Goal: Task Accomplishment & Management: Manage account settings

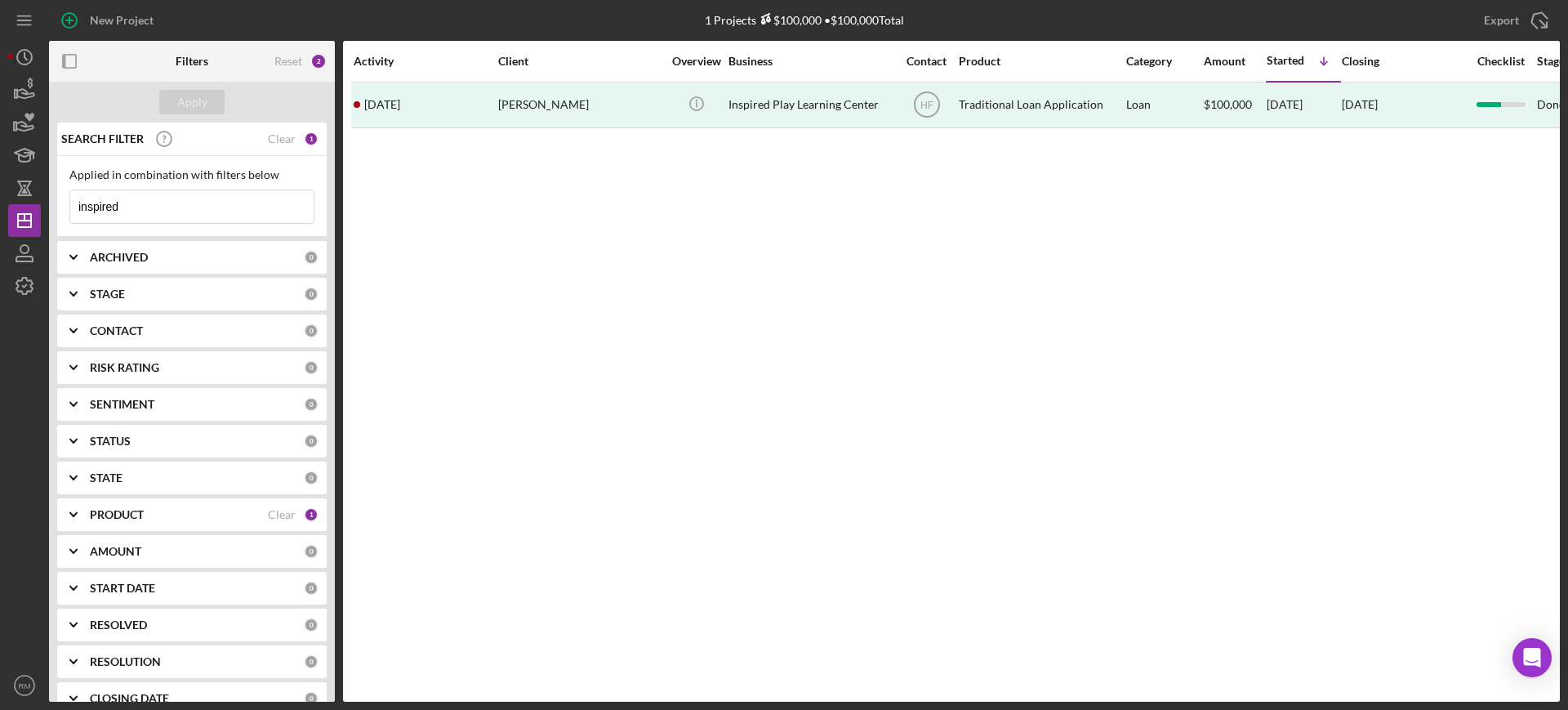
click at [215, 196] on input "inspired" at bounding box center [192, 206] width 244 height 33
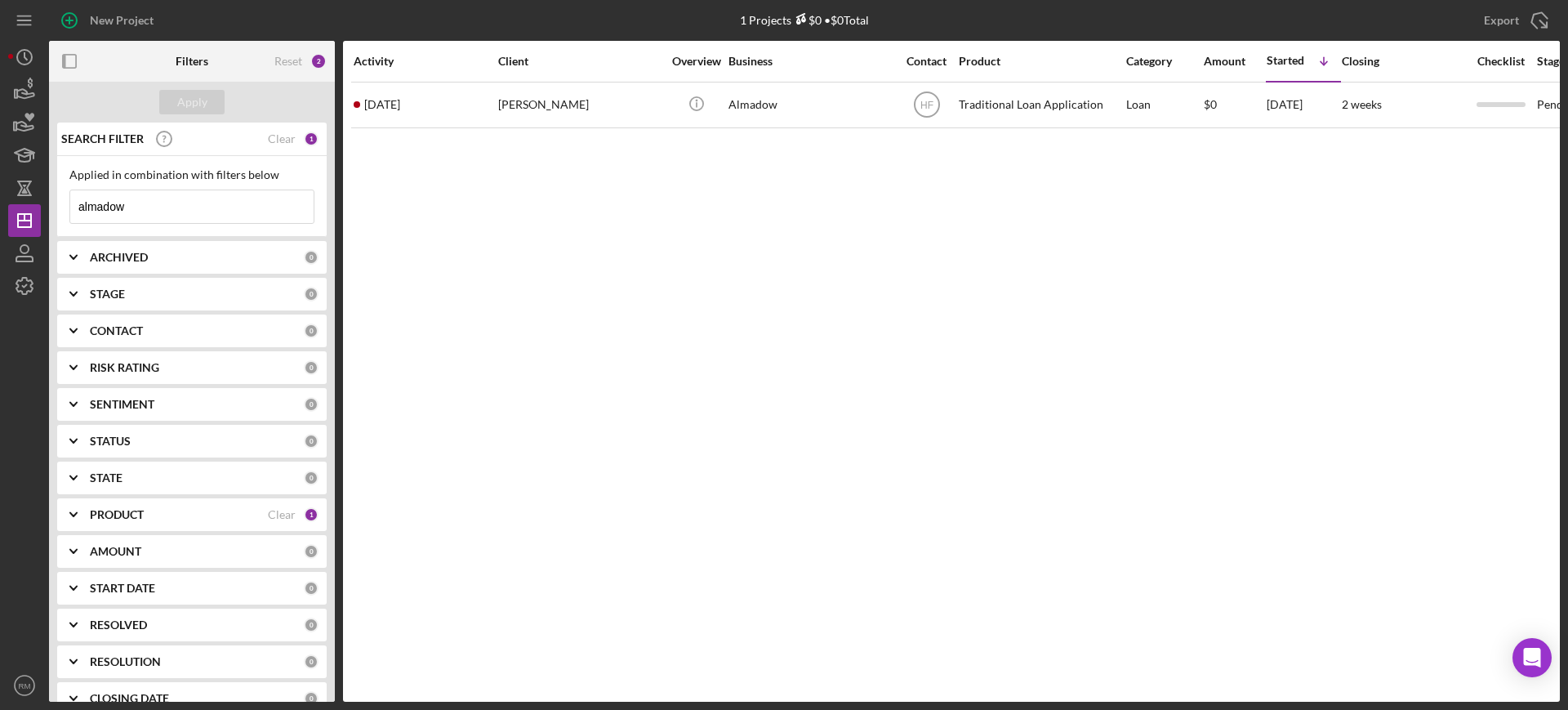
type input "almadow"
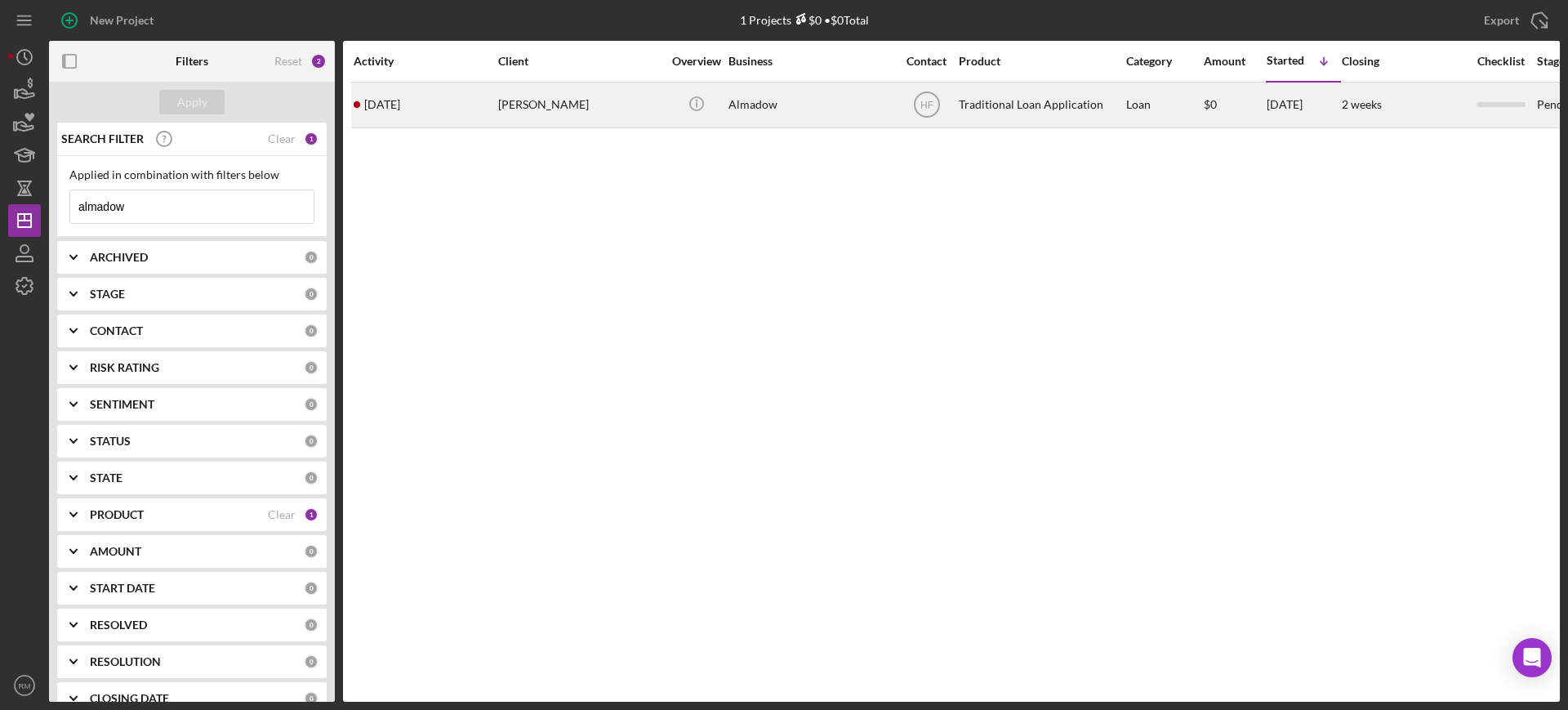
click at [517, 121] on div "[PERSON_NAME]" at bounding box center [579, 105] width 164 height 43
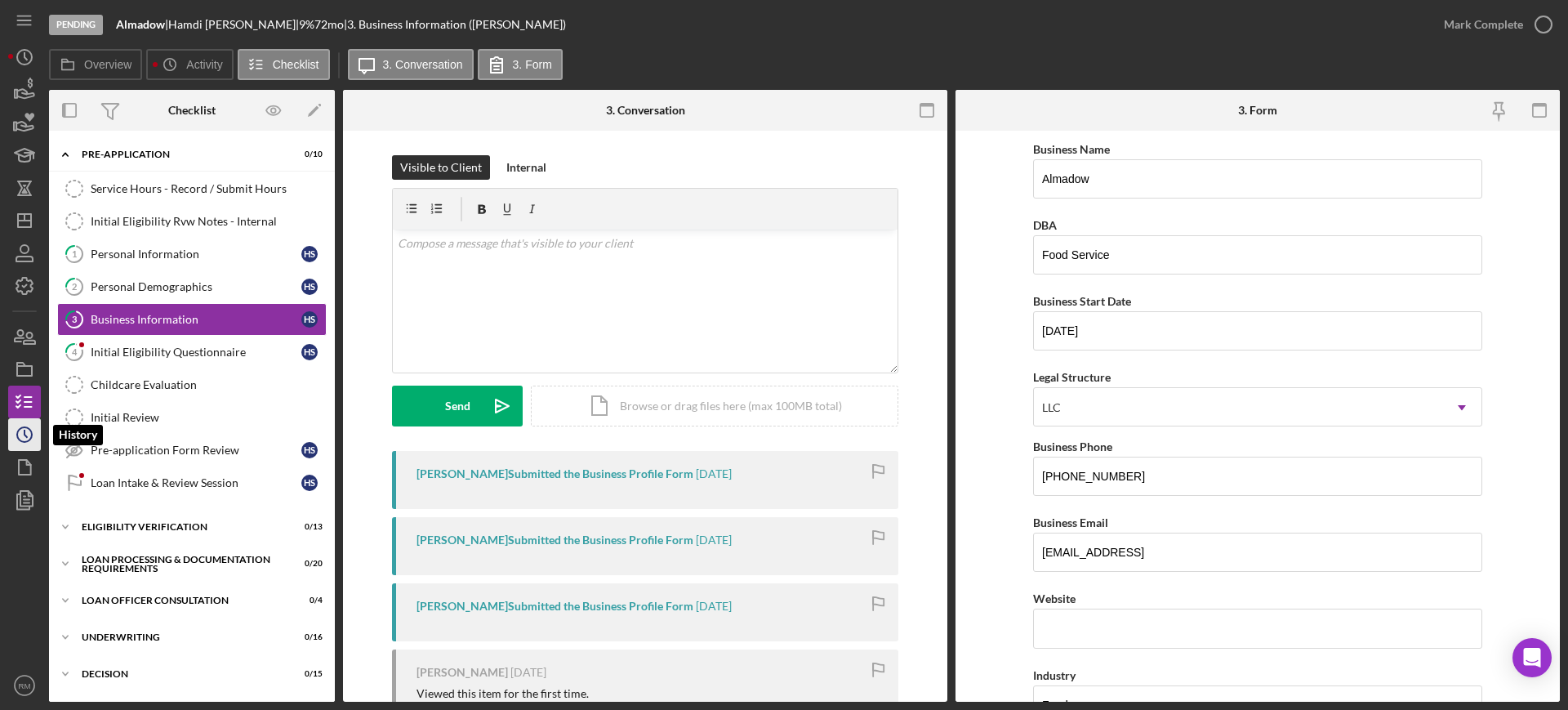
click at [33, 432] on icon "Icon/History" at bounding box center [24, 434] width 41 height 41
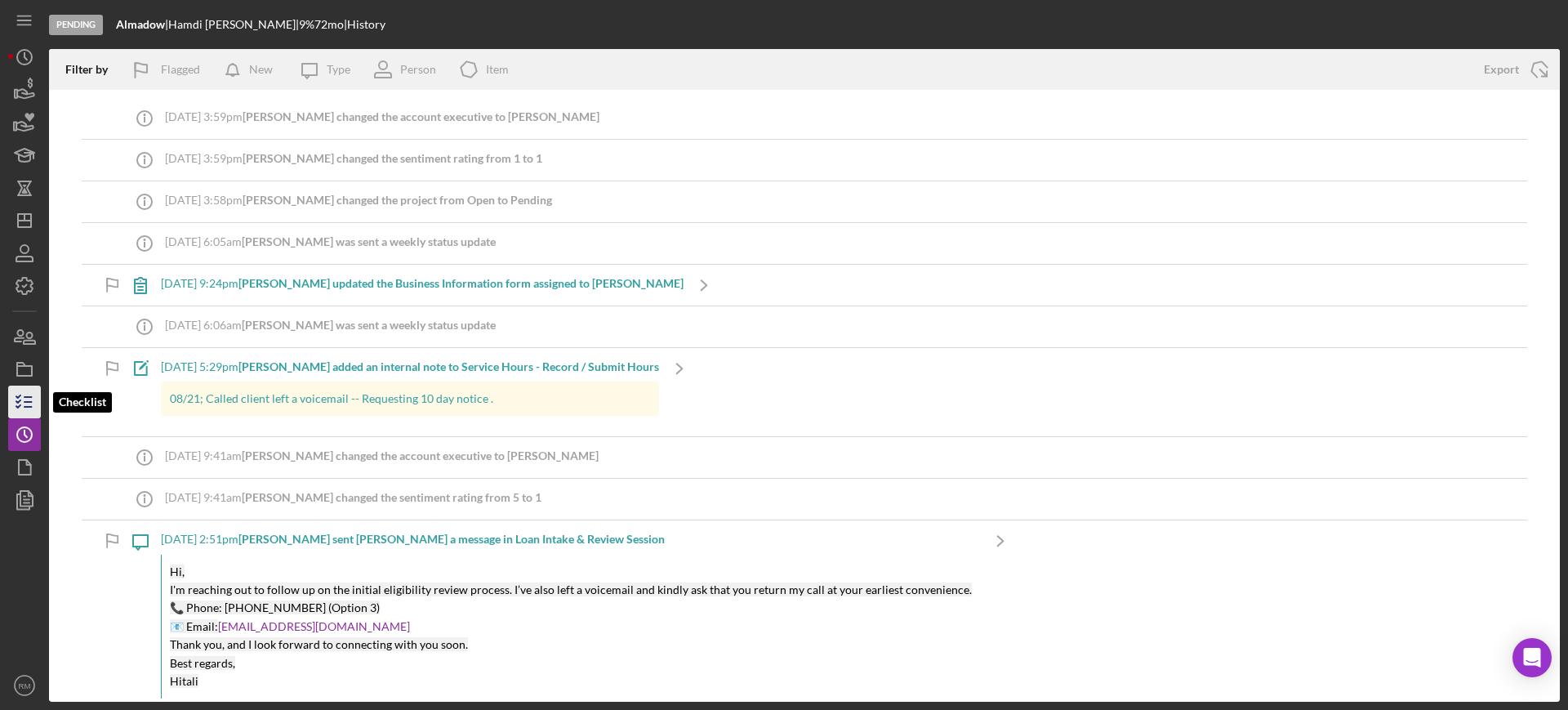
click at [29, 411] on icon "button" at bounding box center [24, 402] width 41 height 41
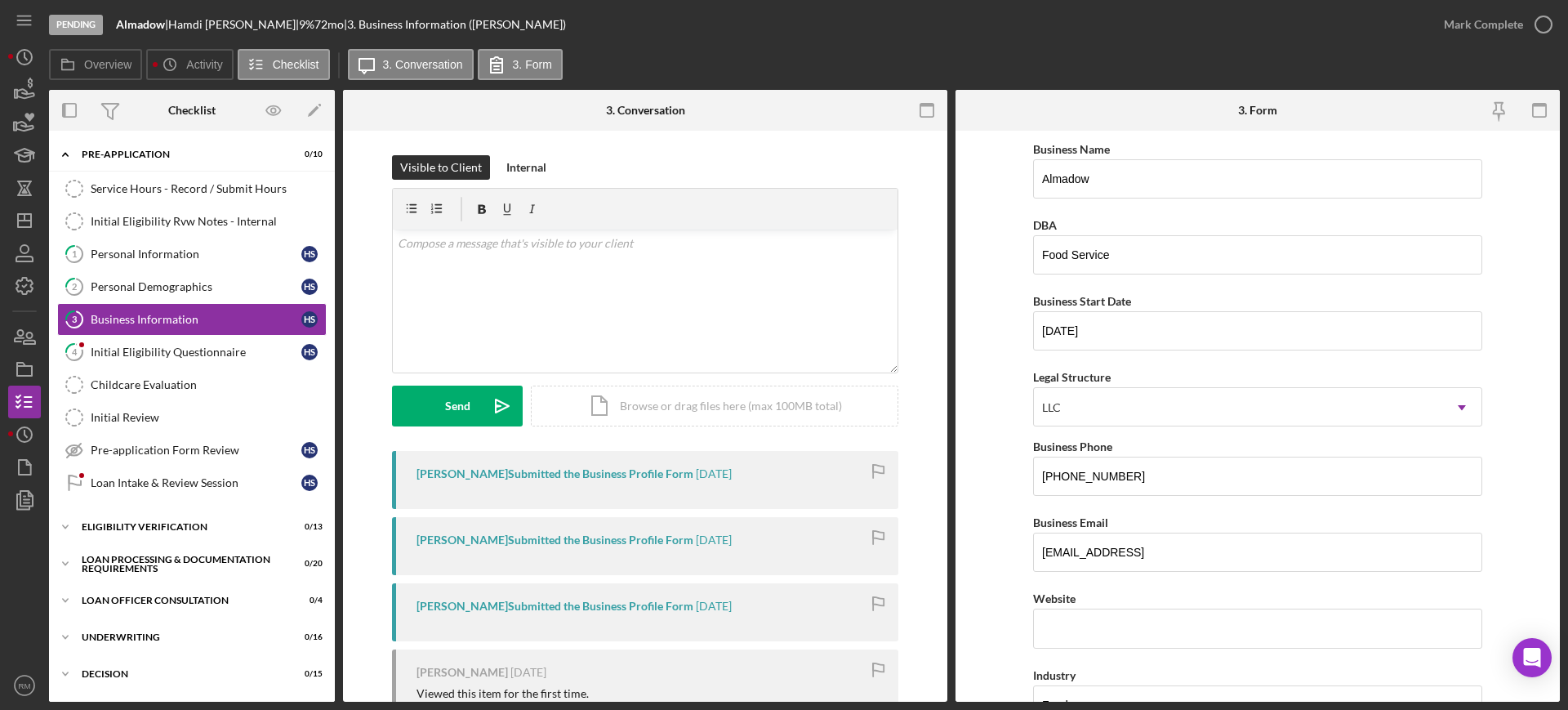
scroll to position [218, 0]
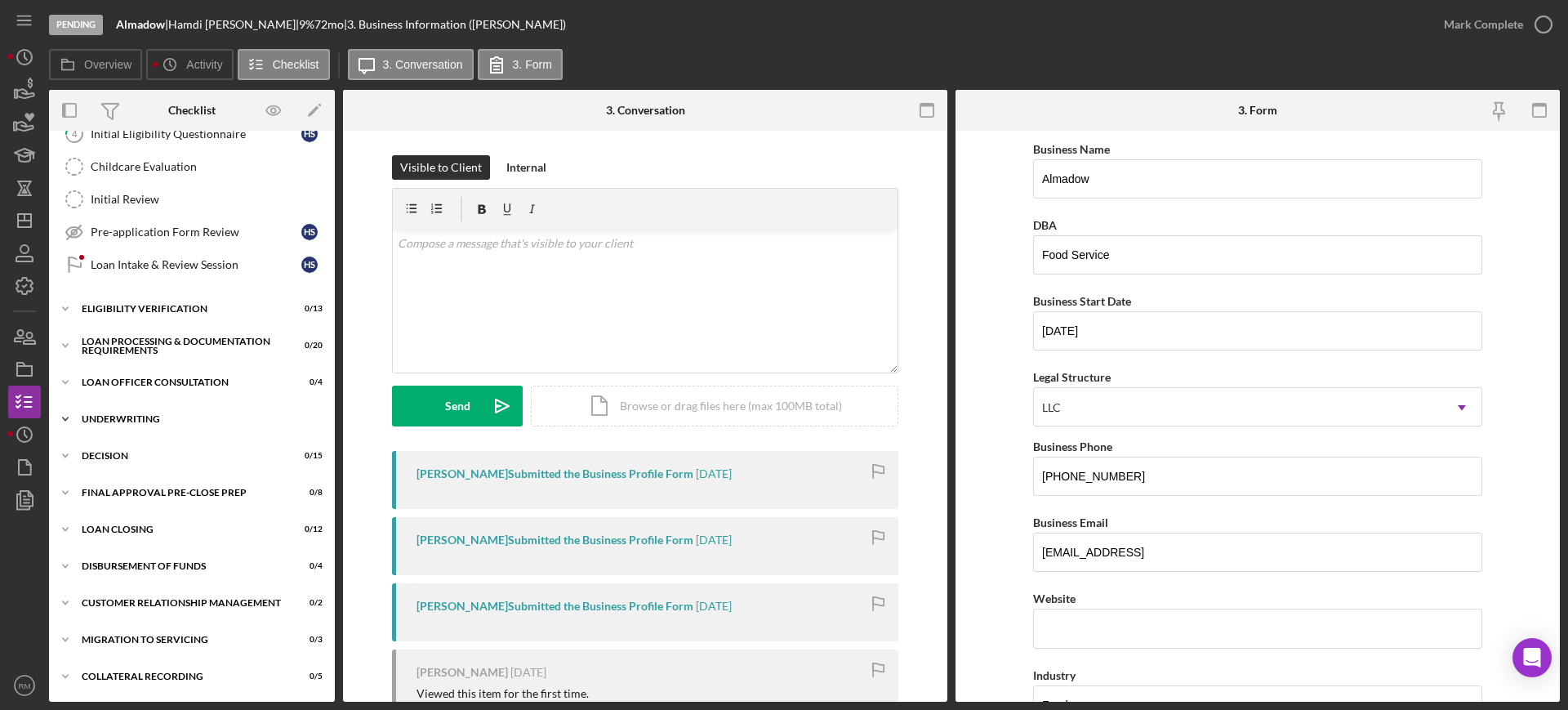
click at [140, 418] on div "Underwriting" at bounding box center [198, 419] width 233 height 9
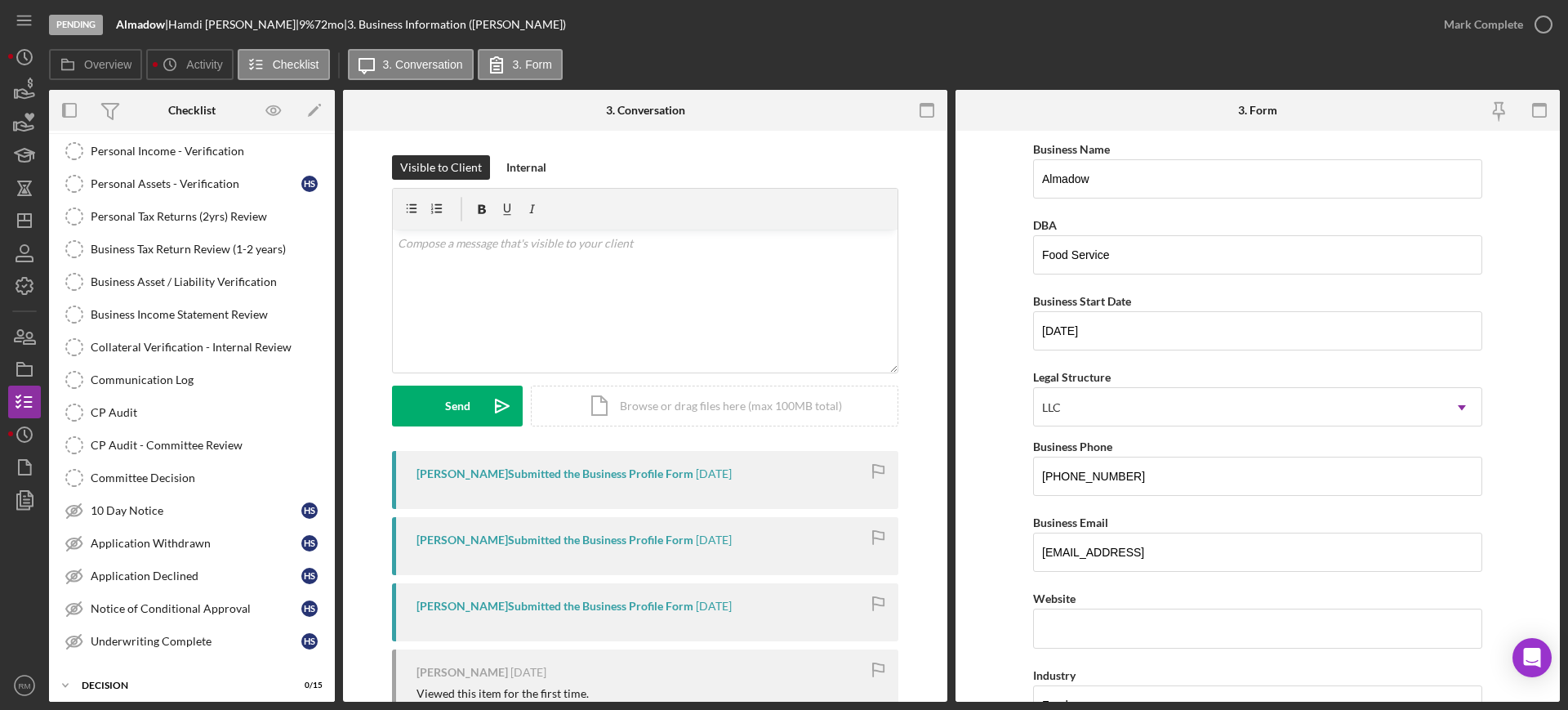
scroll to position [750, 0]
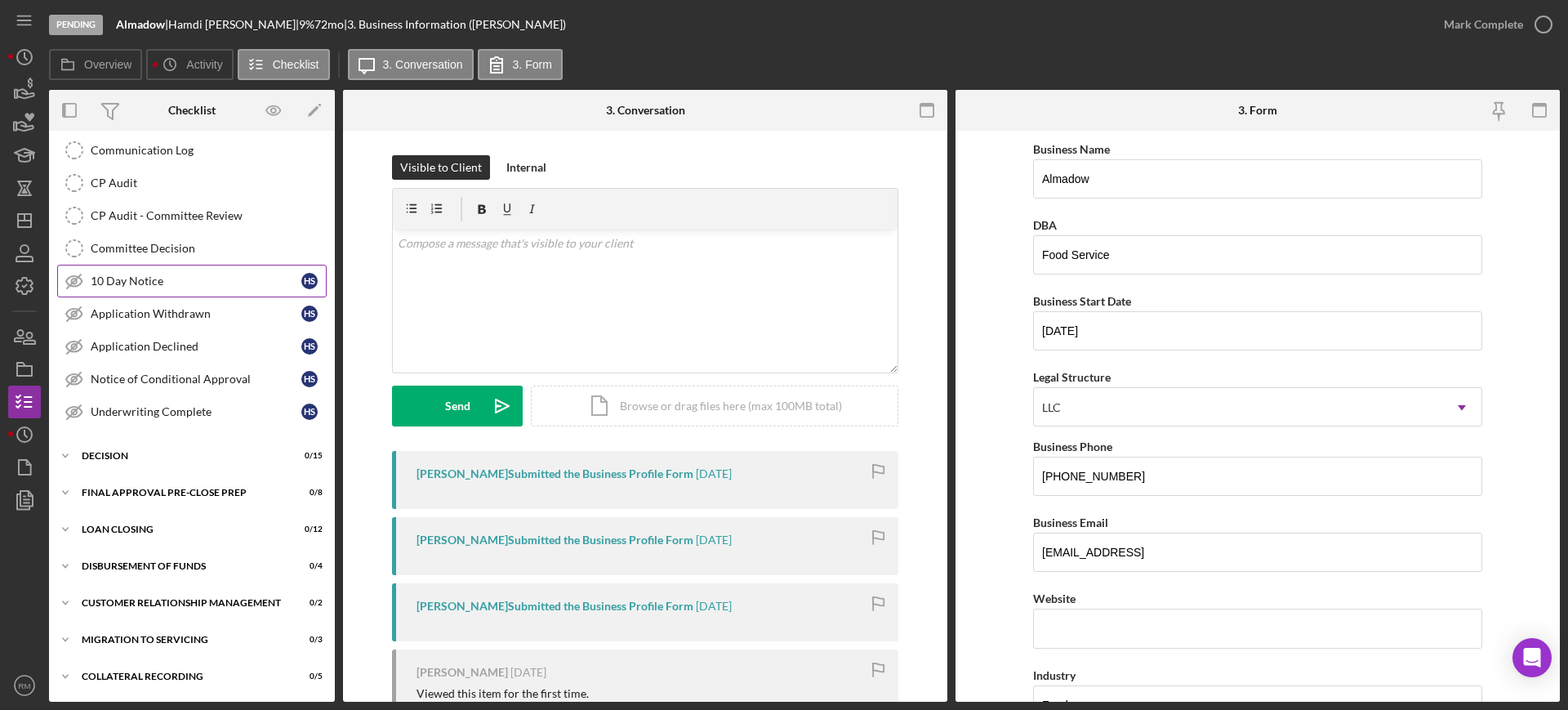
click at [192, 280] on div "10 Day Notice" at bounding box center [196, 281] width 211 height 13
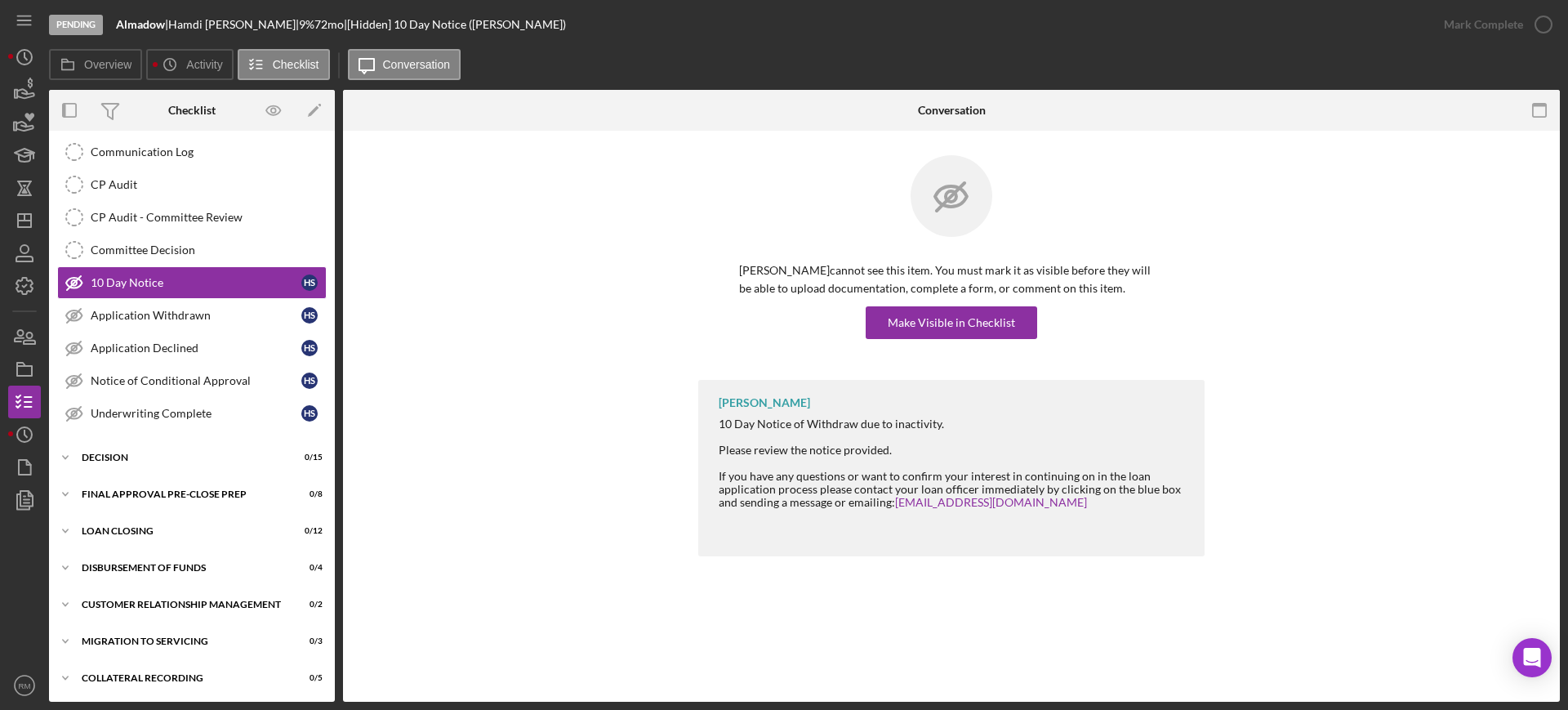
scroll to position [750, 0]
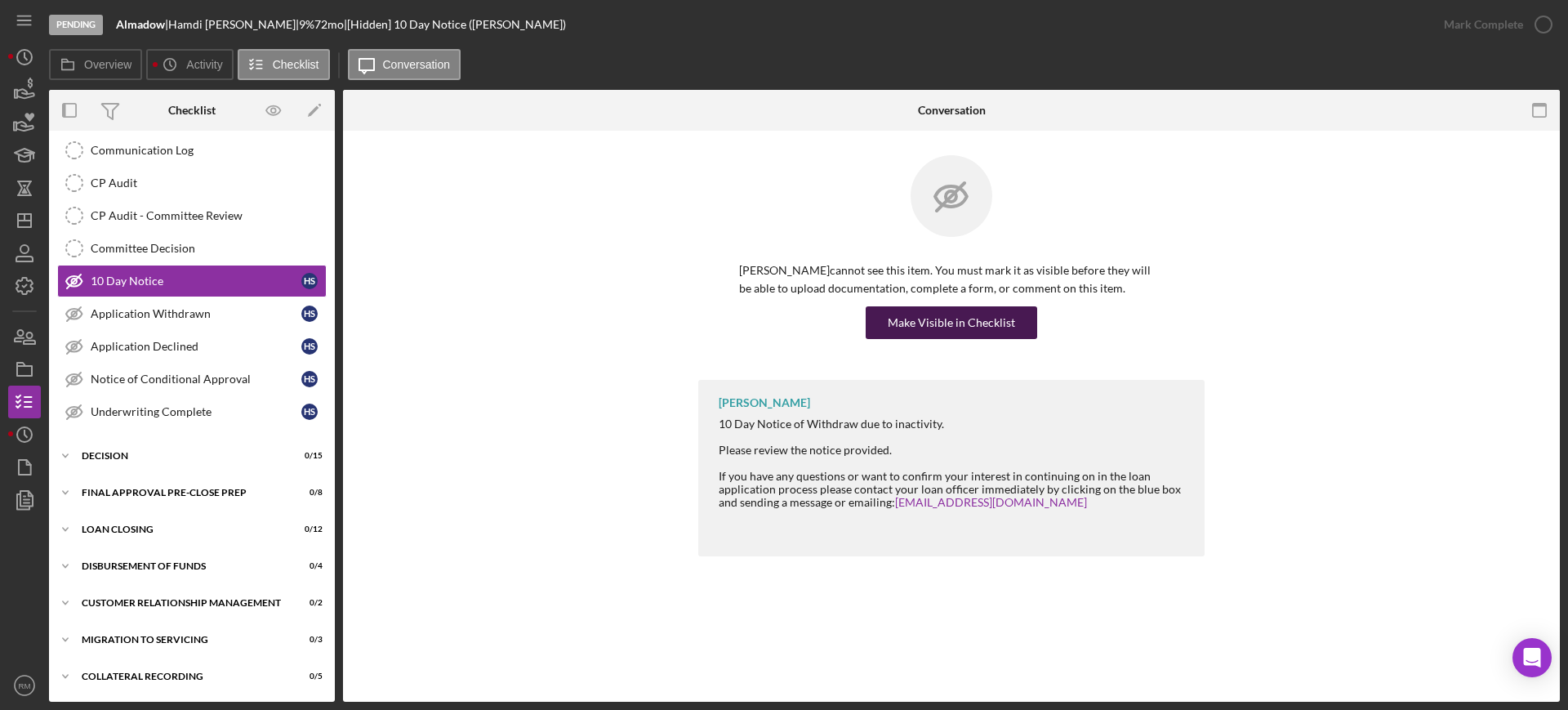
click at [927, 328] on div "Make Visible in Checklist" at bounding box center [951, 322] width 128 height 33
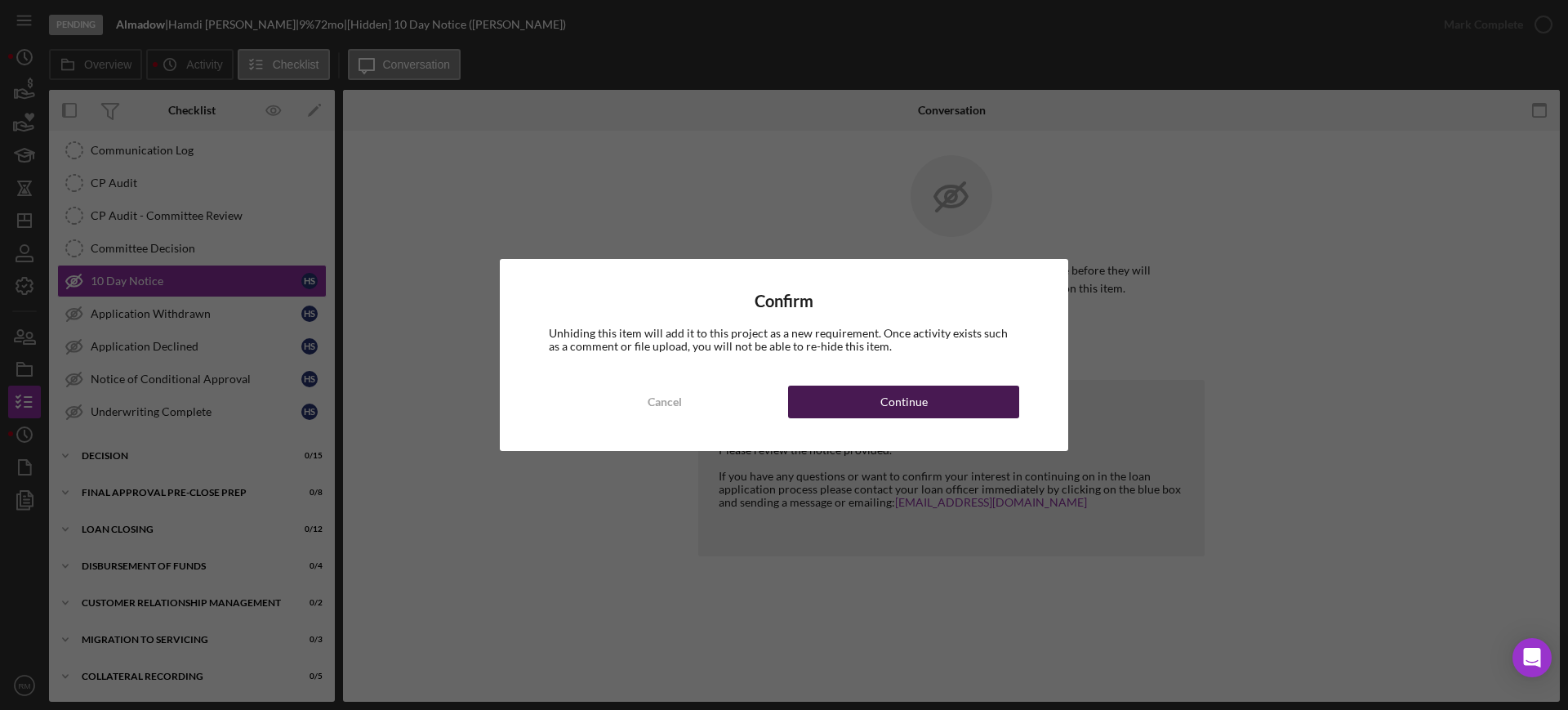
click at [967, 400] on button "Continue" at bounding box center [904, 402] width 232 height 33
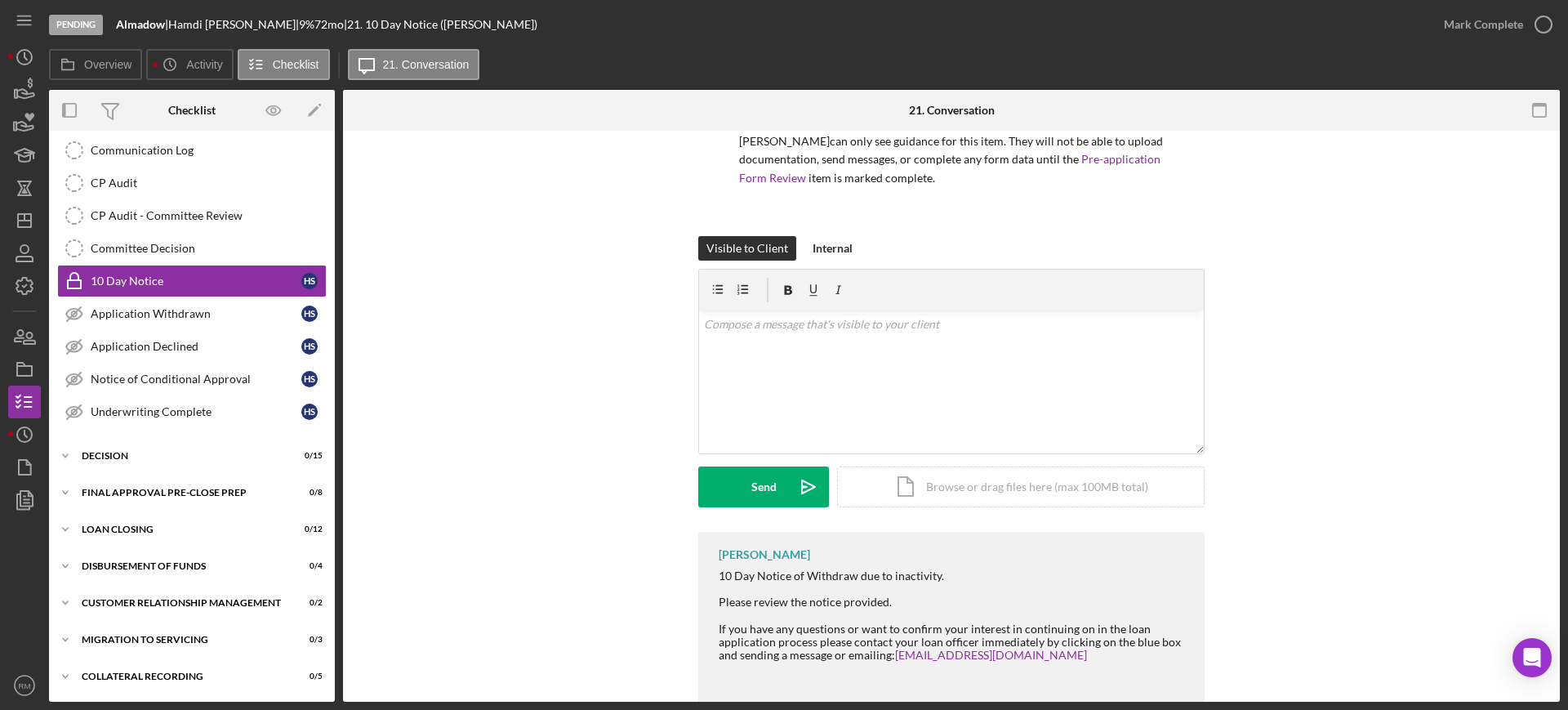
scroll to position [133, 0]
click at [917, 478] on div "Icon/Document Browse or drag files here (max 100MB total) Tap to choose files o…" at bounding box center [1021, 482] width 368 height 41
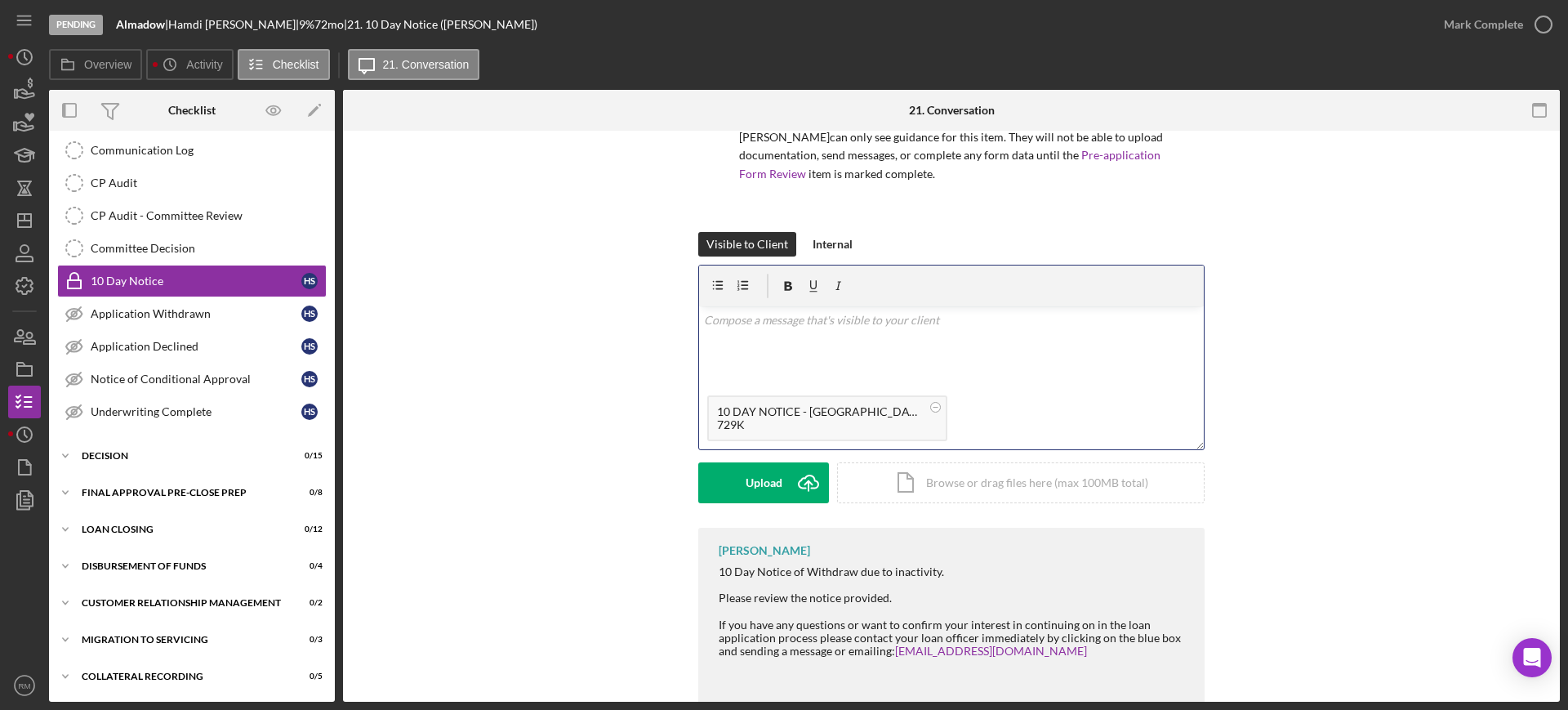
click at [792, 343] on div "v Color teal Color pink Remove color Add row above Add row below Add column bef…" at bounding box center [952, 347] width 505 height 81
paste div
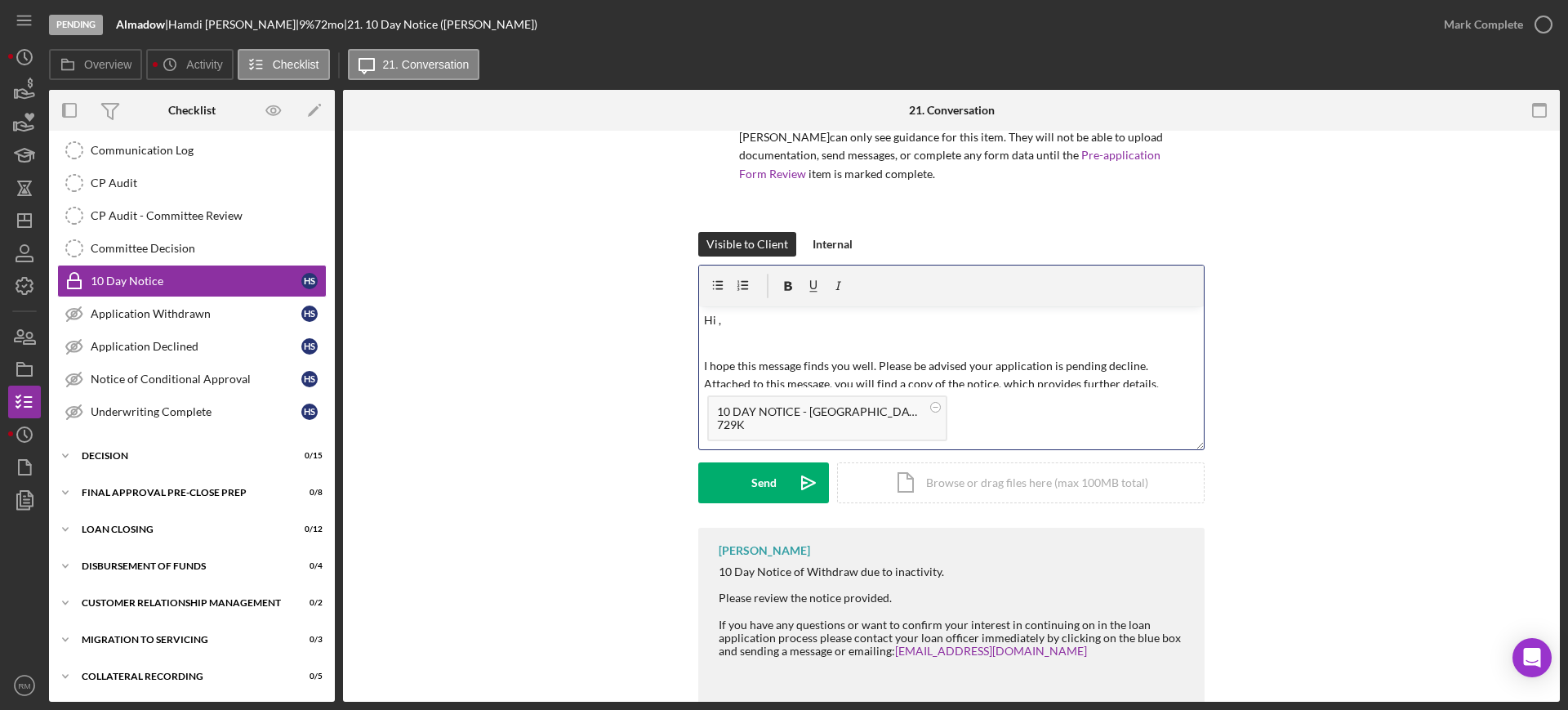
scroll to position [1, 0]
click at [760, 316] on p "Hi ," at bounding box center [952, 319] width 496 height 18
click at [740, 477] on button "Send Icon/icon-invite-send" at bounding box center [764, 482] width 130 height 41
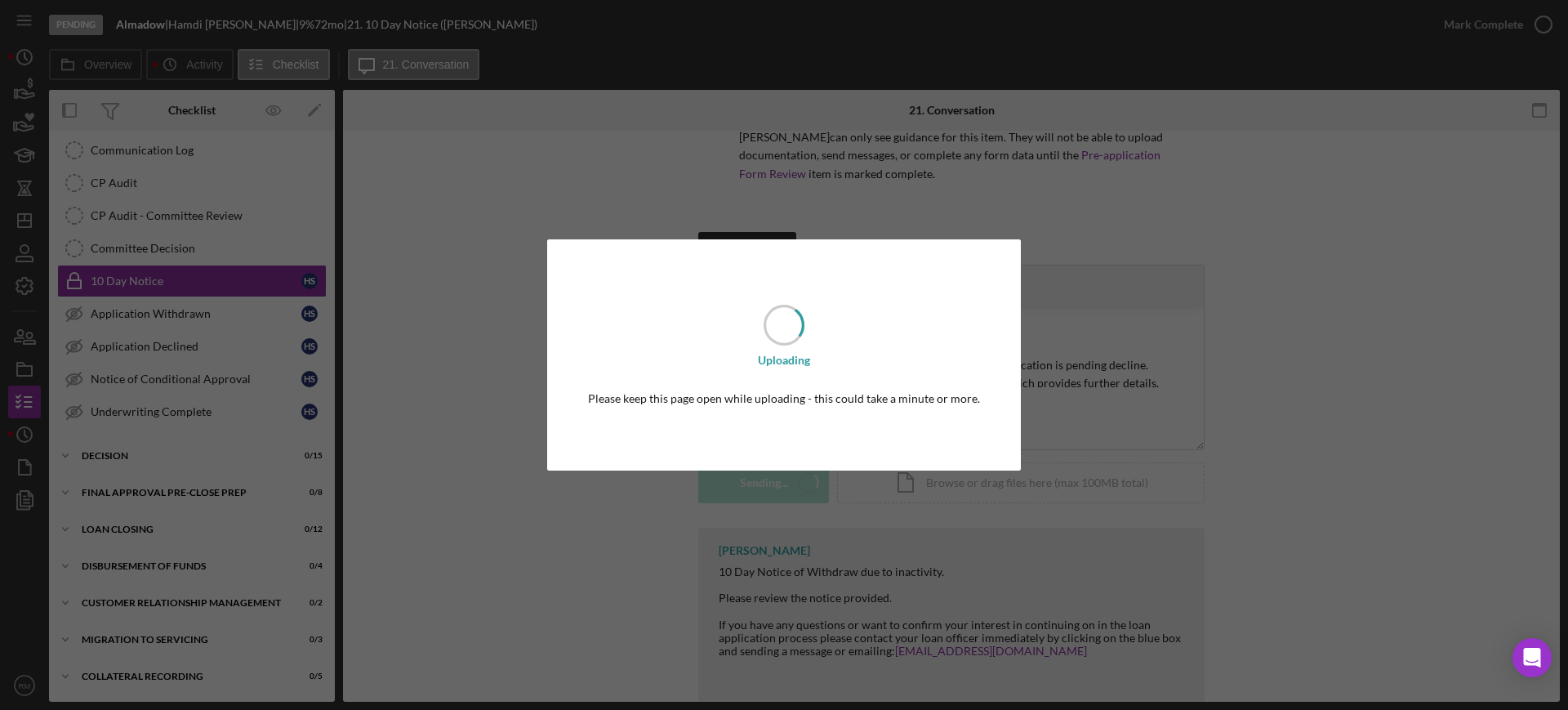
scroll to position [0, 0]
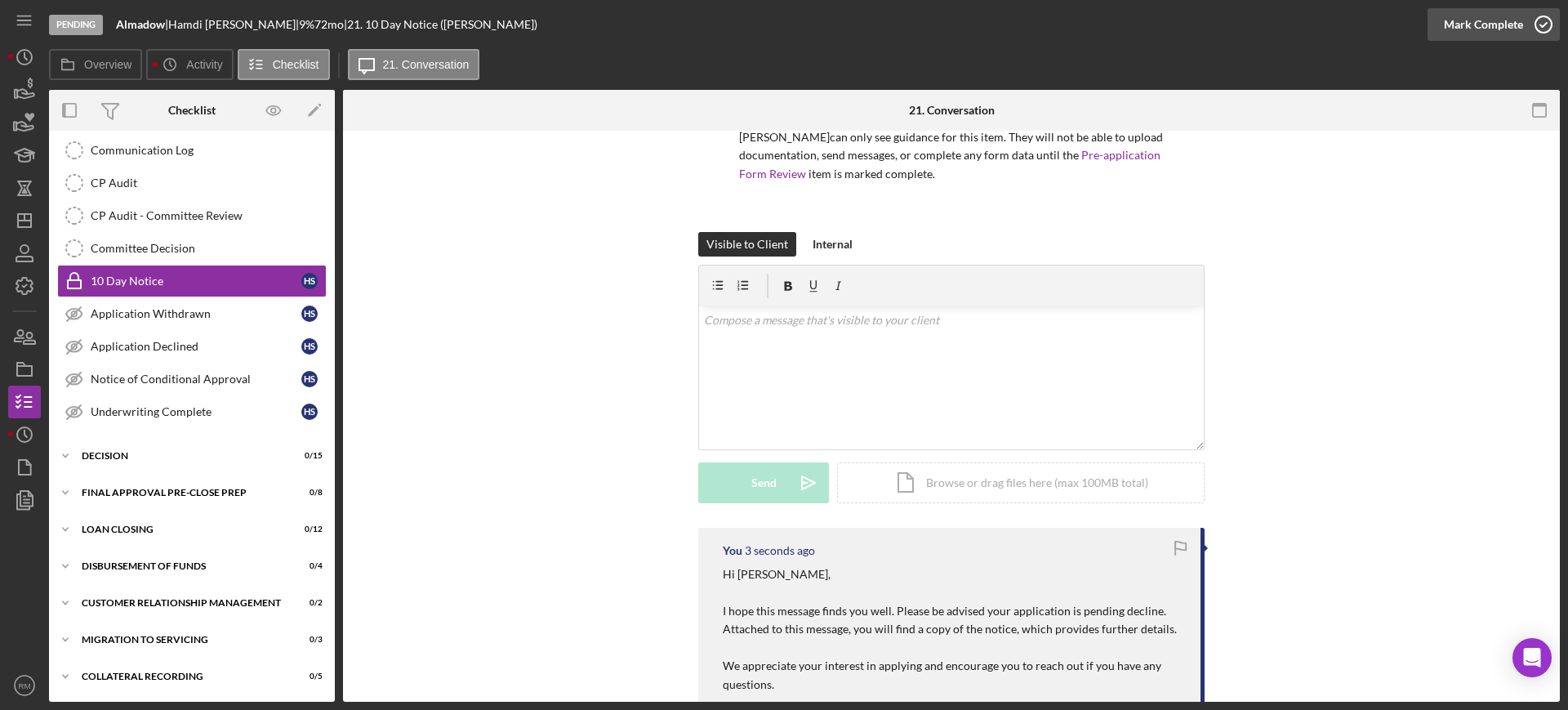
click at [1474, 26] on div "Mark Complete" at bounding box center [1484, 25] width 79 height 33
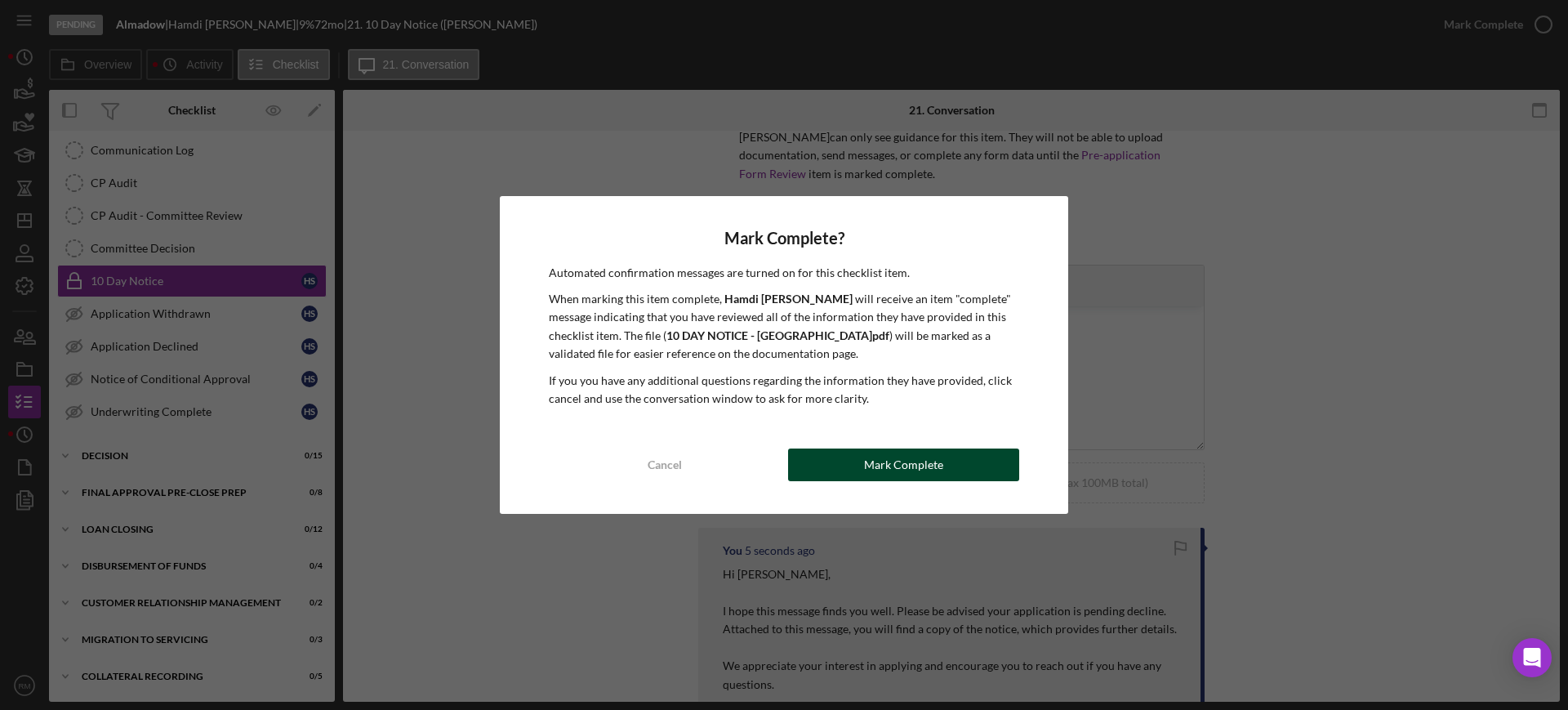
click at [865, 456] on button "Mark Complete" at bounding box center [904, 465] width 232 height 33
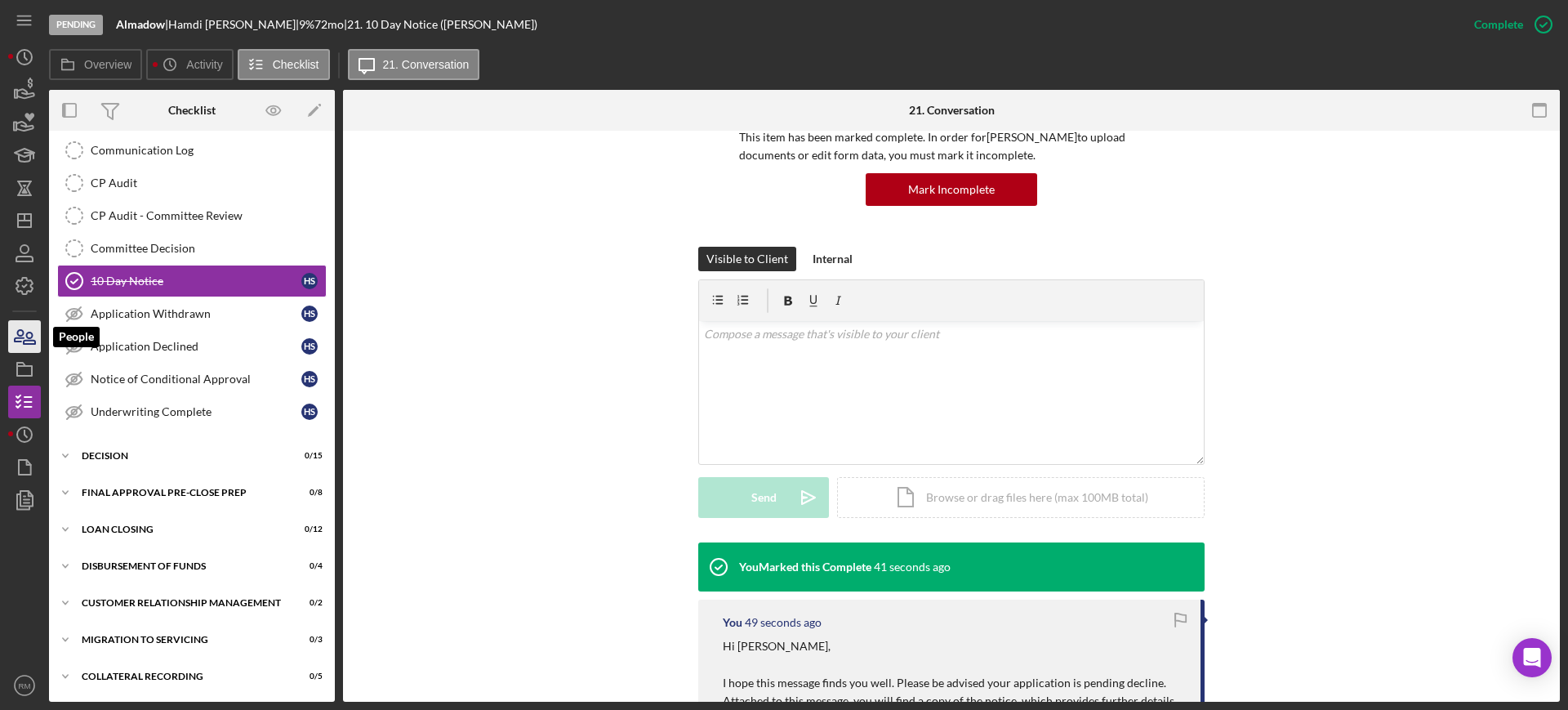
click at [17, 334] on icon "button" at bounding box center [20, 336] width 9 height 11
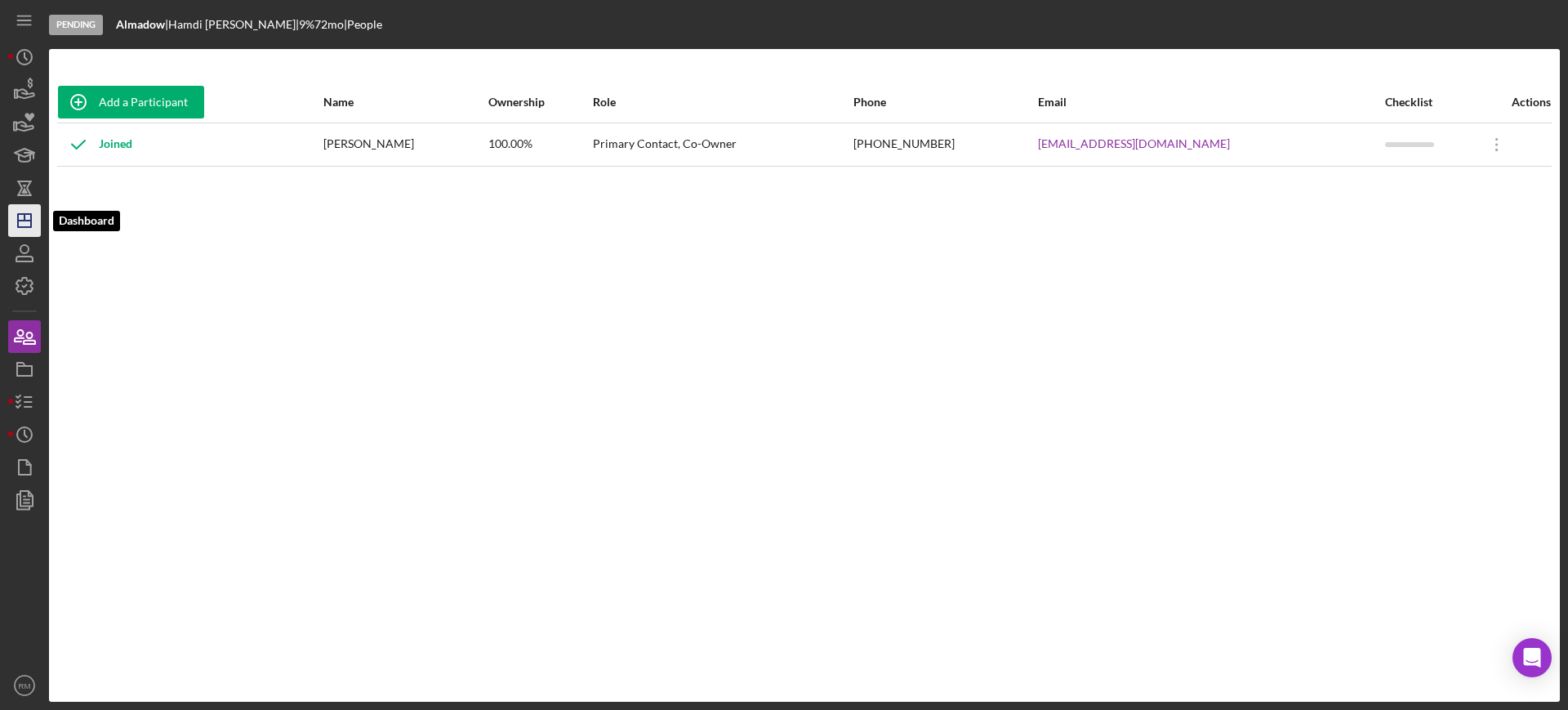
click at [33, 218] on icon "Icon/Dashboard" at bounding box center [24, 220] width 41 height 41
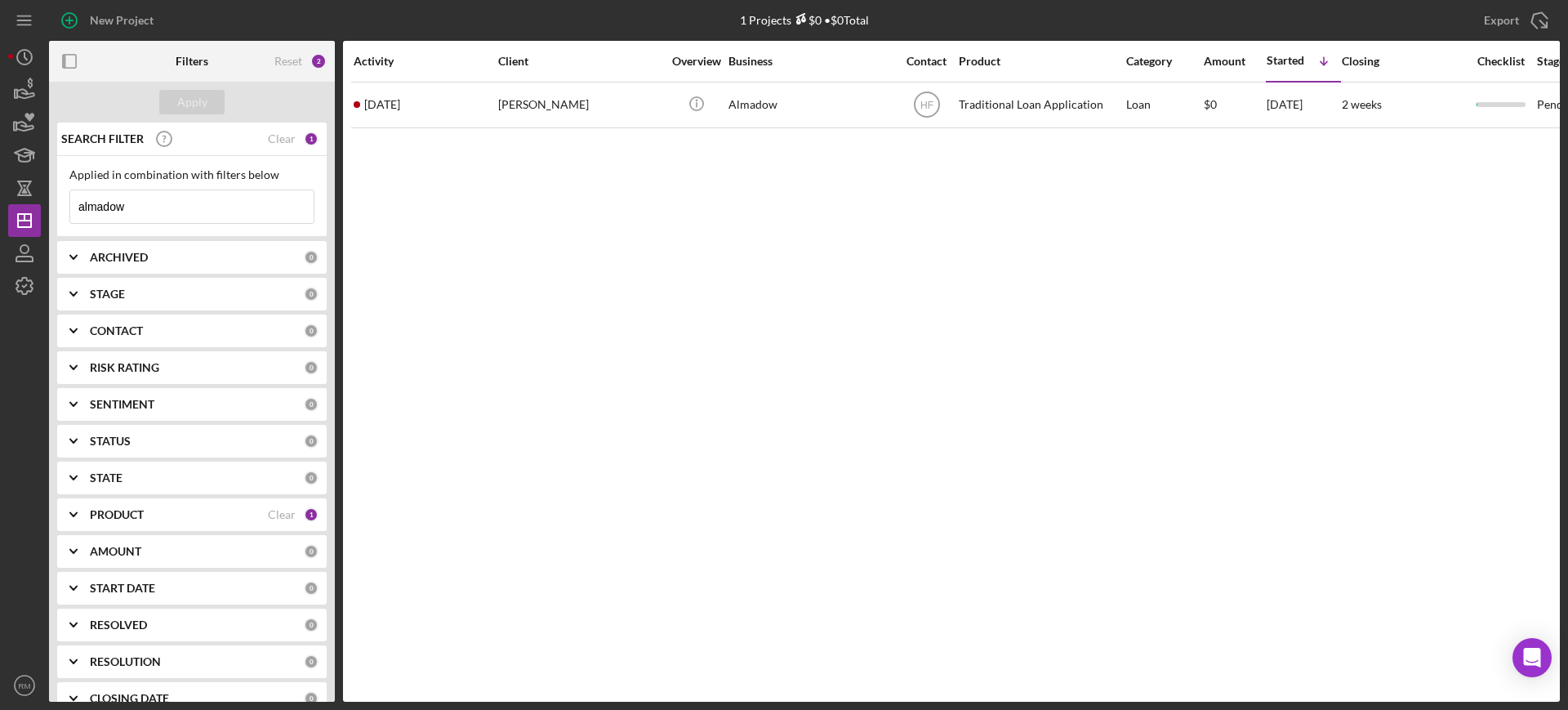
click at [143, 210] on input "almadow" at bounding box center [192, 206] width 244 height 33
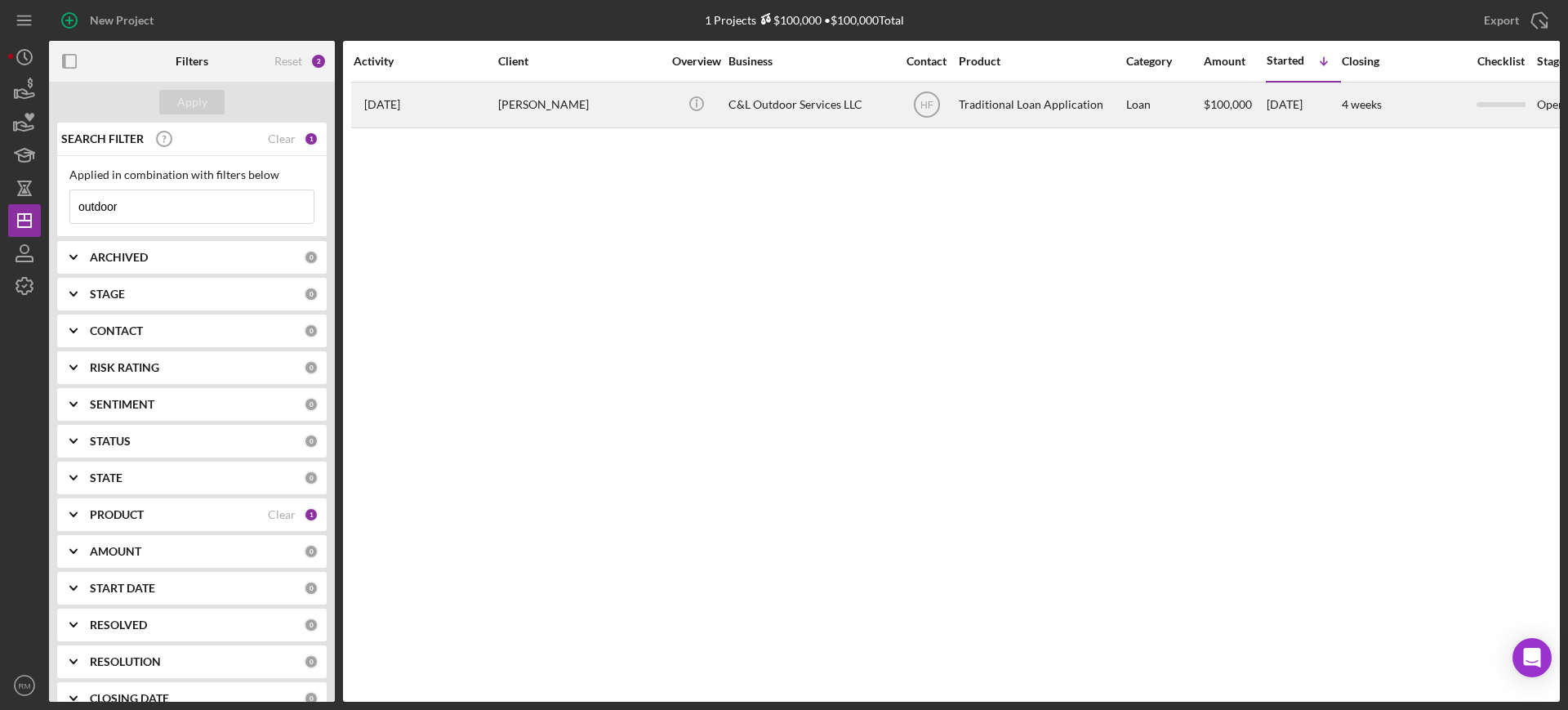
type input "outdoor"
click at [510, 95] on div "[PERSON_NAME]" at bounding box center [579, 105] width 164 height 43
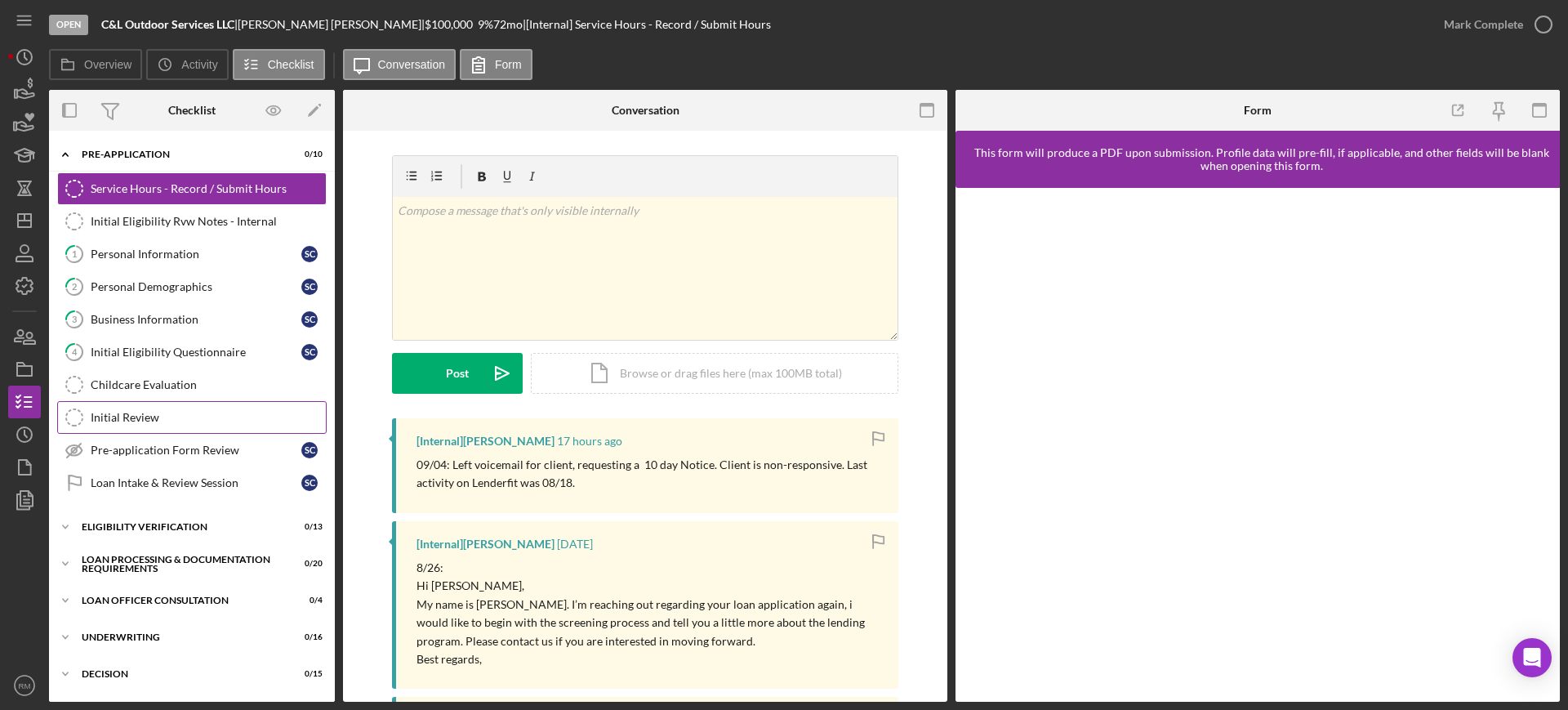
scroll to position [218, 0]
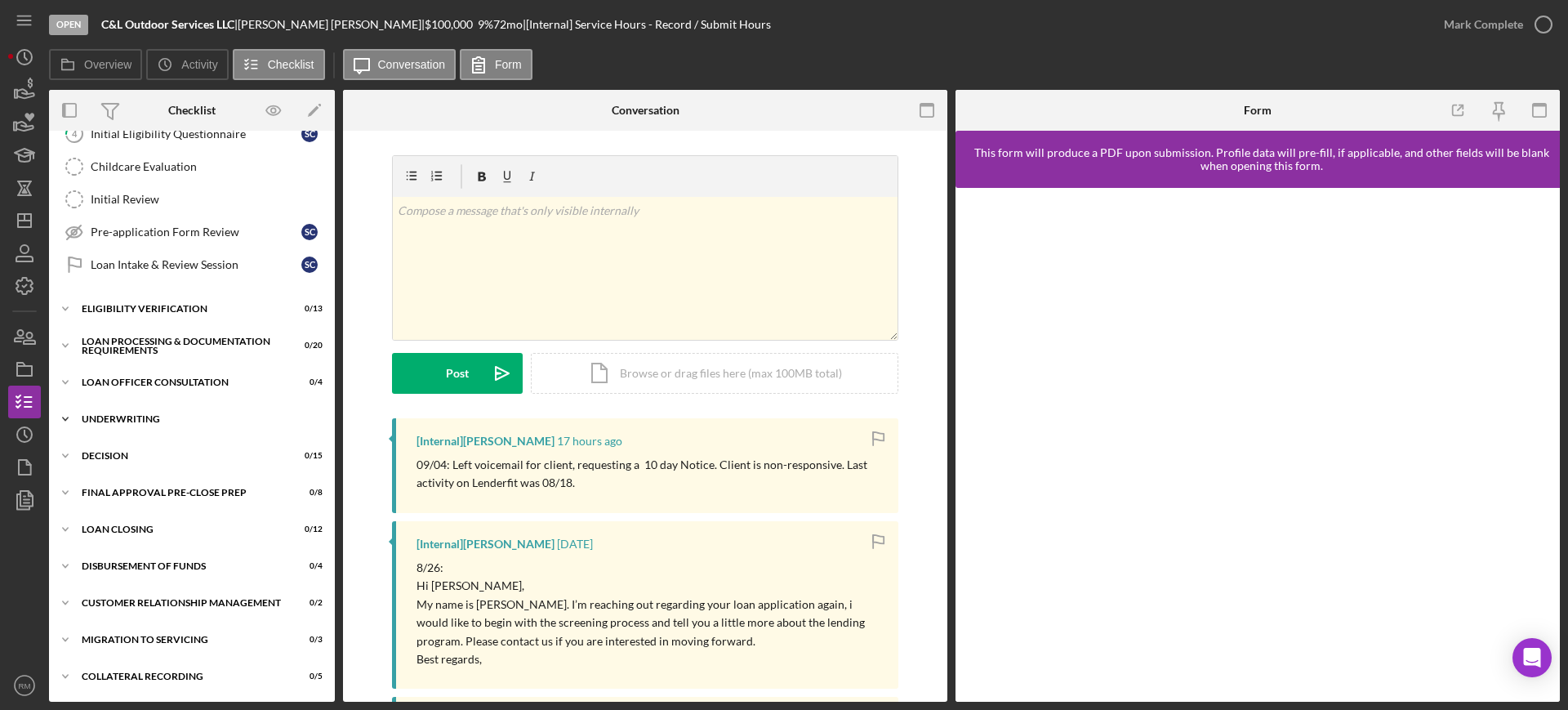
click at [149, 424] on div "Icon/Expander Underwriting 0 / 16" at bounding box center [192, 419] width 286 height 33
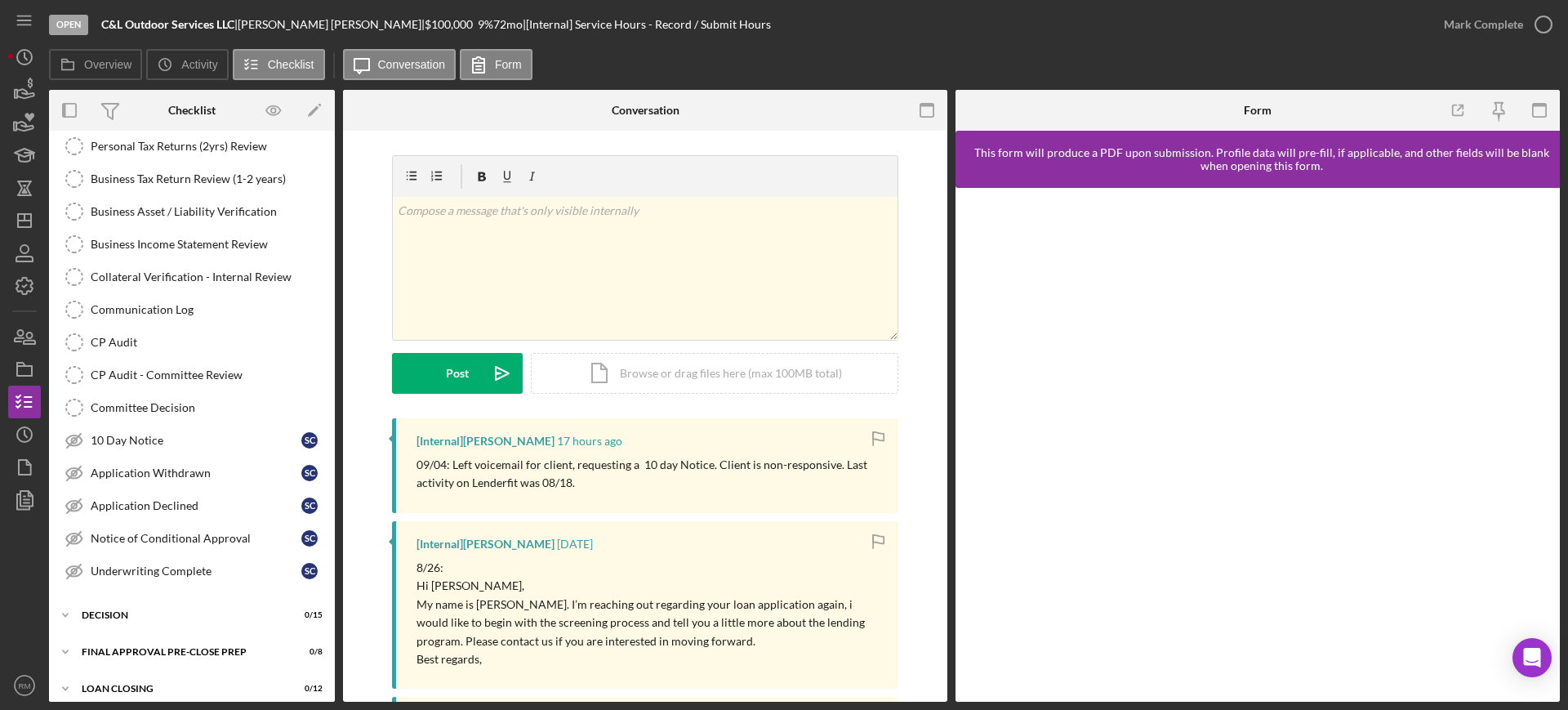
scroll to position [593, 0]
click at [149, 424] on link "10 Day Notice 10 Day Notice S C" at bounding box center [192, 438] width 269 height 33
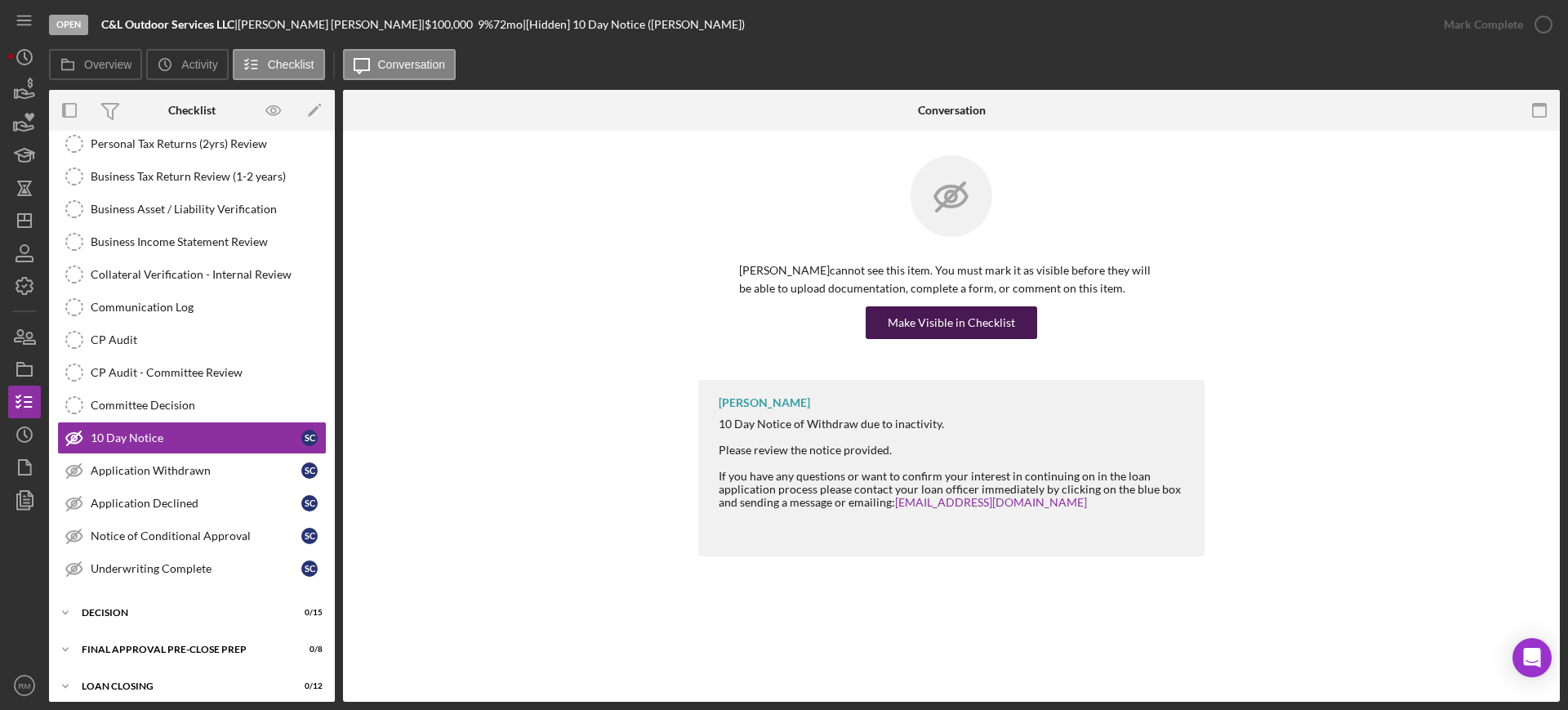
click at [933, 324] on div "Make Visible in Checklist" at bounding box center [951, 322] width 128 height 33
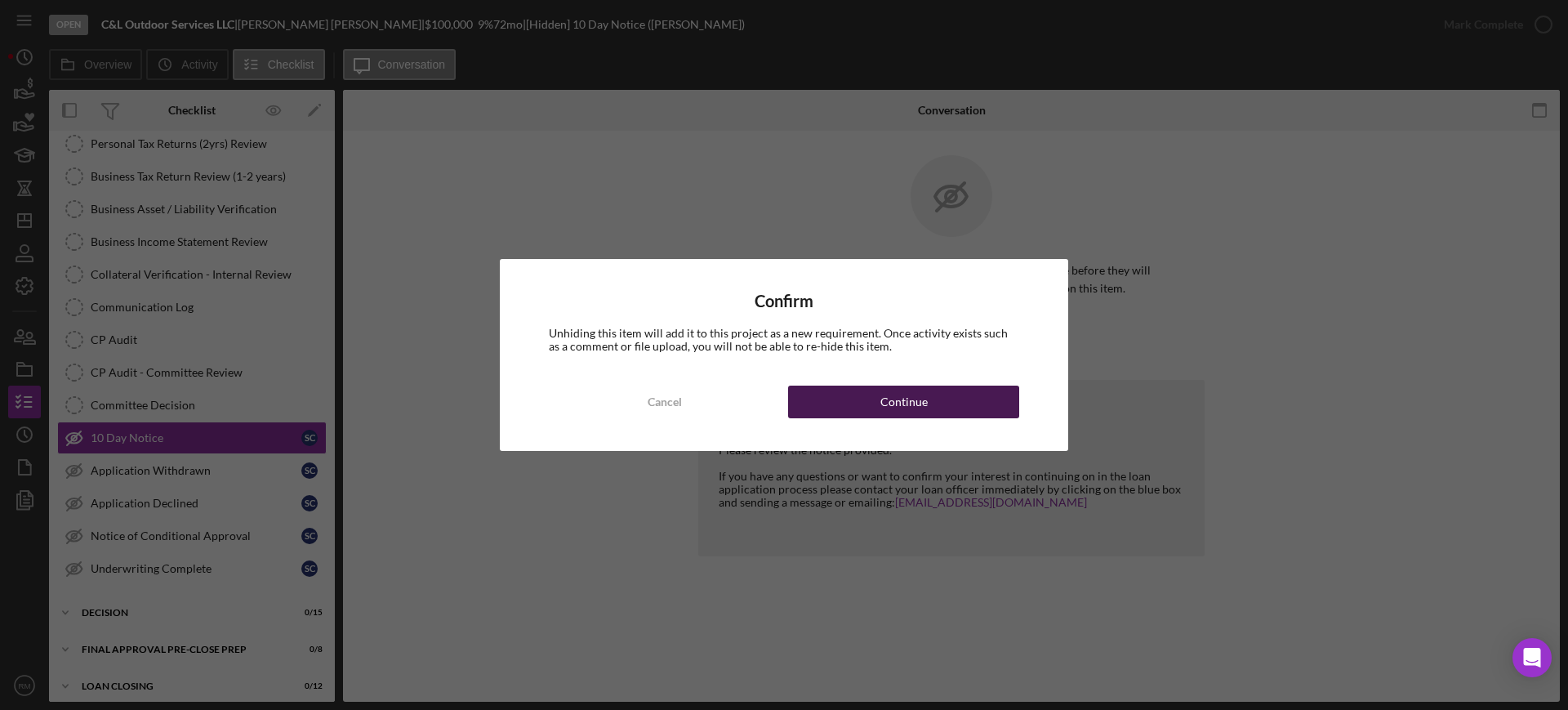
click at [894, 397] on div "Continue" at bounding box center [905, 402] width 47 height 33
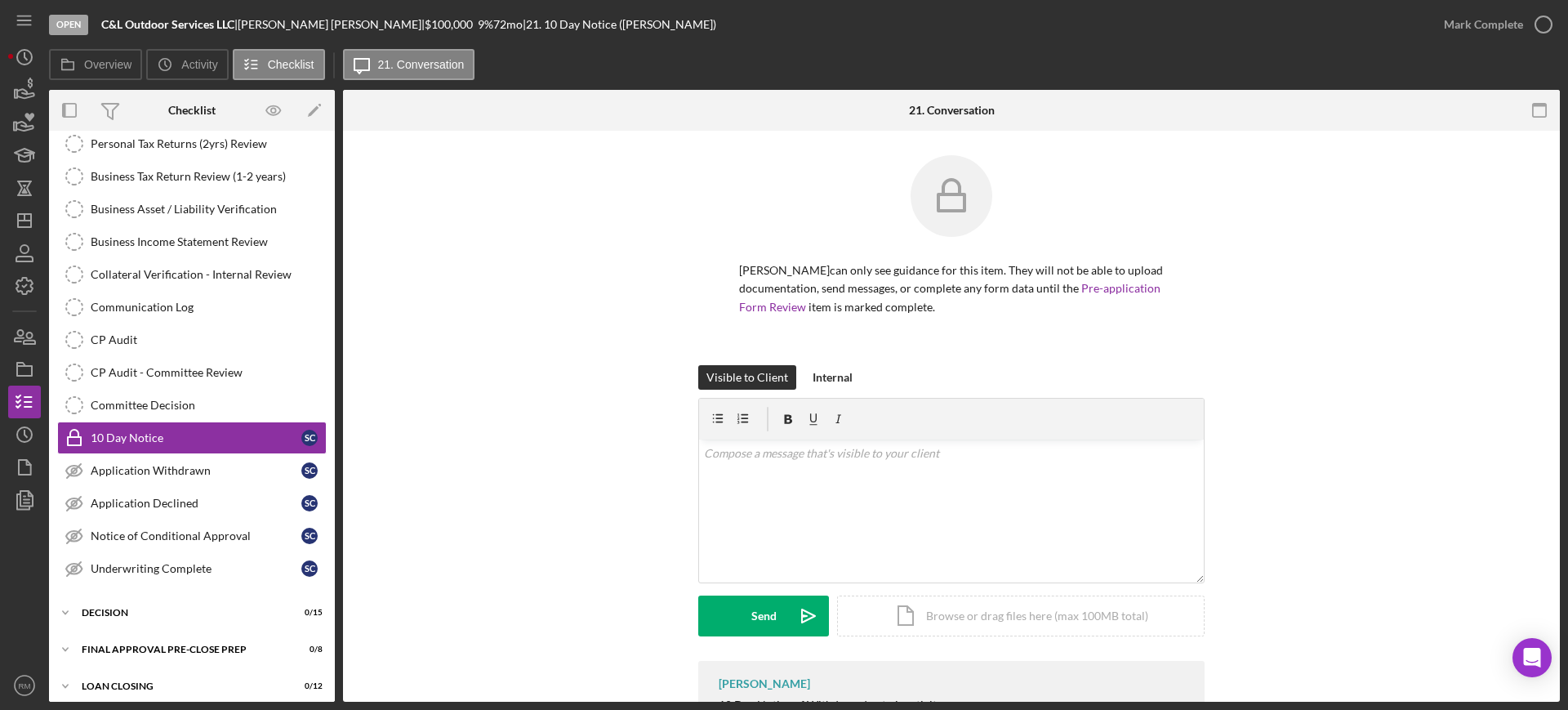
click at [890, 330] on div "[PERSON_NAME] can only see guidance for this item. They will not be able to upl…" at bounding box center [952, 260] width 507 height 210
click at [871, 489] on div "v Color teal Color pink Remove color Add row above Add row below Add column bef…" at bounding box center [952, 511] width 505 height 143
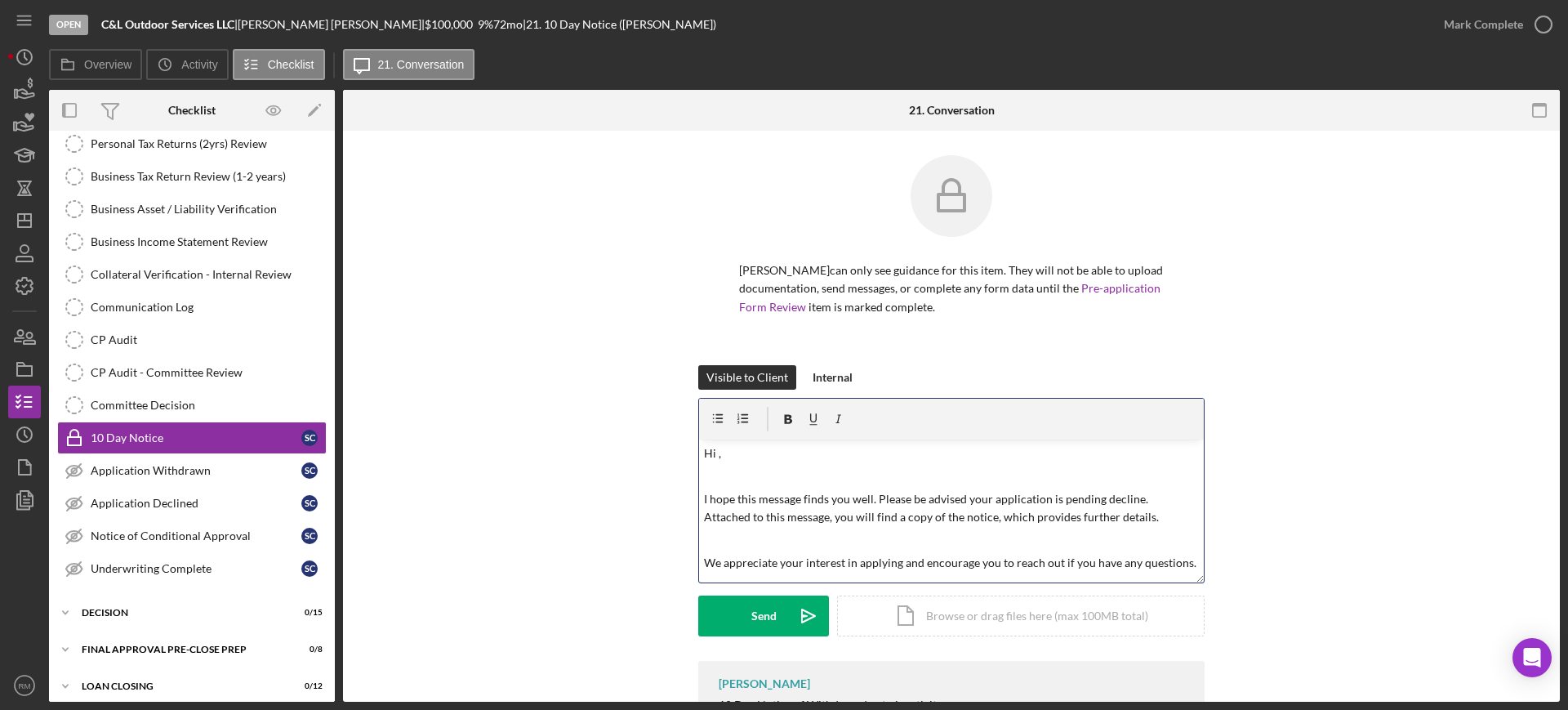
scroll to position [37, 0]
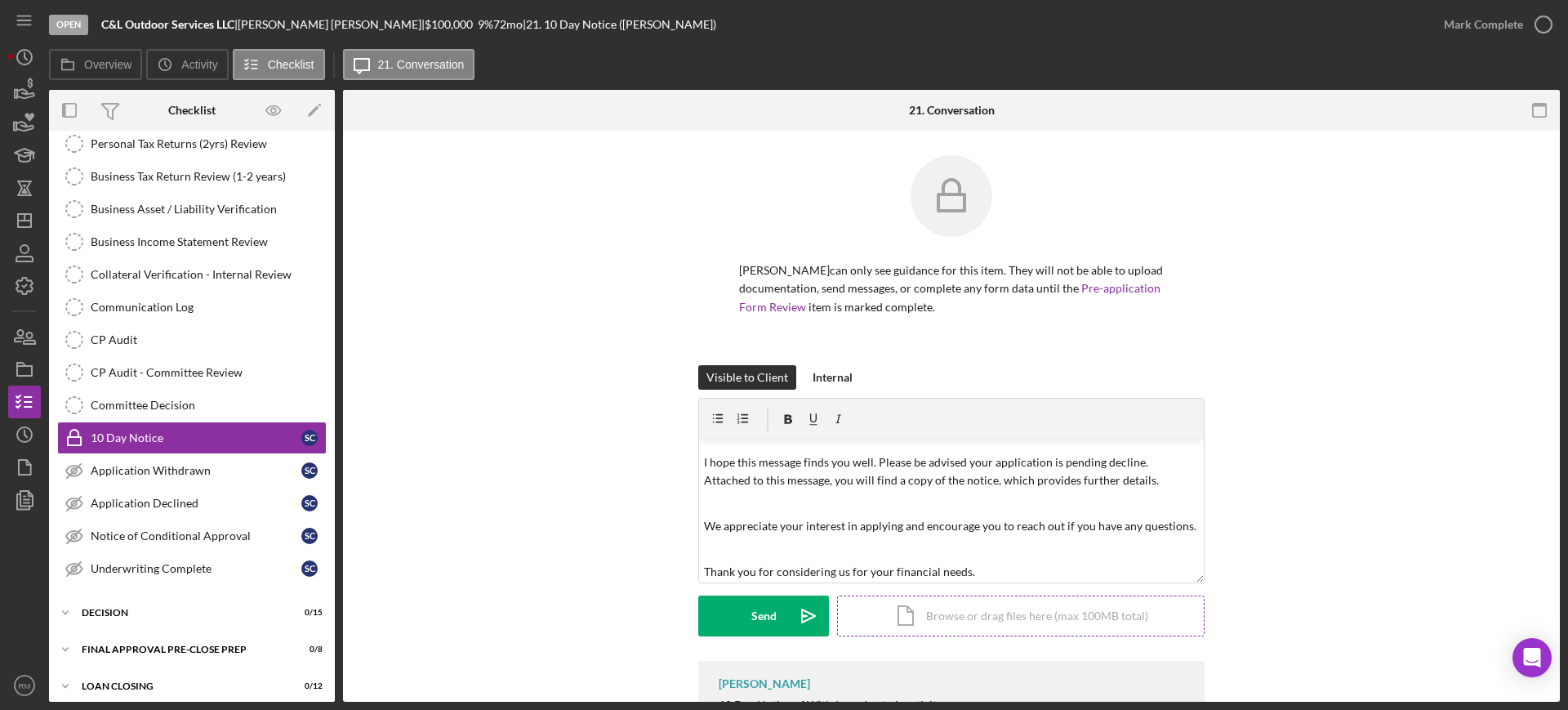
click at [909, 614] on div "Icon/Document Browse or drag files here (max 100MB total) Tap to choose files o…" at bounding box center [1021, 615] width 368 height 41
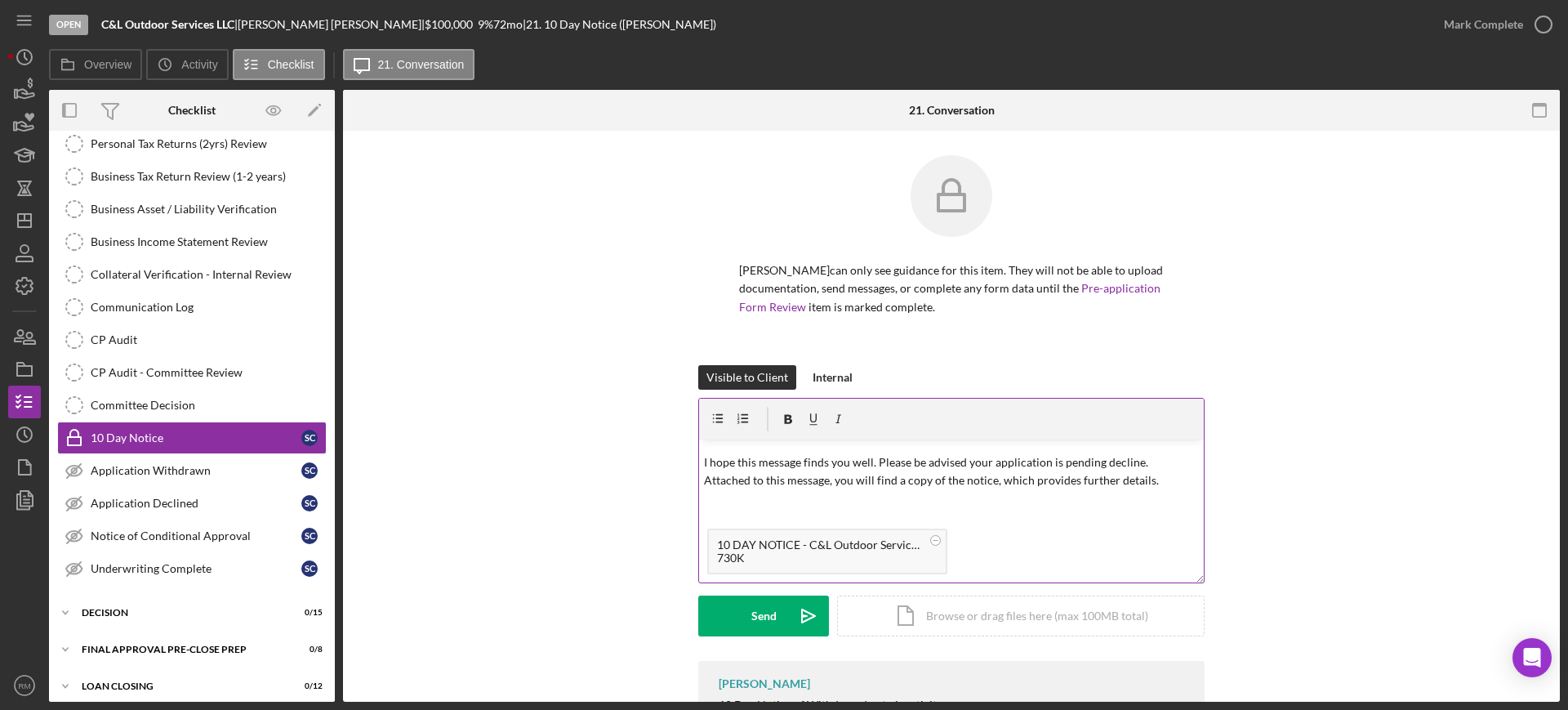
scroll to position [0, 0]
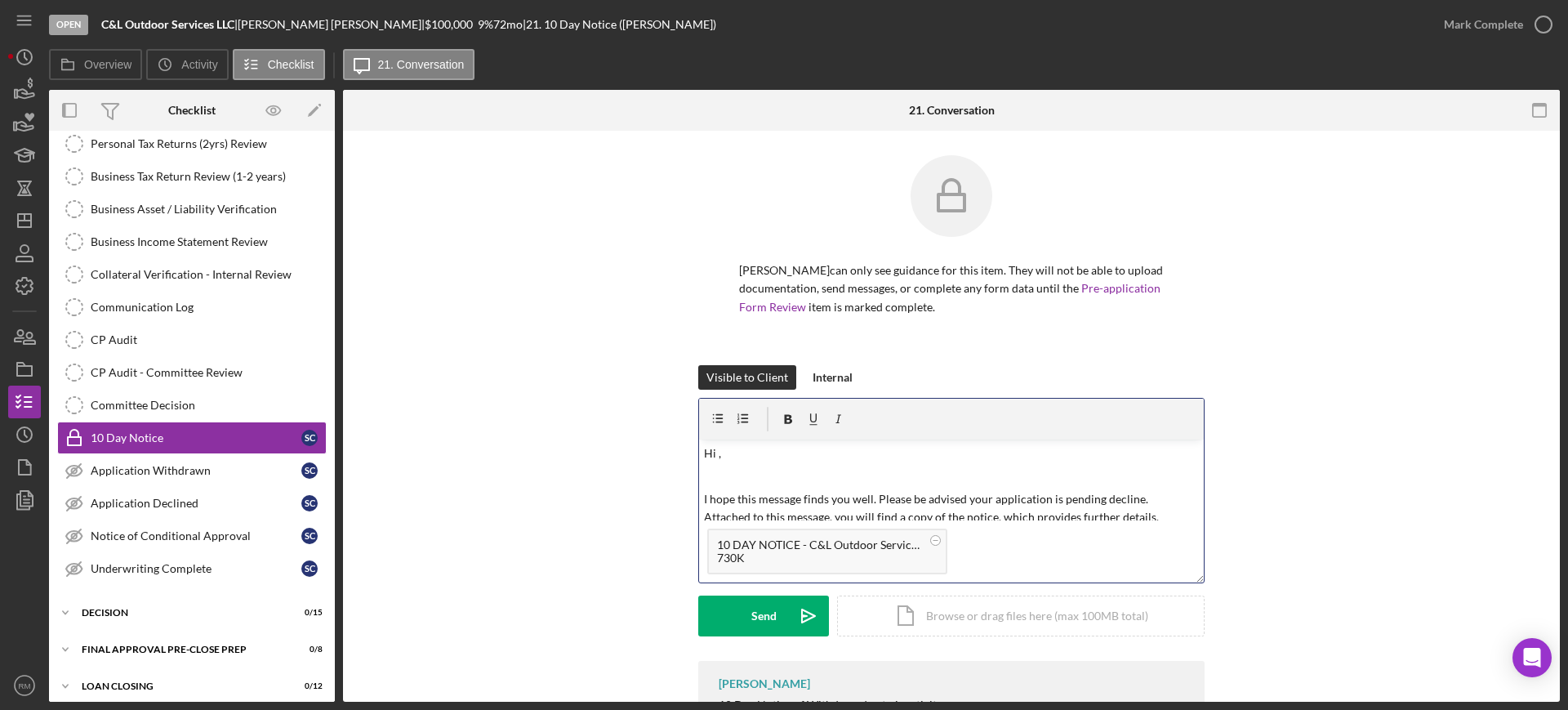
click at [728, 469] on p at bounding box center [952, 476] width 496 height 18
click at [720, 623] on button "Send Icon/icon-invite-send" at bounding box center [764, 615] width 130 height 41
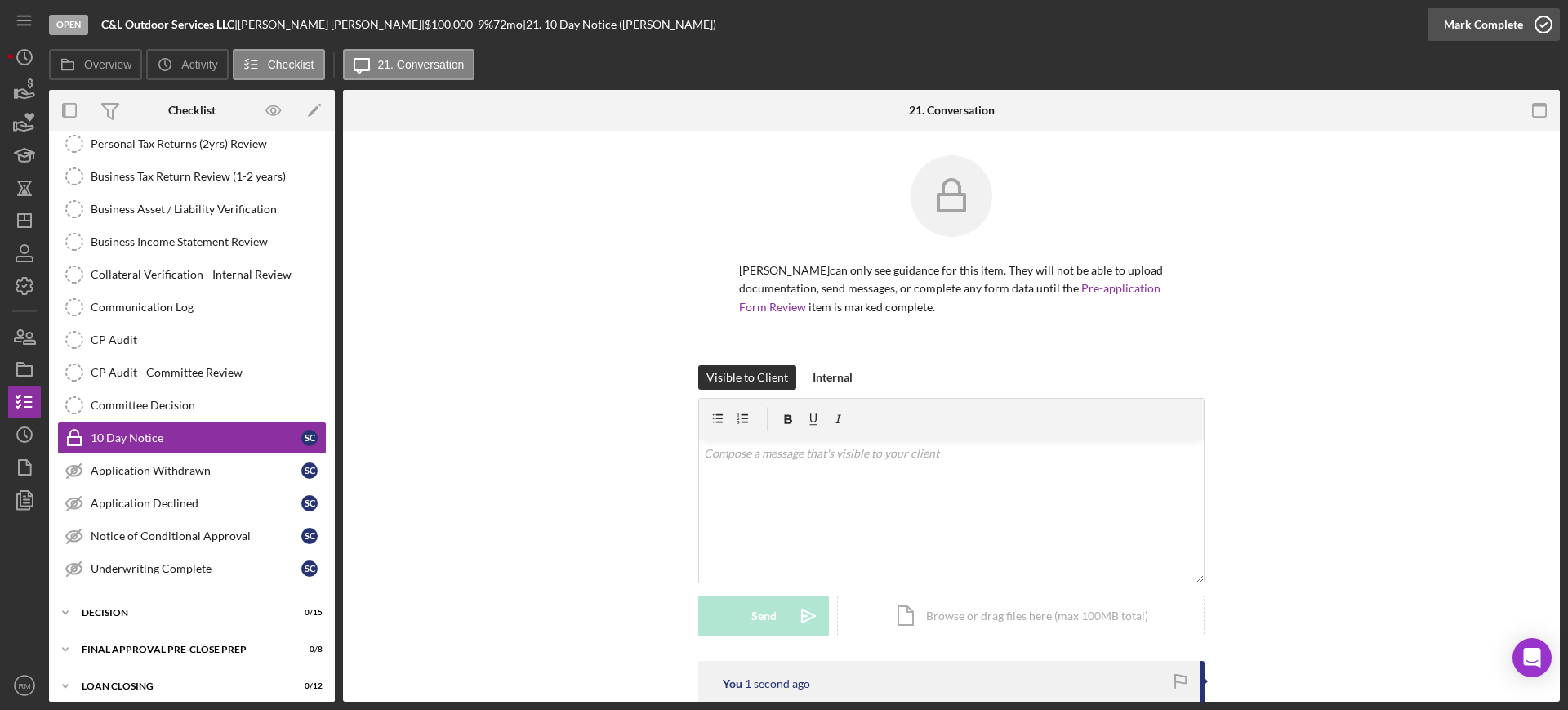
click at [1485, 31] on div "Mark Complete" at bounding box center [1484, 25] width 79 height 33
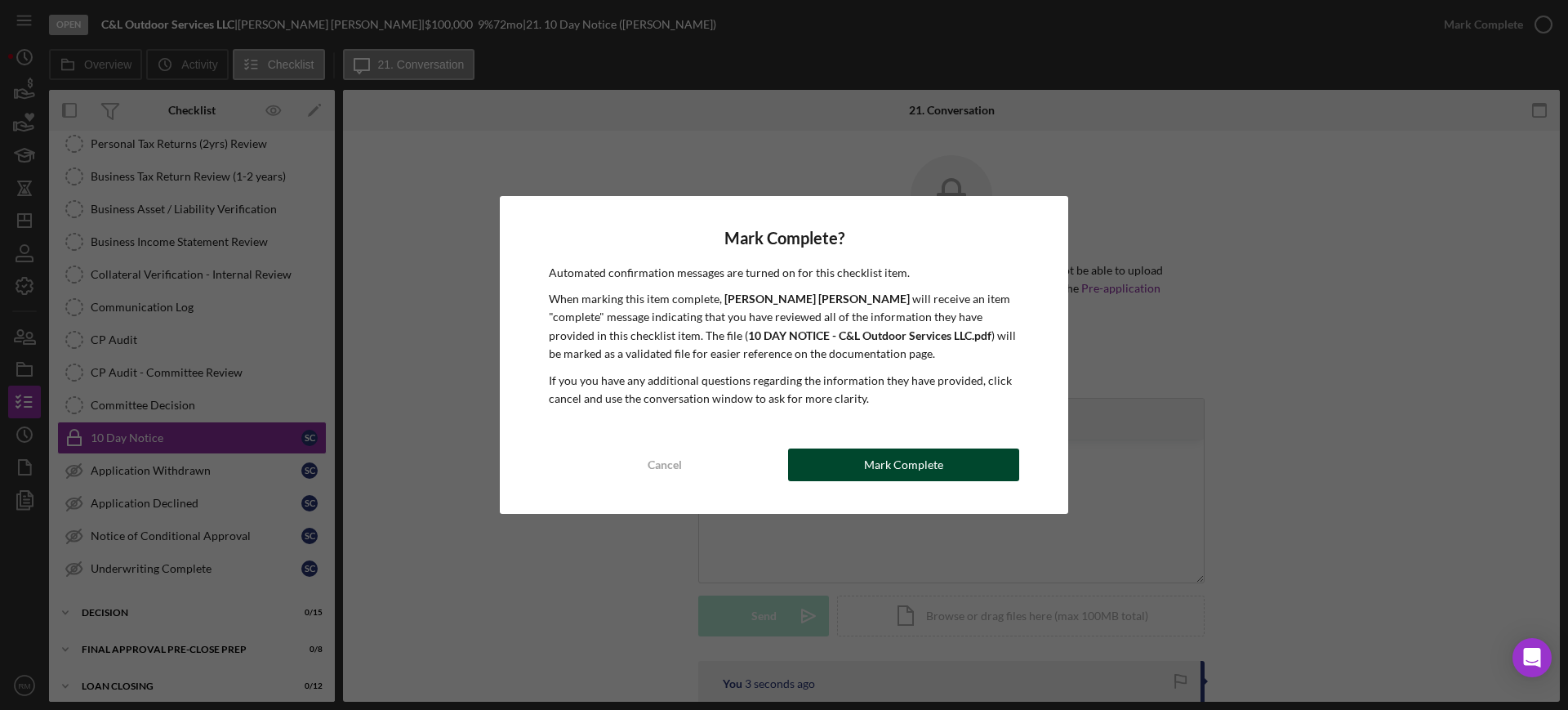
click at [942, 449] on div "Cancel Mark Complete" at bounding box center [784, 465] width 471 height 33
click at [896, 460] on div "Mark Complete" at bounding box center [904, 465] width 79 height 33
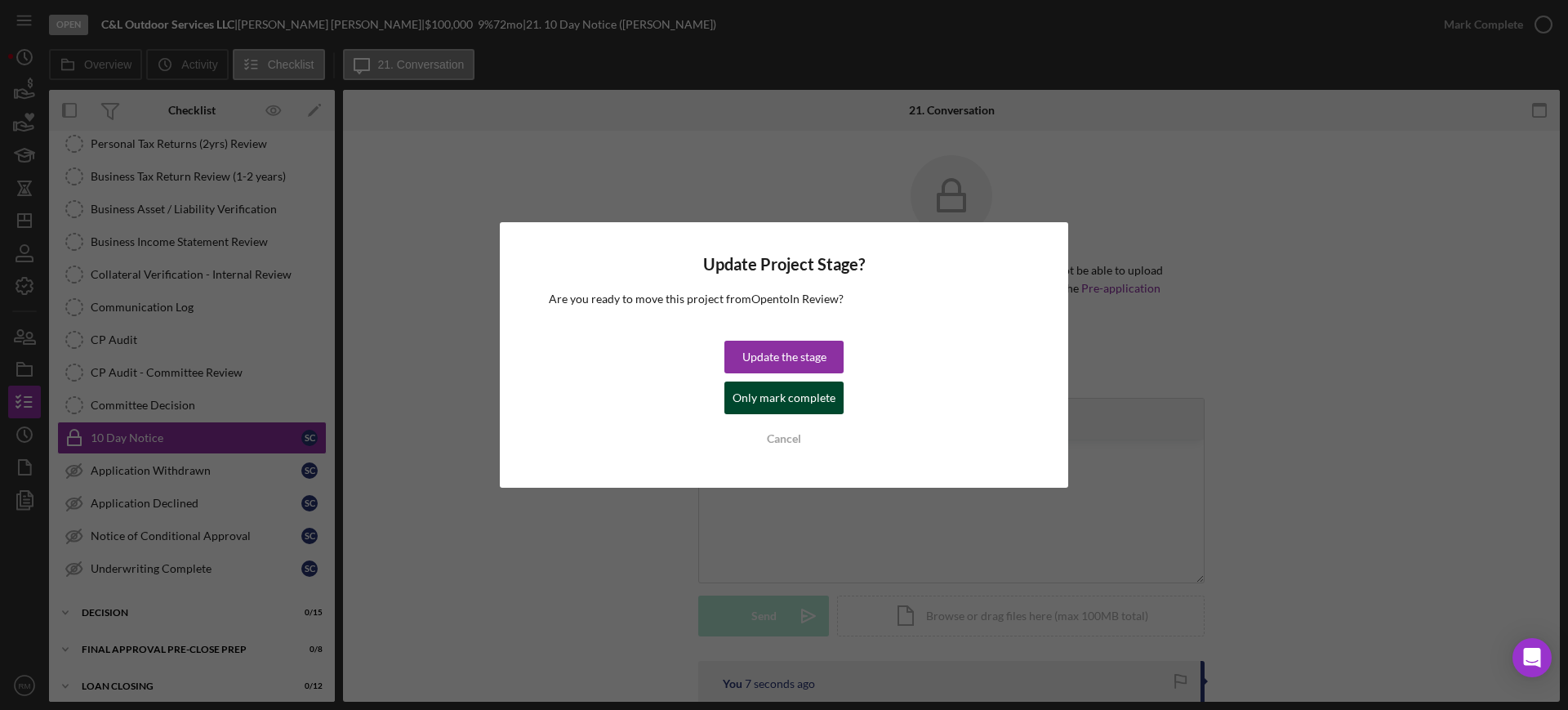
click at [818, 403] on div "Only mark complete" at bounding box center [784, 398] width 103 height 33
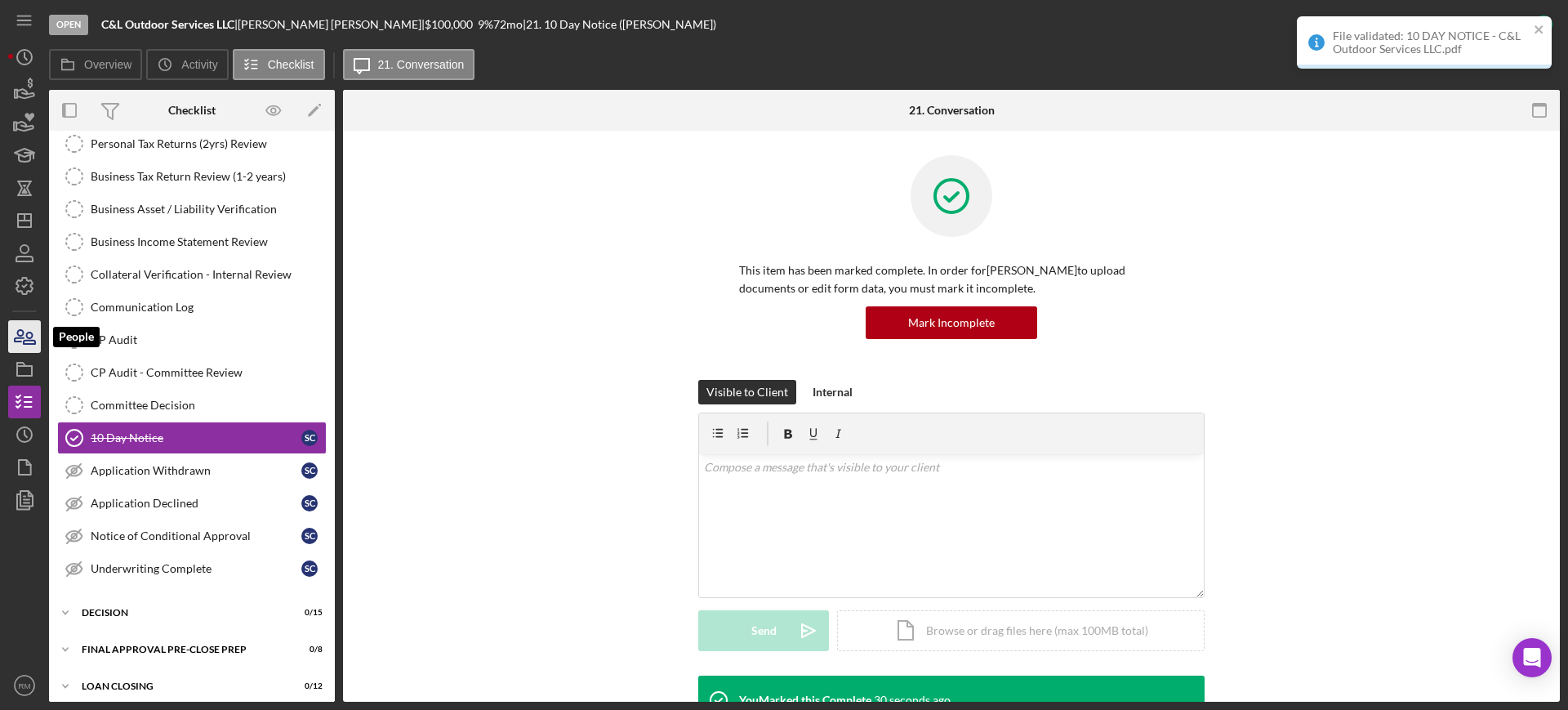
click at [21, 331] on icon "button" at bounding box center [24, 336] width 41 height 41
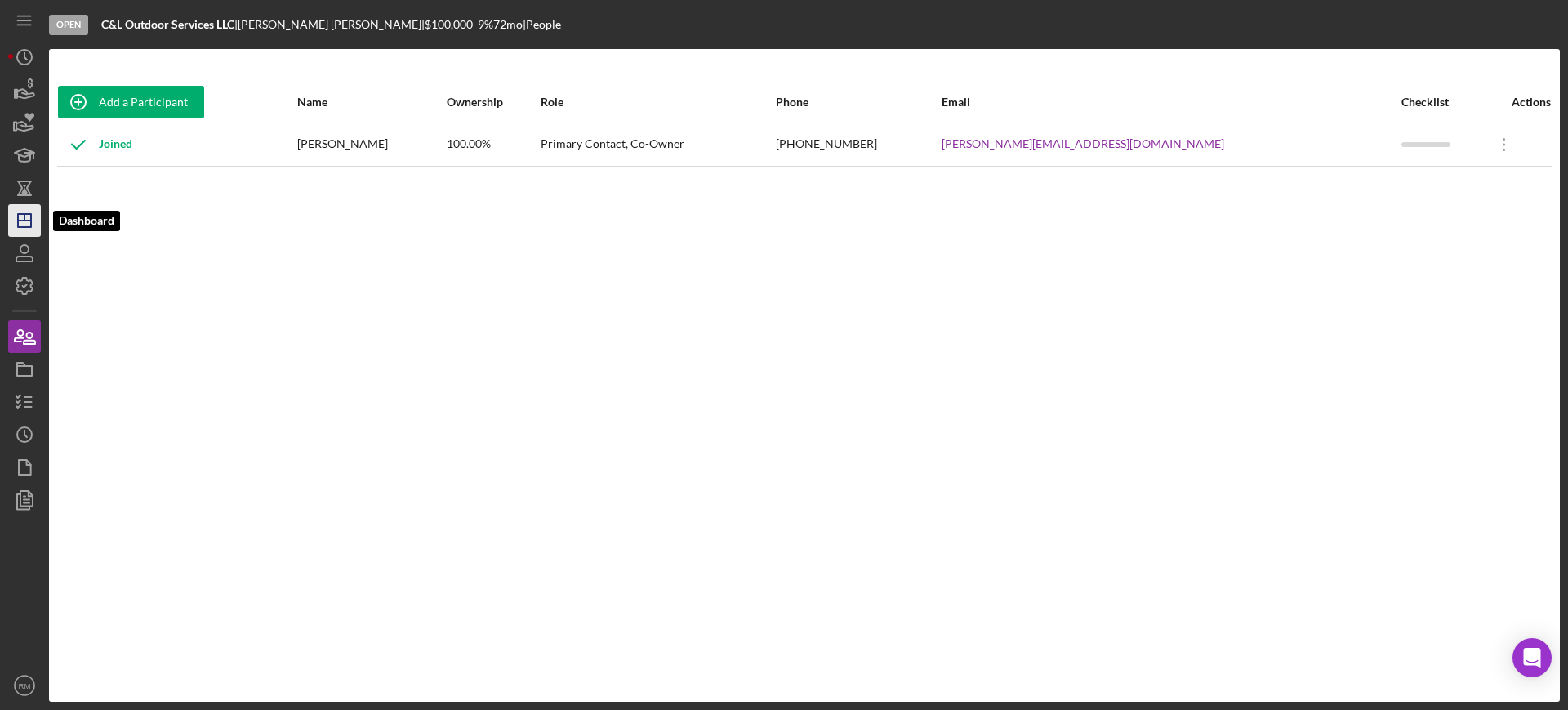
click at [15, 222] on icon "Icon/Dashboard" at bounding box center [24, 220] width 41 height 41
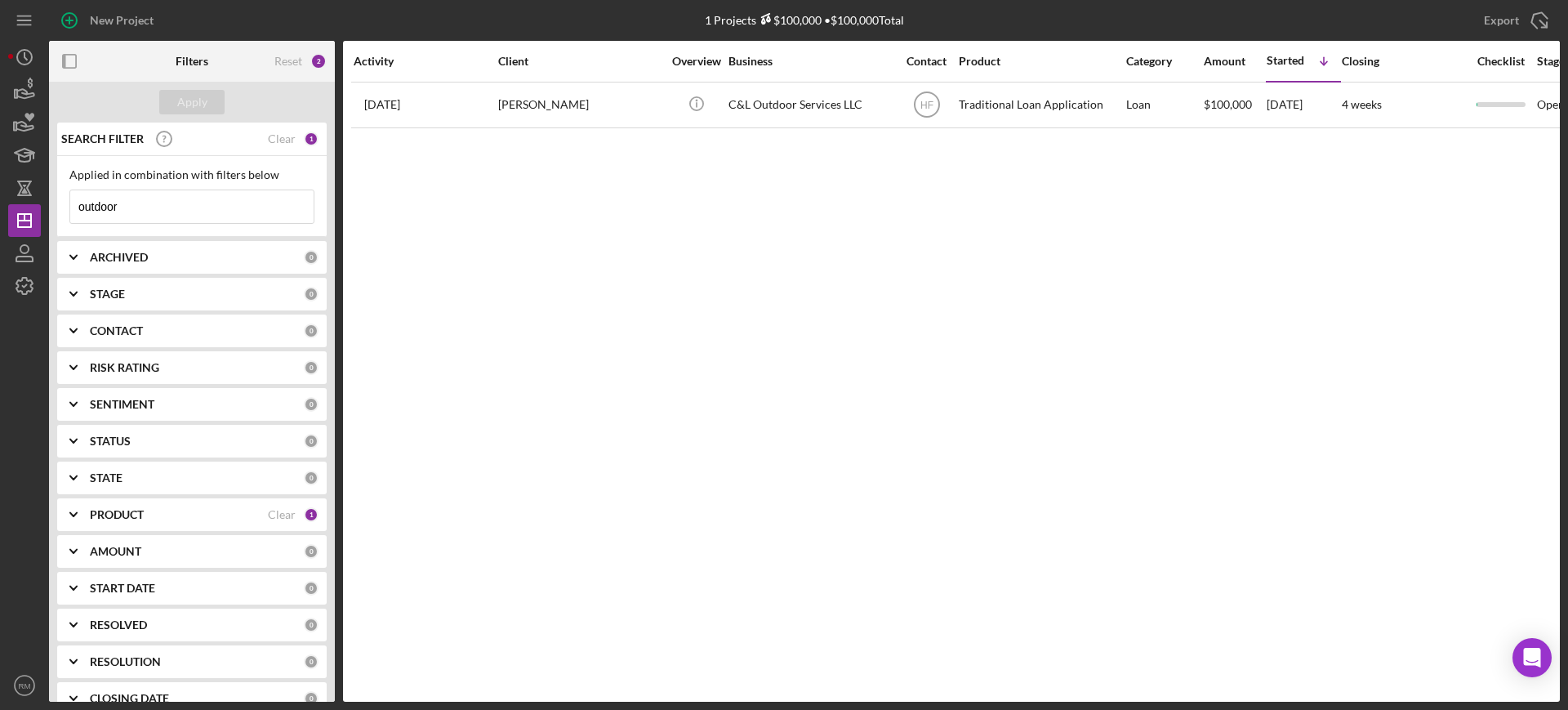
click at [182, 196] on input "outdoor" at bounding box center [192, 206] width 244 height 33
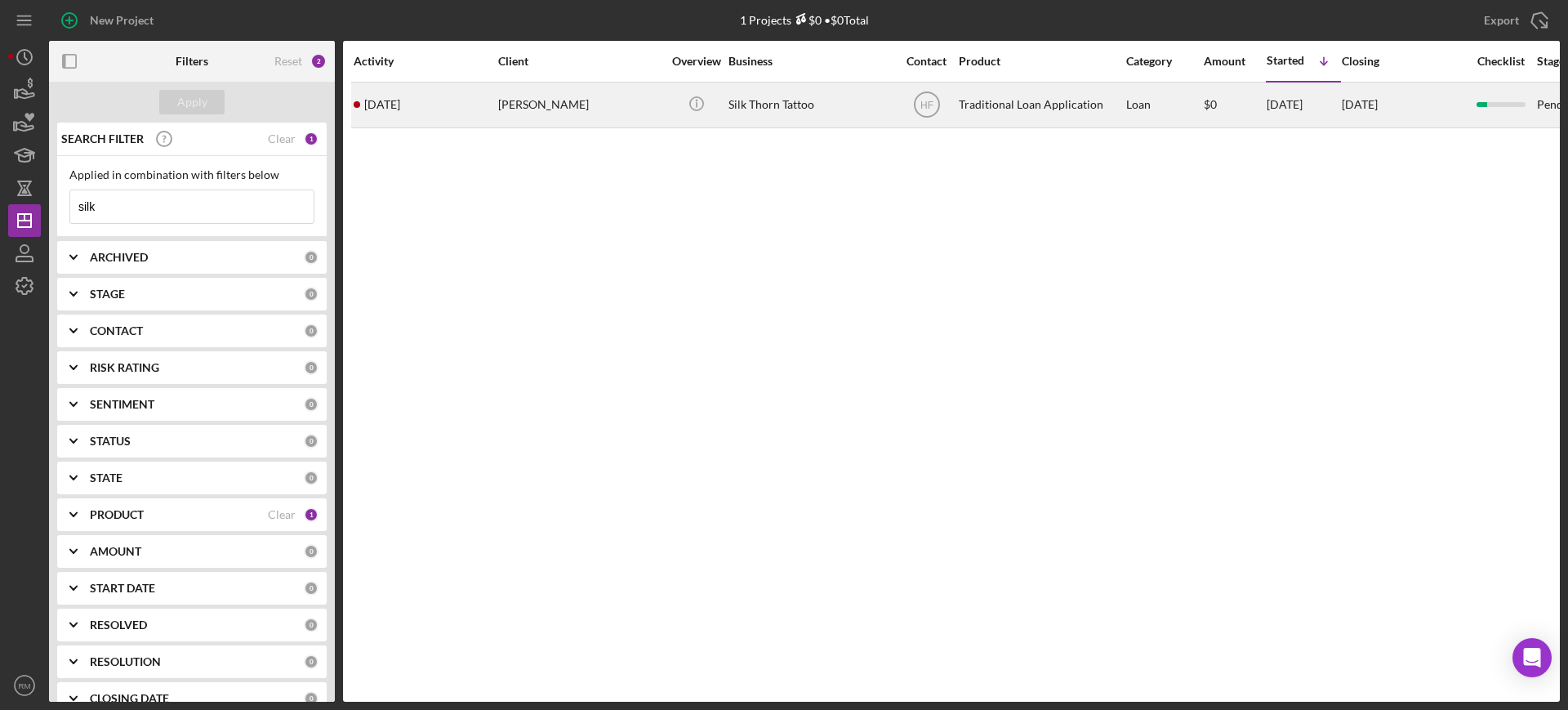
type input "silk"
click at [540, 95] on div "[PERSON_NAME]" at bounding box center [579, 105] width 164 height 43
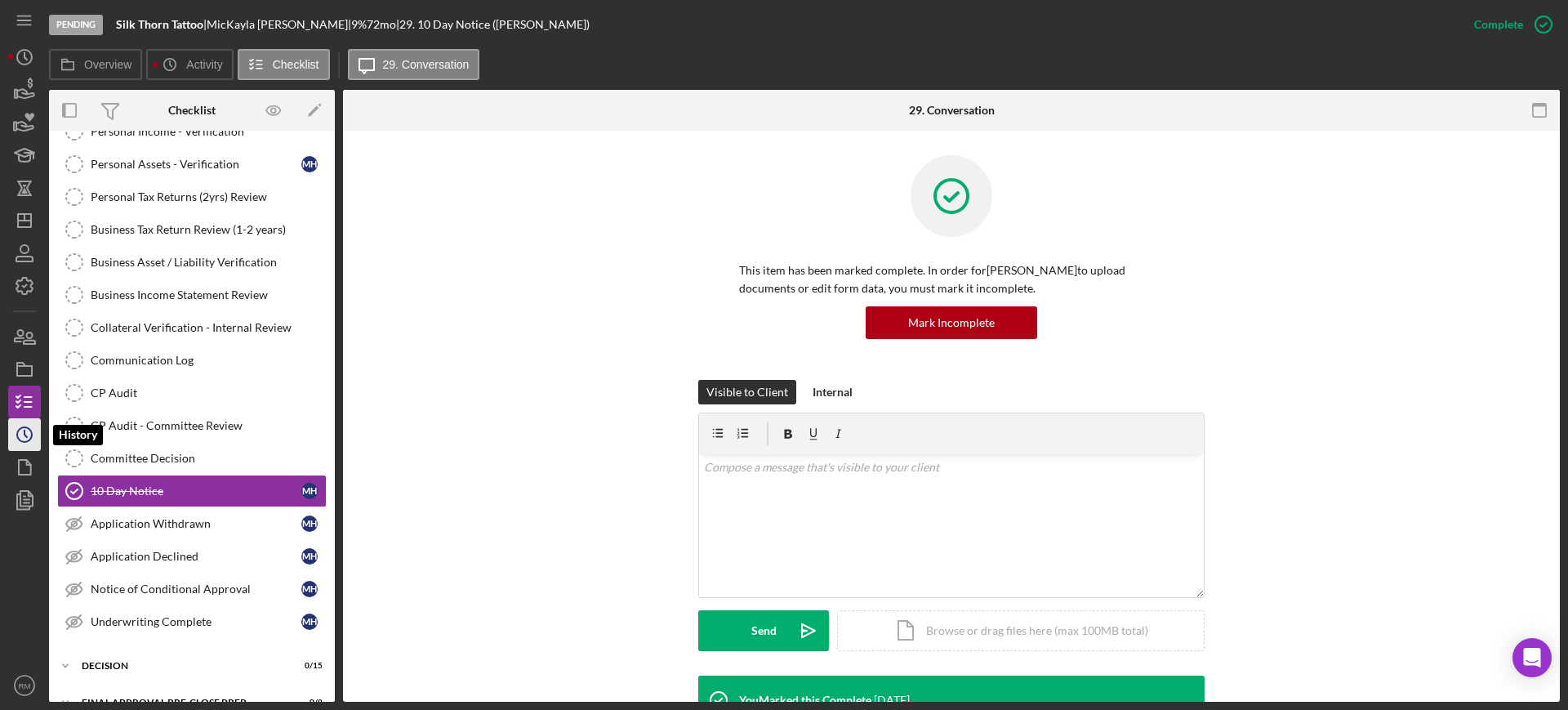
scroll to position [279, 0]
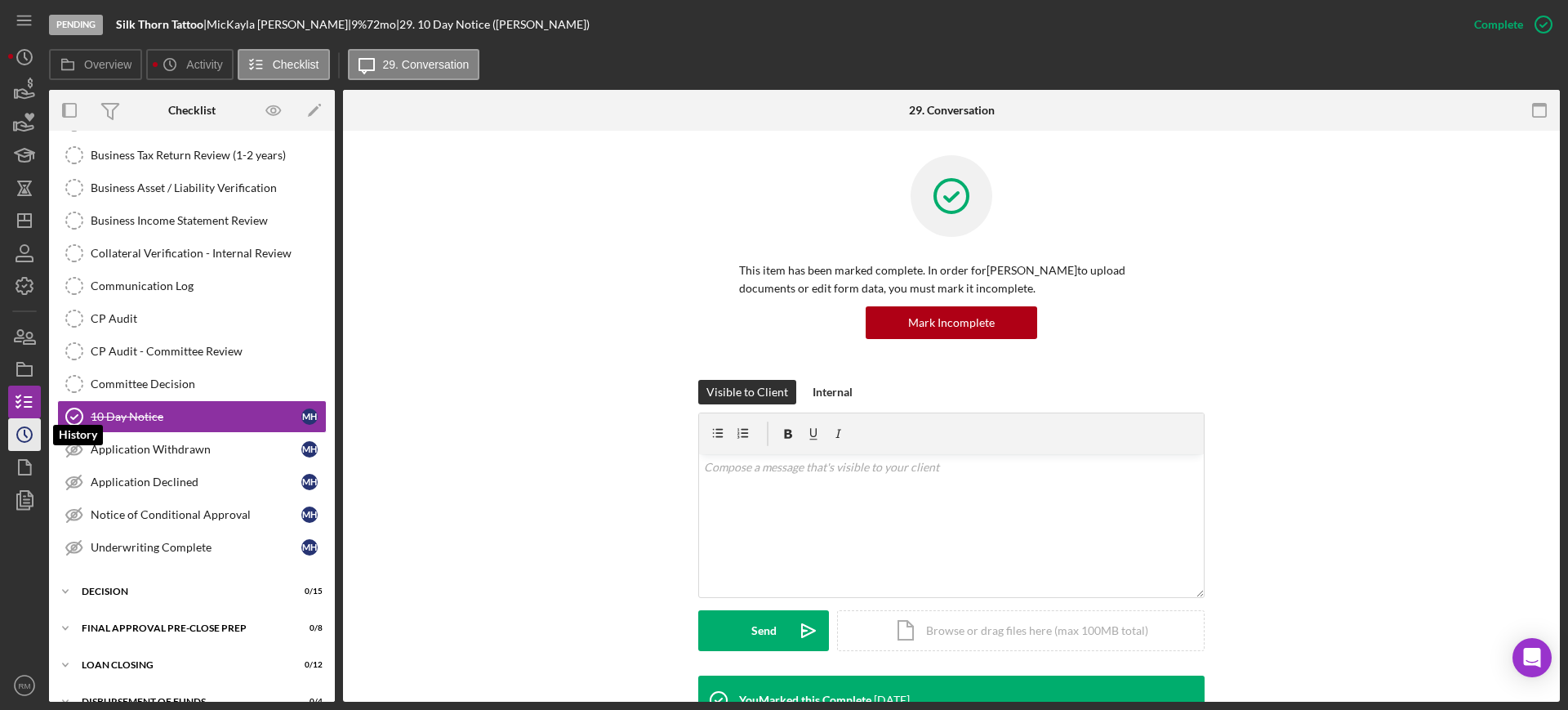
click at [25, 419] on icon "Icon/History" at bounding box center [24, 434] width 41 height 41
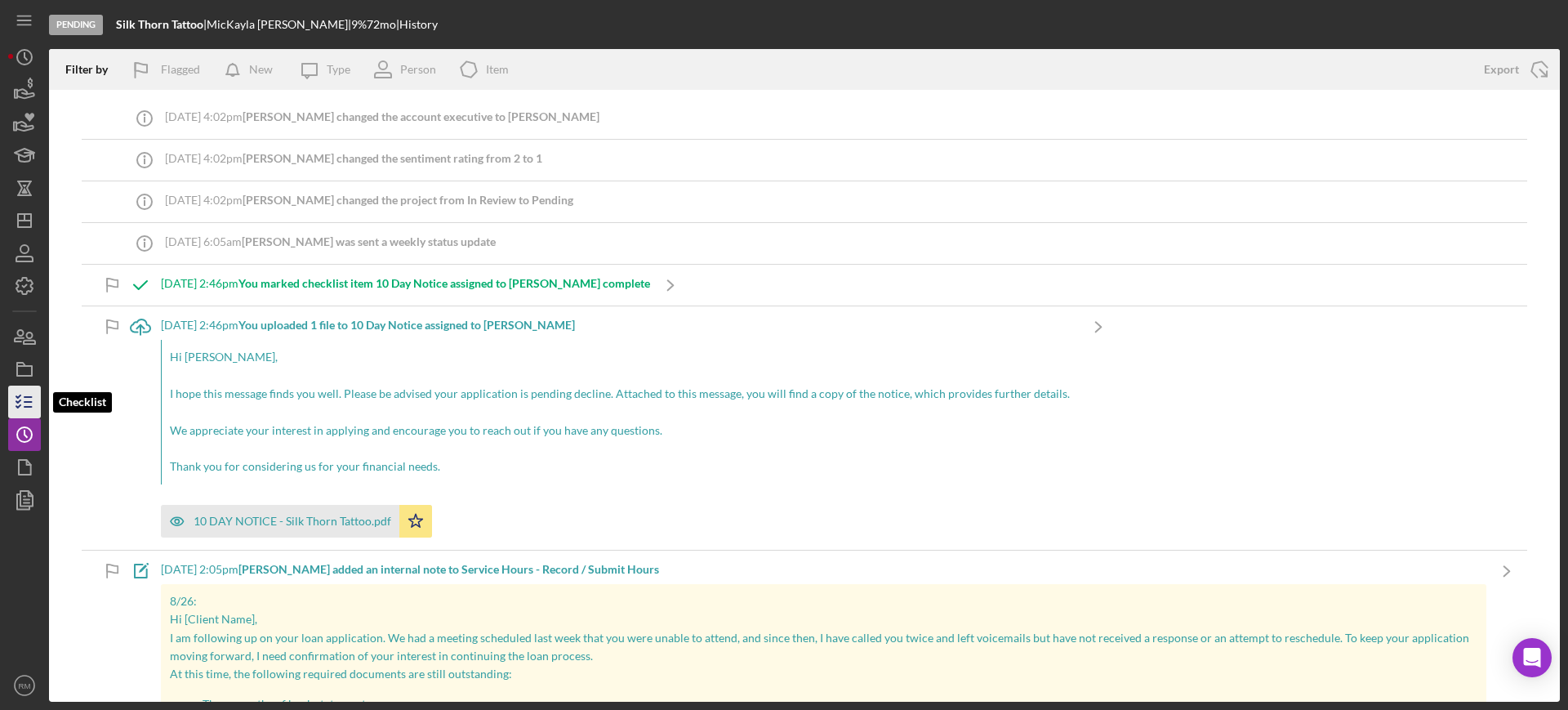
click at [25, 407] on line "button" at bounding box center [28, 407] width 8 height 0
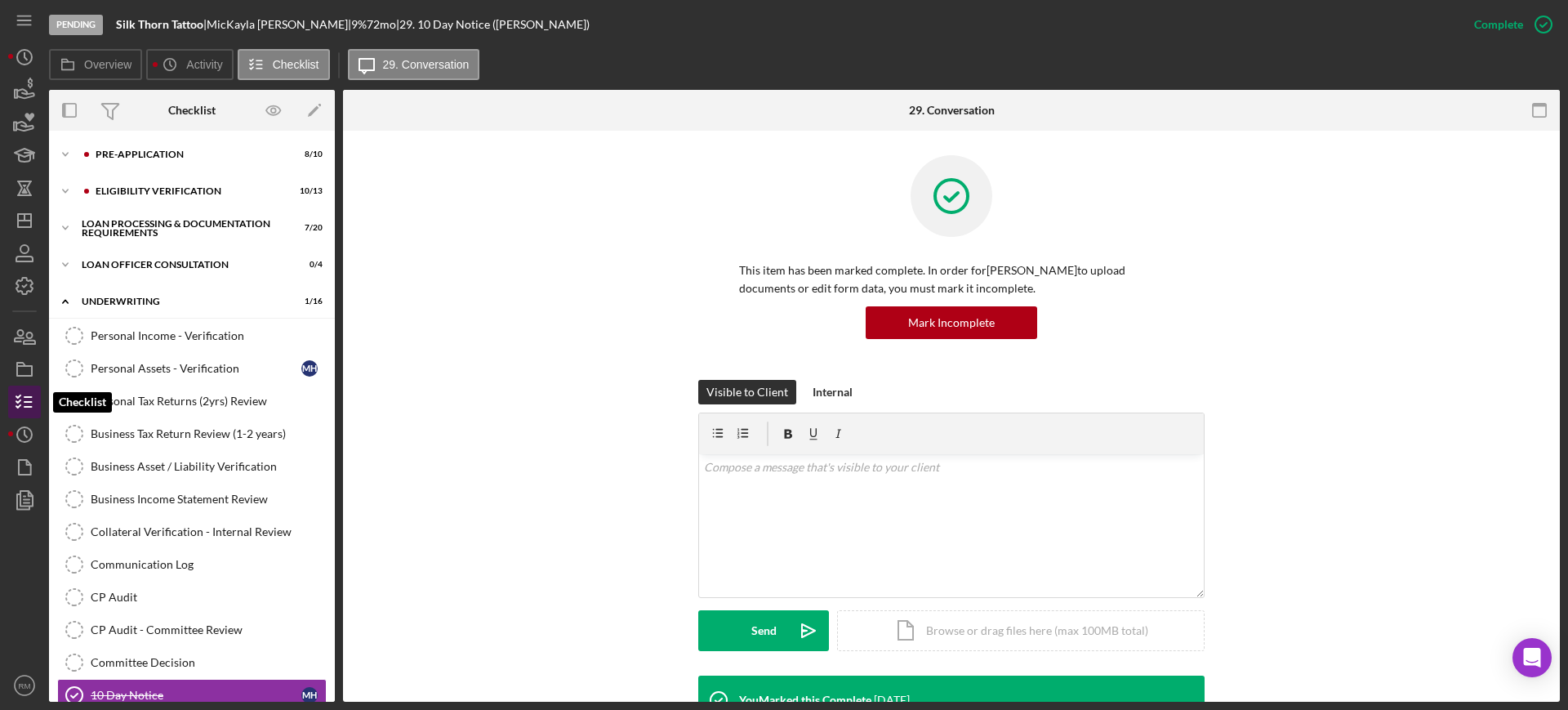
scroll to position [279, 0]
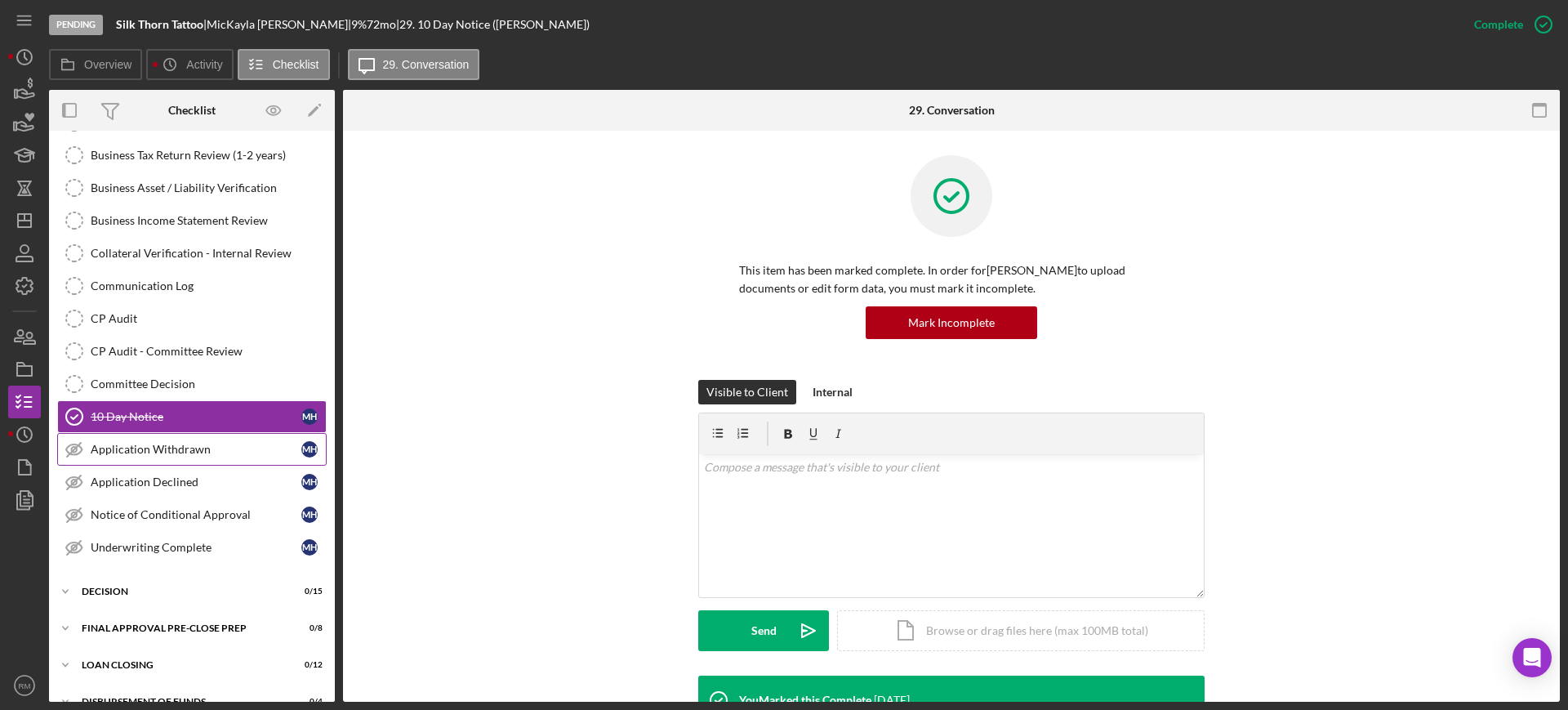
click at [210, 446] on div "Application Withdrawn" at bounding box center [196, 449] width 211 height 13
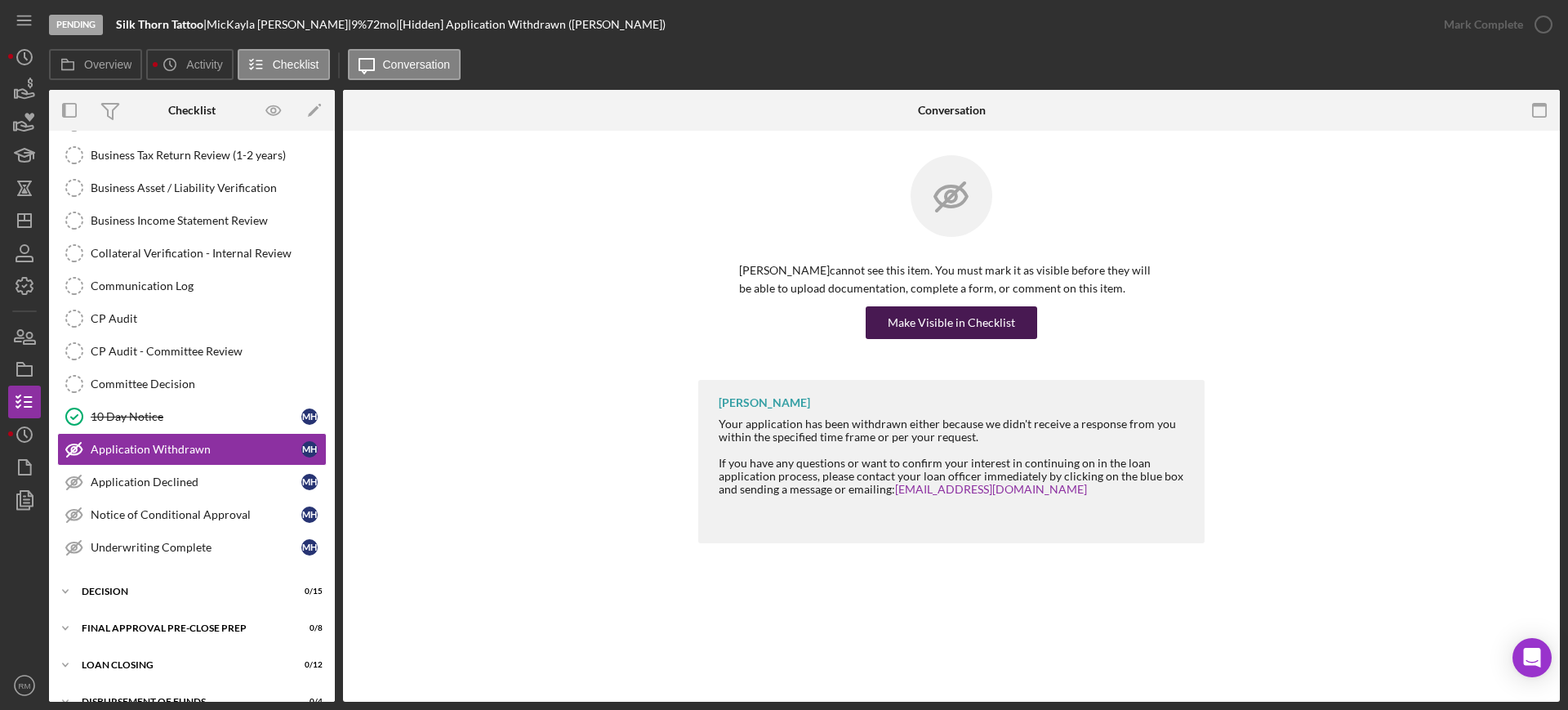
click at [962, 326] on div "Make Visible in Checklist" at bounding box center [951, 322] width 128 height 33
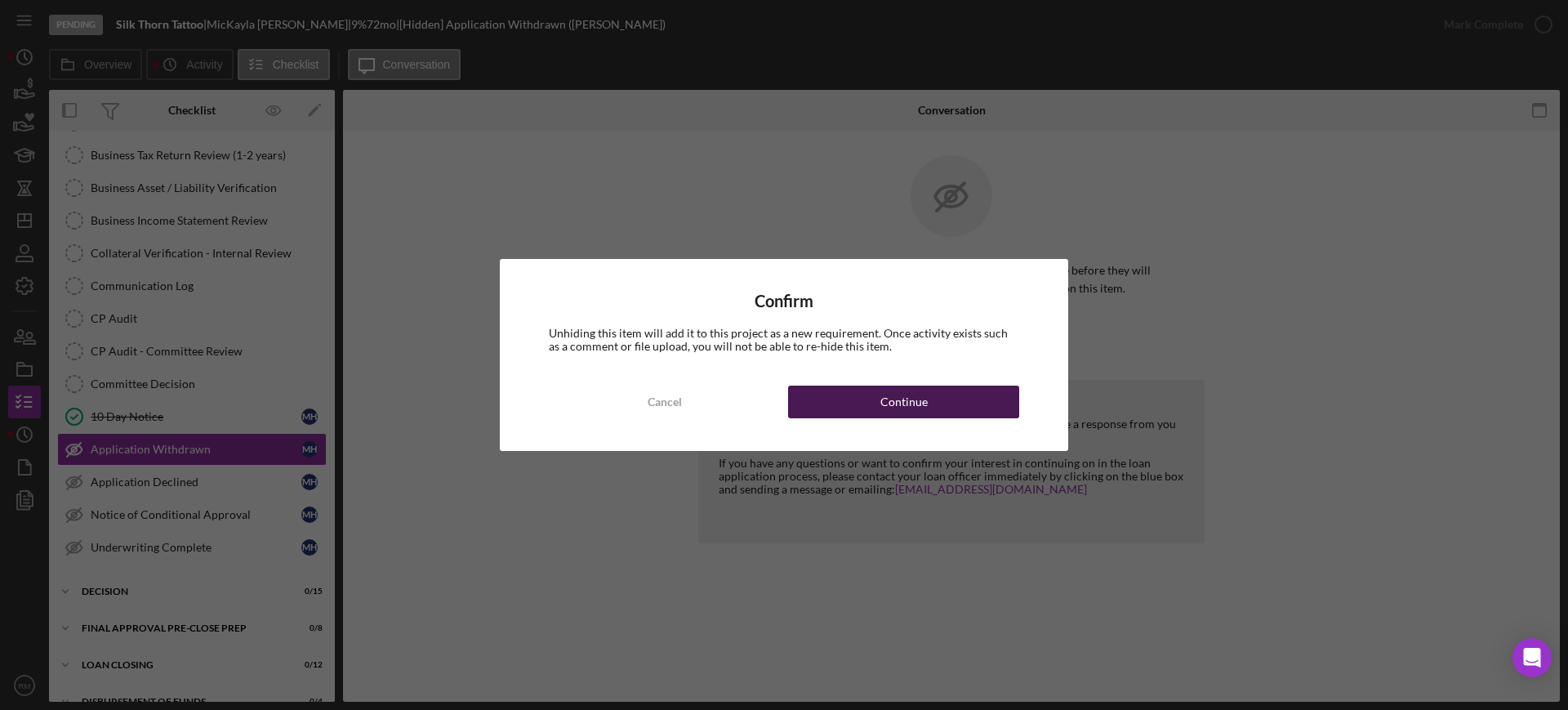
click at [931, 395] on button "Continue" at bounding box center [904, 402] width 232 height 33
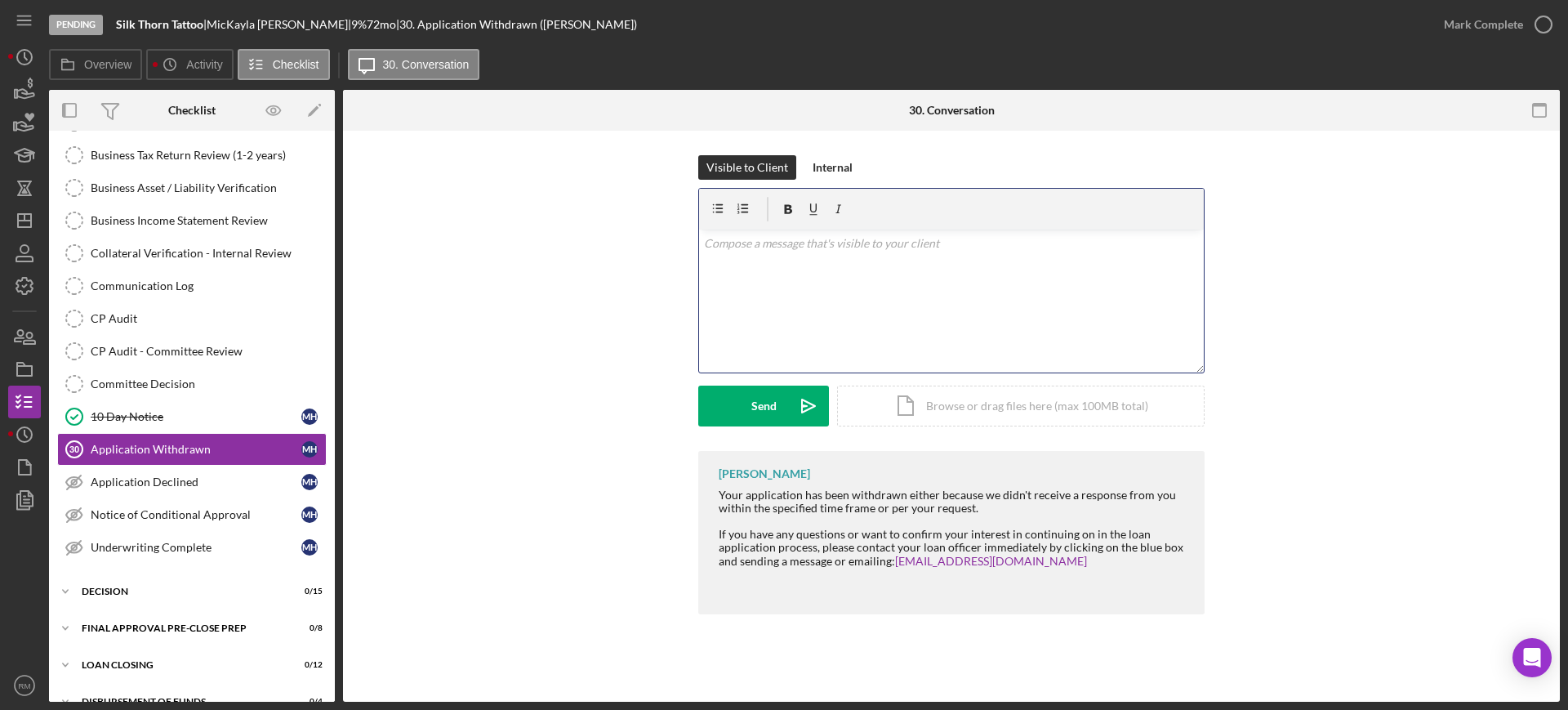
click at [750, 287] on div "v Color teal Color pink Remove color Add row above Add row below Add column bef…" at bounding box center [952, 301] width 505 height 143
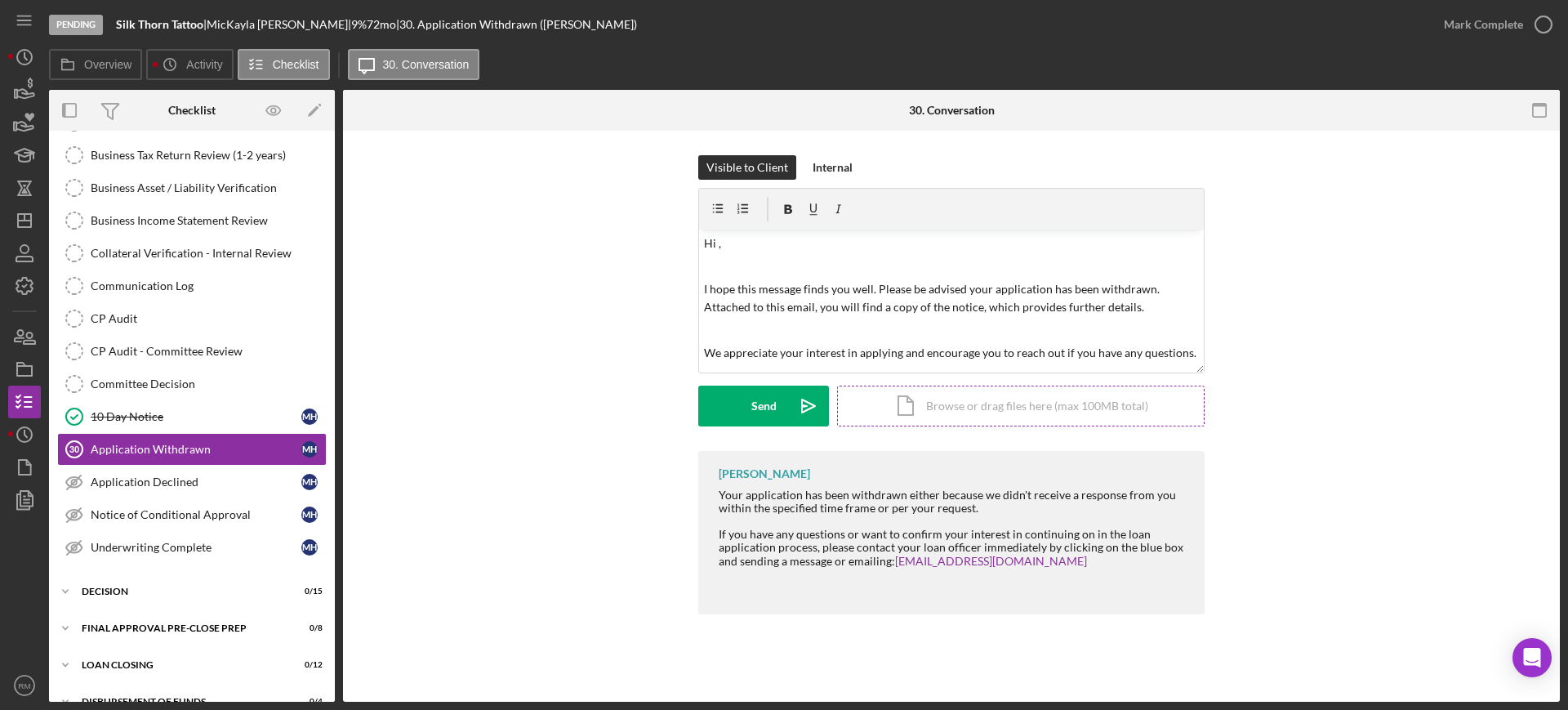
click at [923, 404] on div "Icon/Document Browse or drag files here (max 100MB total) Tap to choose files o…" at bounding box center [1021, 406] width 368 height 41
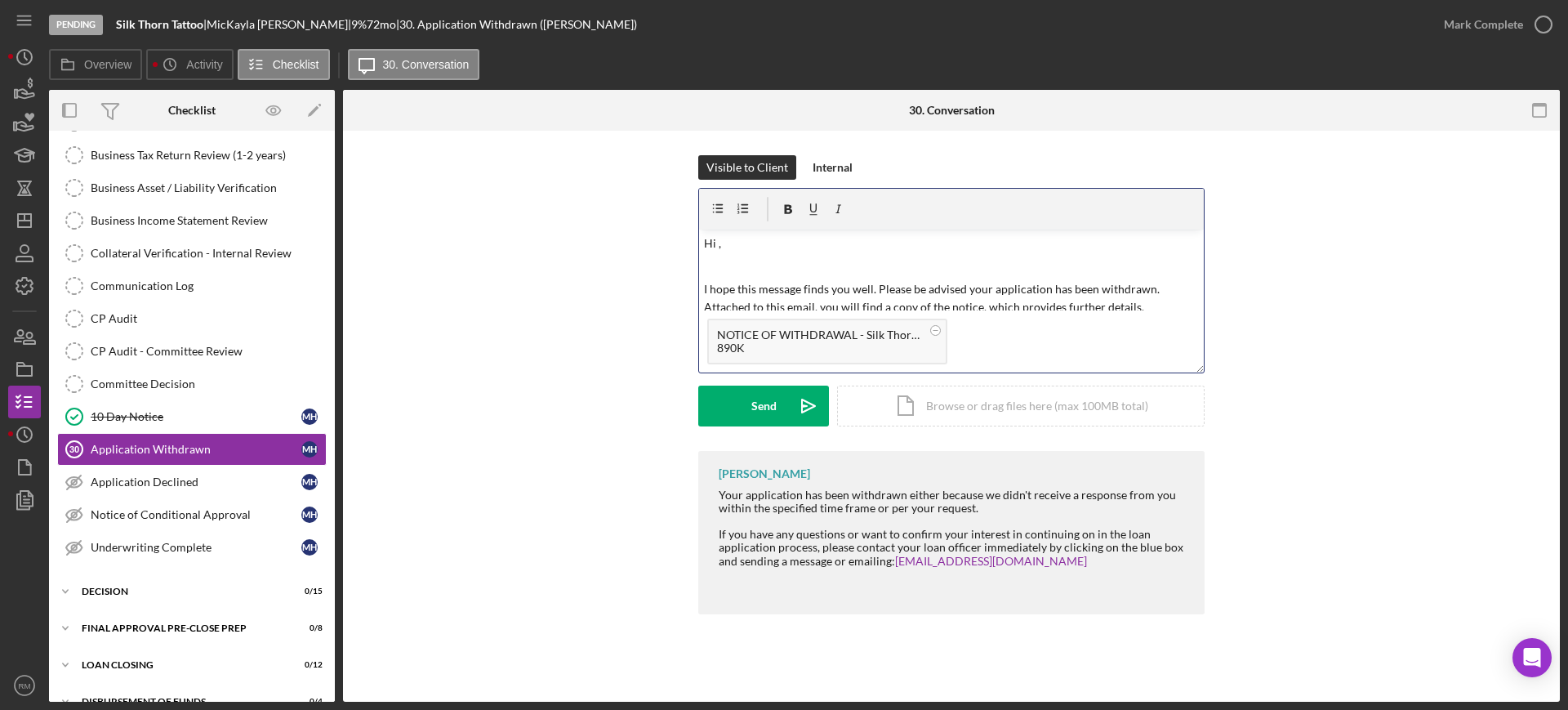
click at [732, 243] on p "Hi ," at bounding box center [952, 243] width 496 height 18
click at [737, 400] on button "Send Icon/icon-invite-send" at bounding box center [764, 406] width 130 height 41
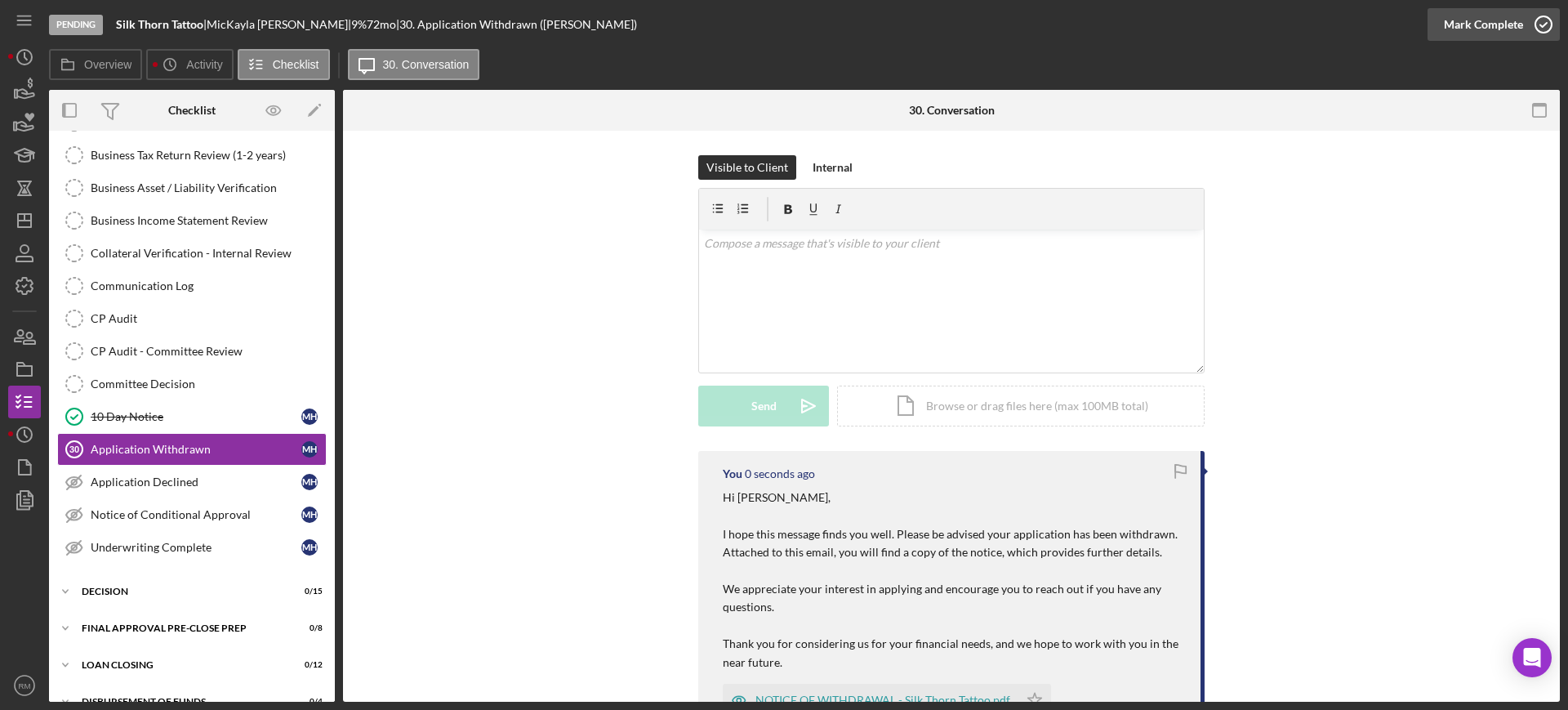
click at [1484, 21] on div "Mark Complete" at bounding box center [1484, 25] width 79 height 33
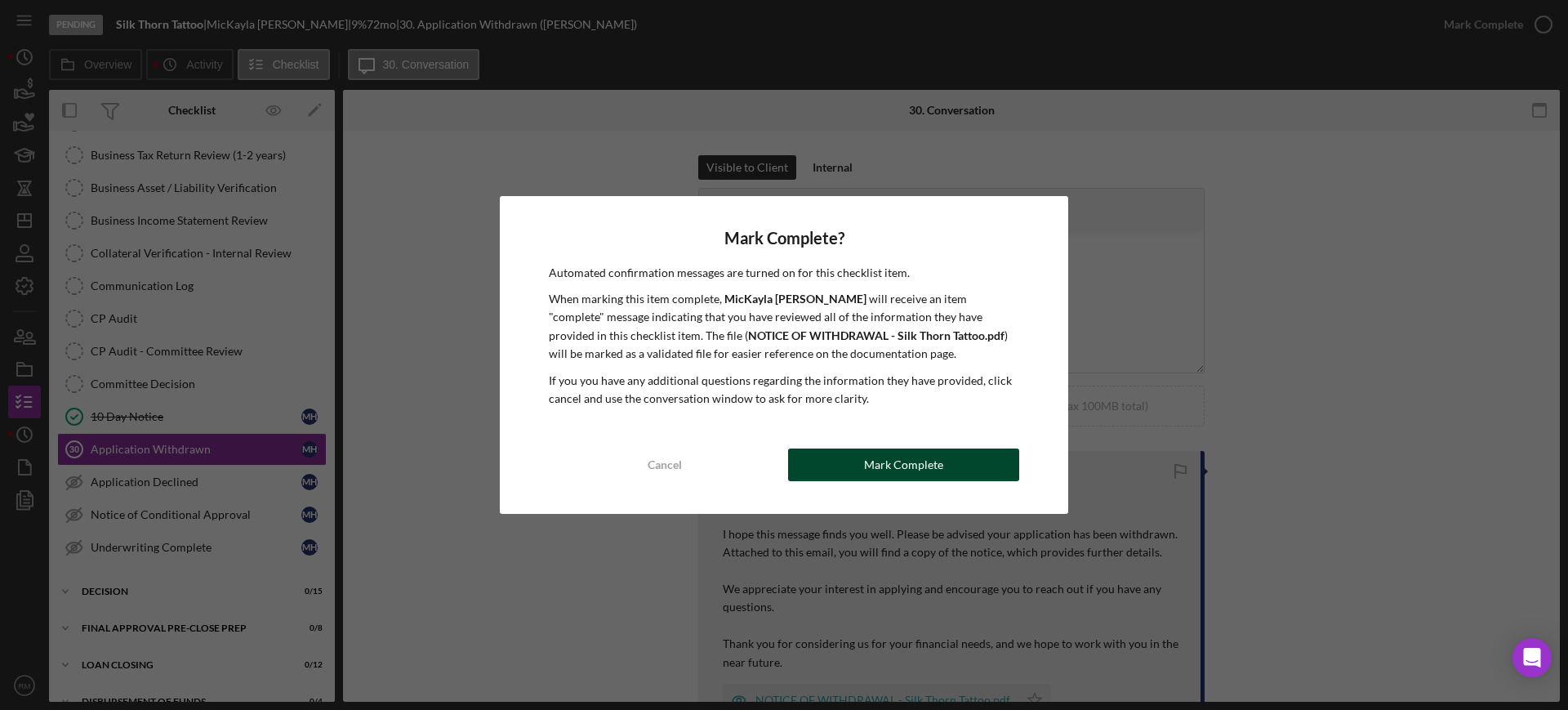
click at [870, 450] on div "Mark Complete" at bounding box center [904, 465] width 79 height 33
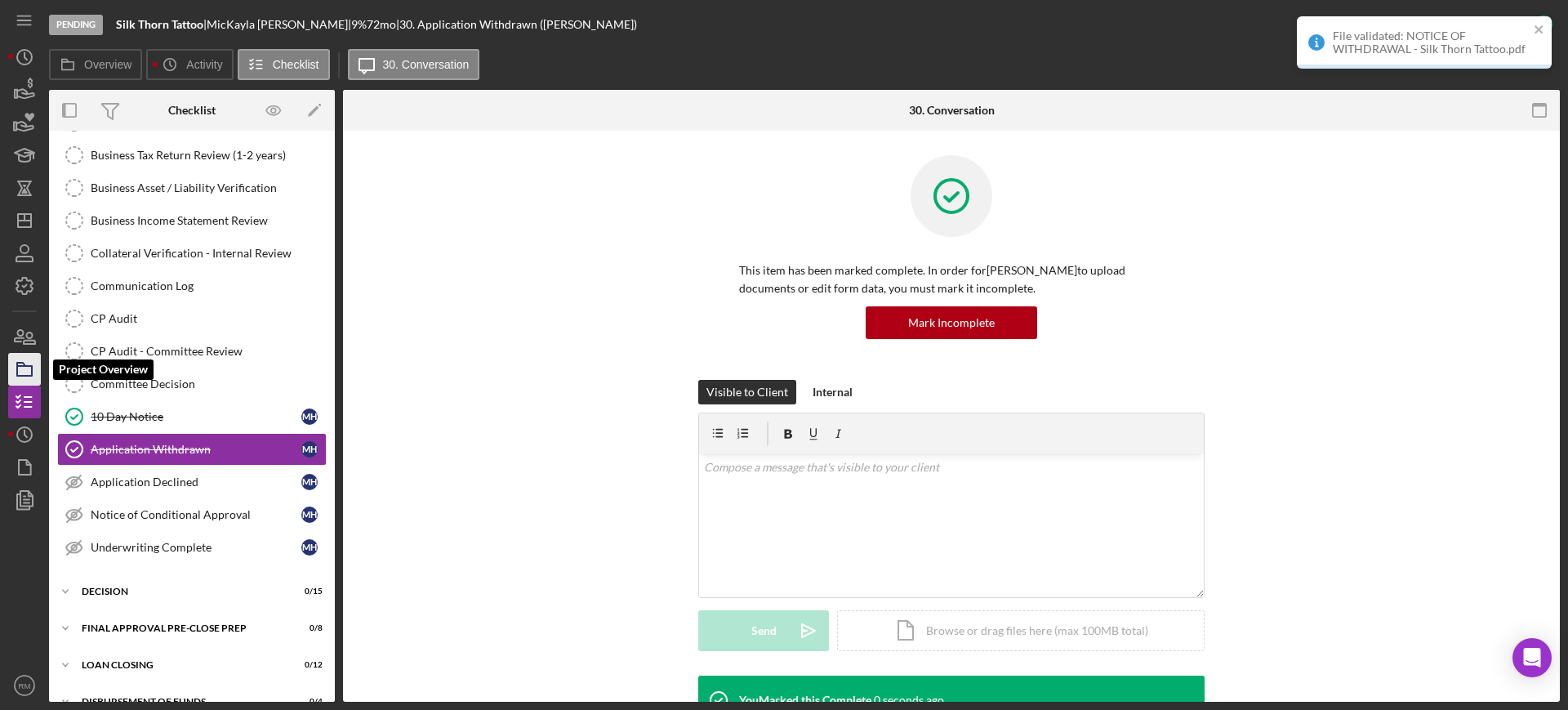
click at [25, 360] on icon "button" at bounding box center [24, 369] width 41 height 41
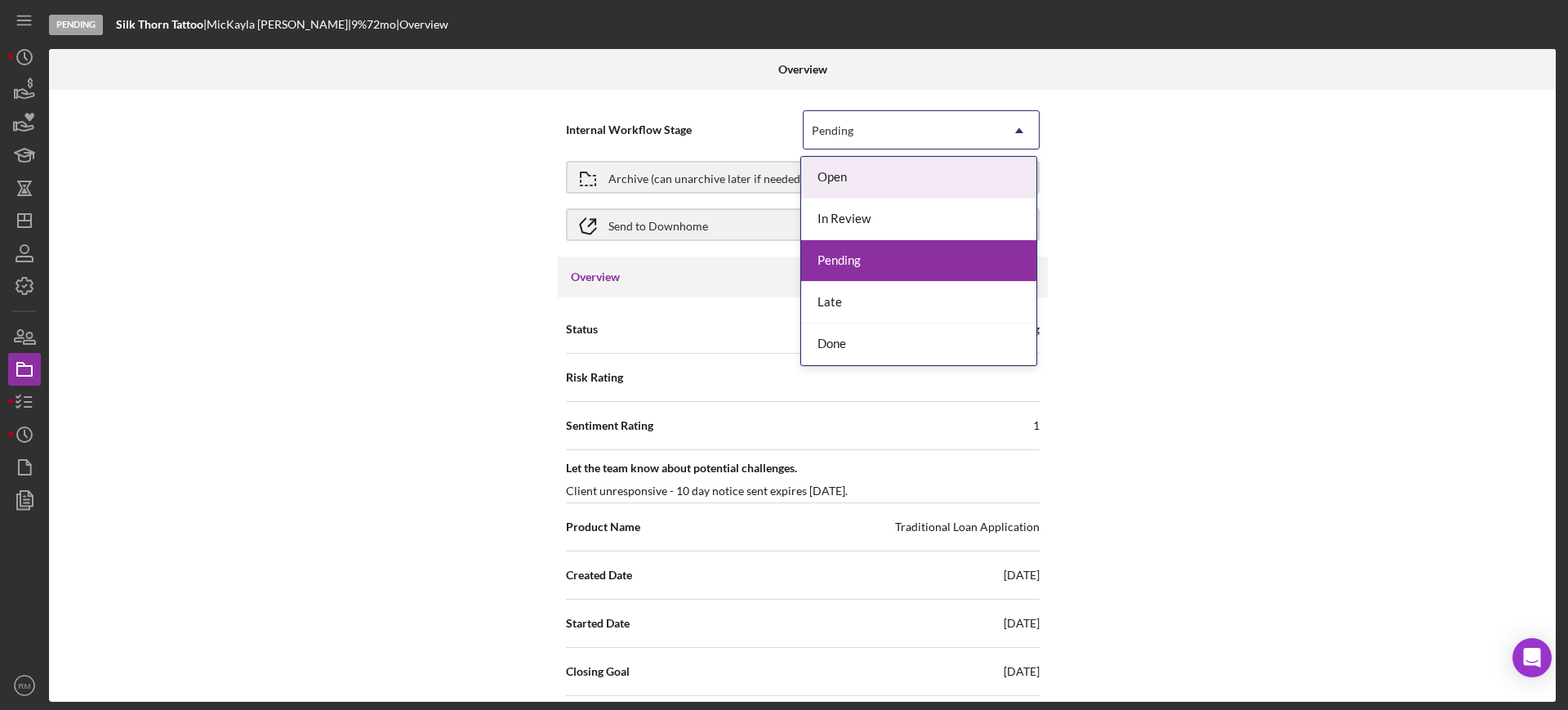
click at [876, 130] on div "Pending" at bounding box center [901, 130] width 196 height 38
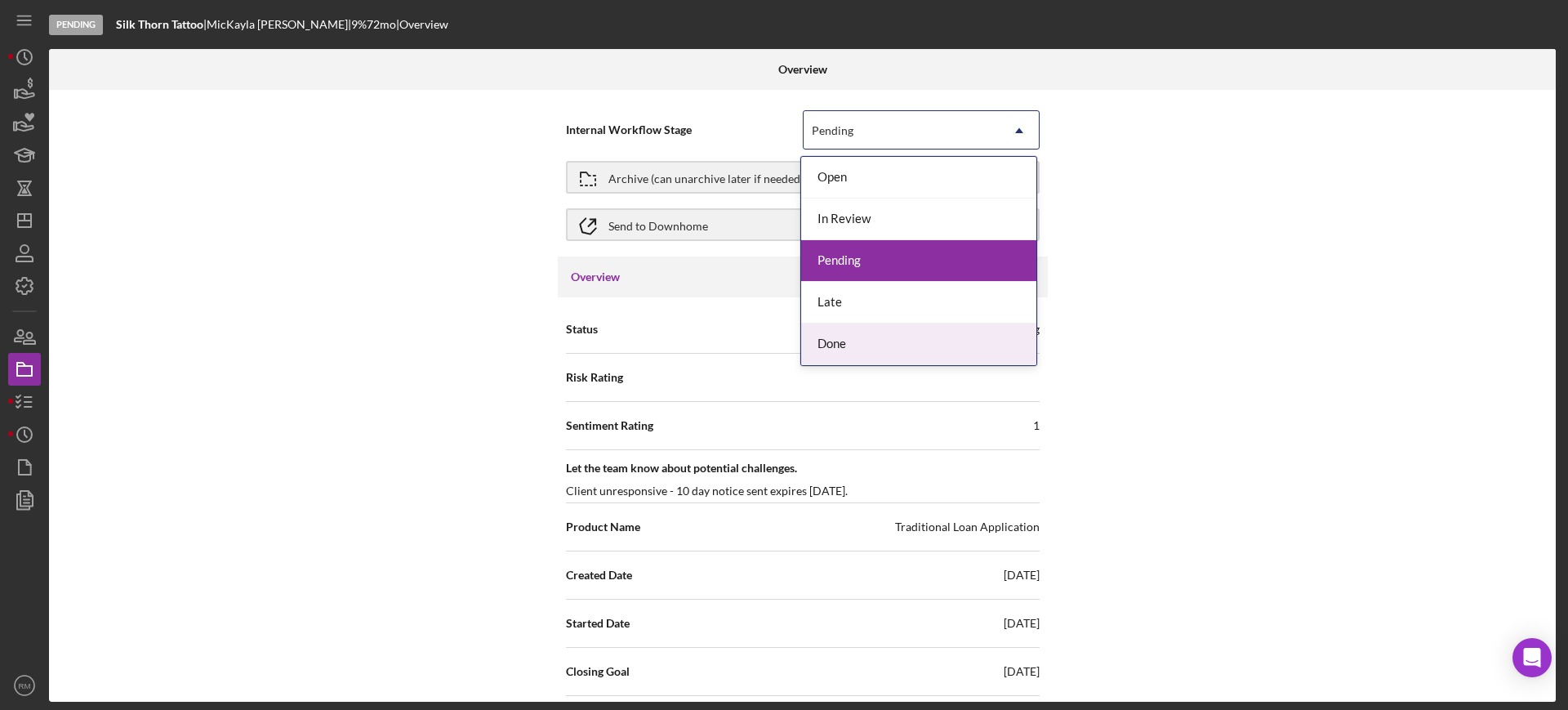
click at [854, 340] on div "Done" at bounding box center [919, 344] width 235 height 42
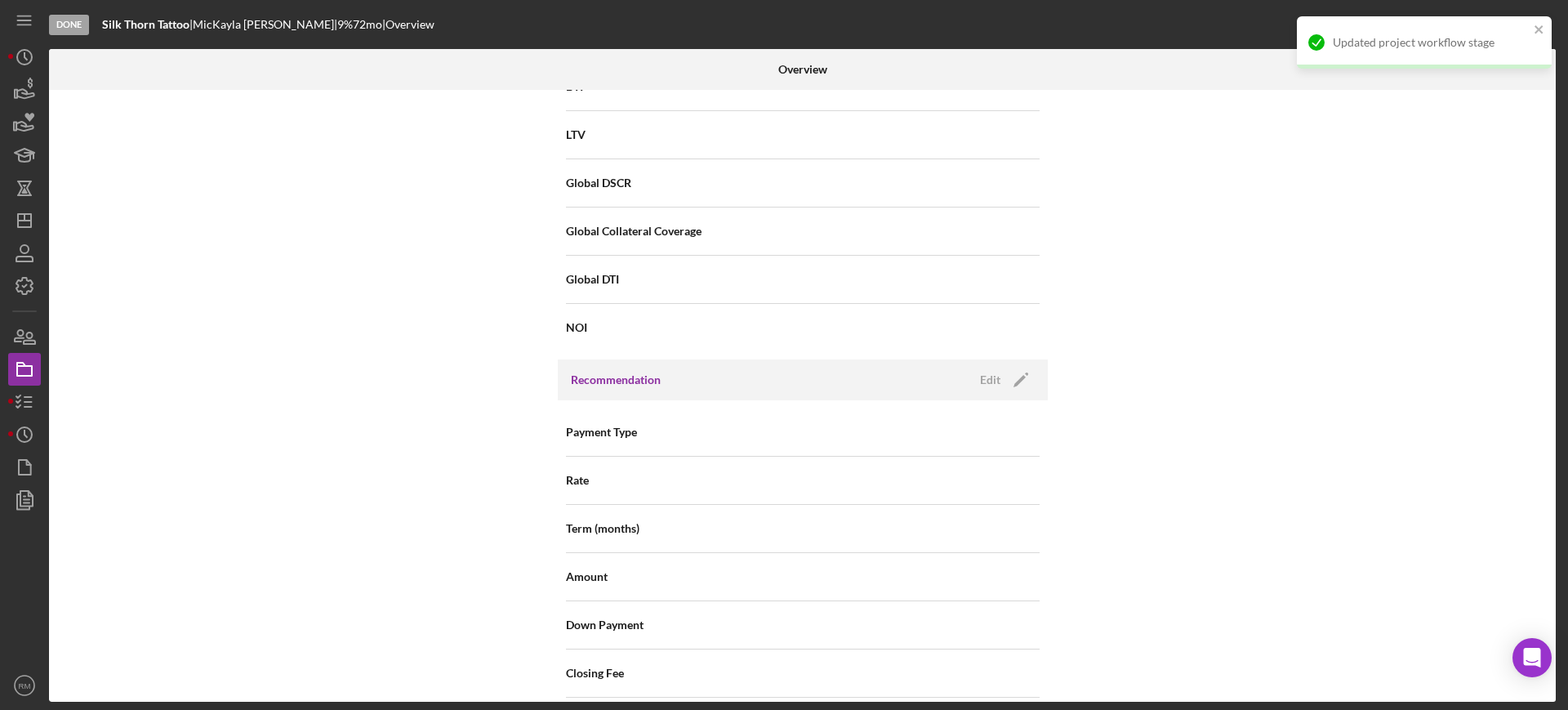
scroll to position [1885, 0]
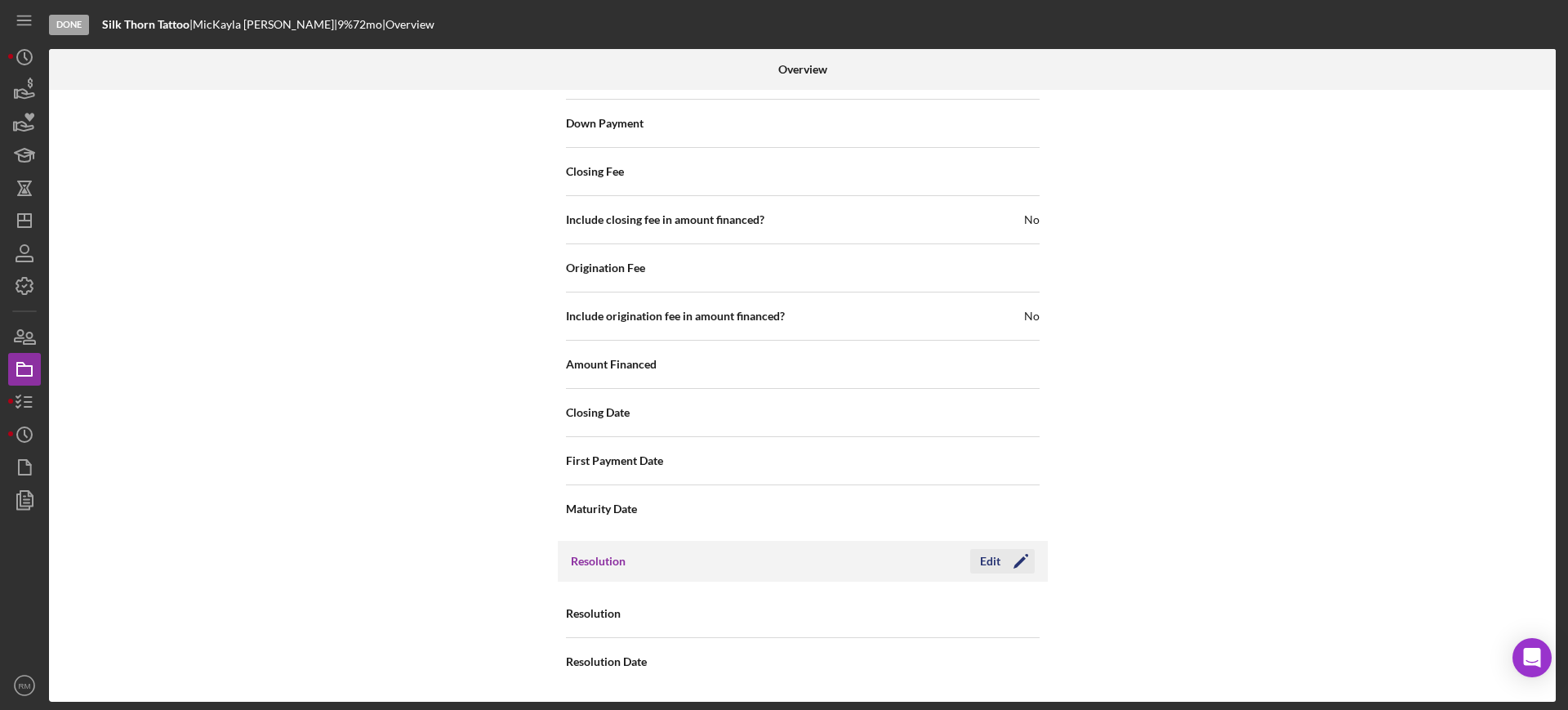
click at [983, 560] on div "Edit" at bounding box center [991, 562] width 21 height 25
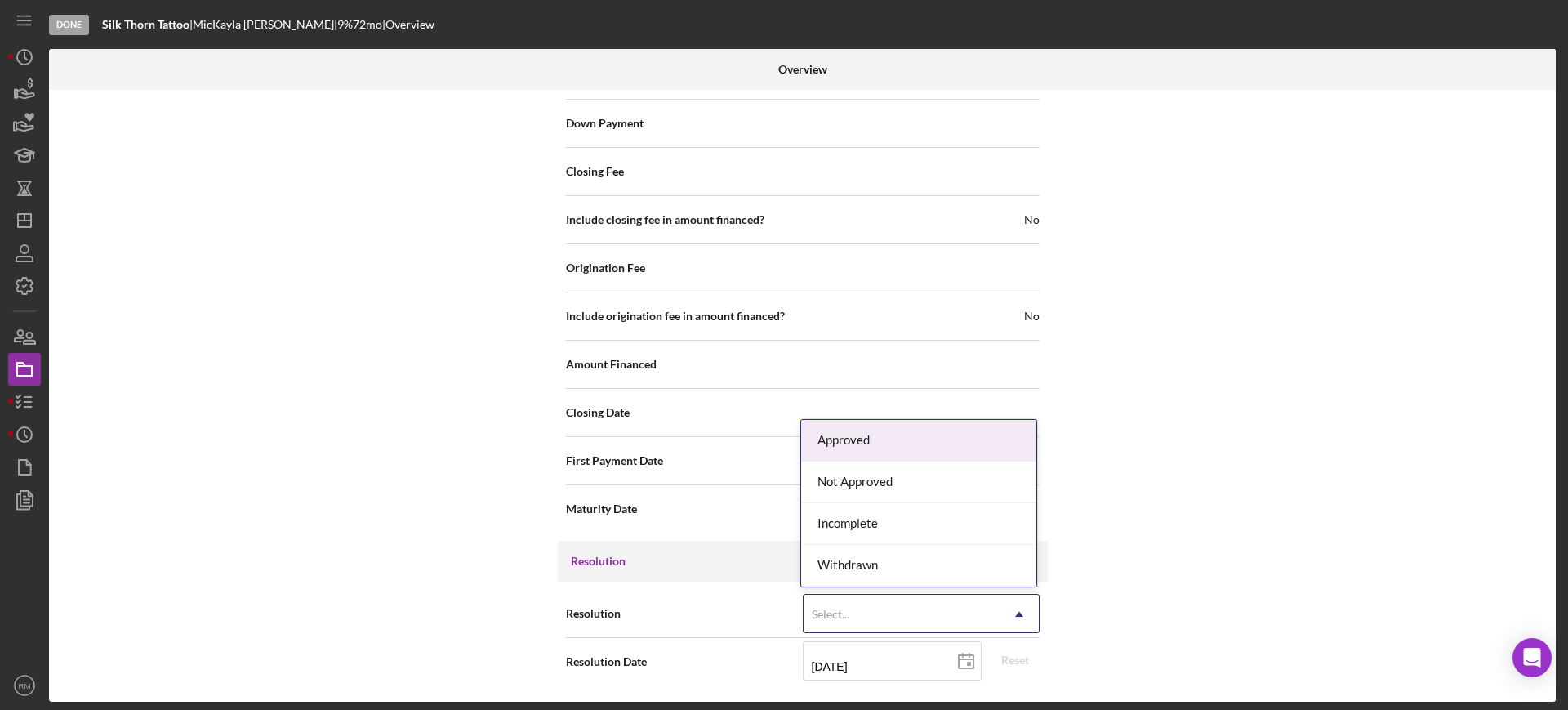
click at [840, 601] on div "Select..." at bounding box center [901, 615] width 196 height 38
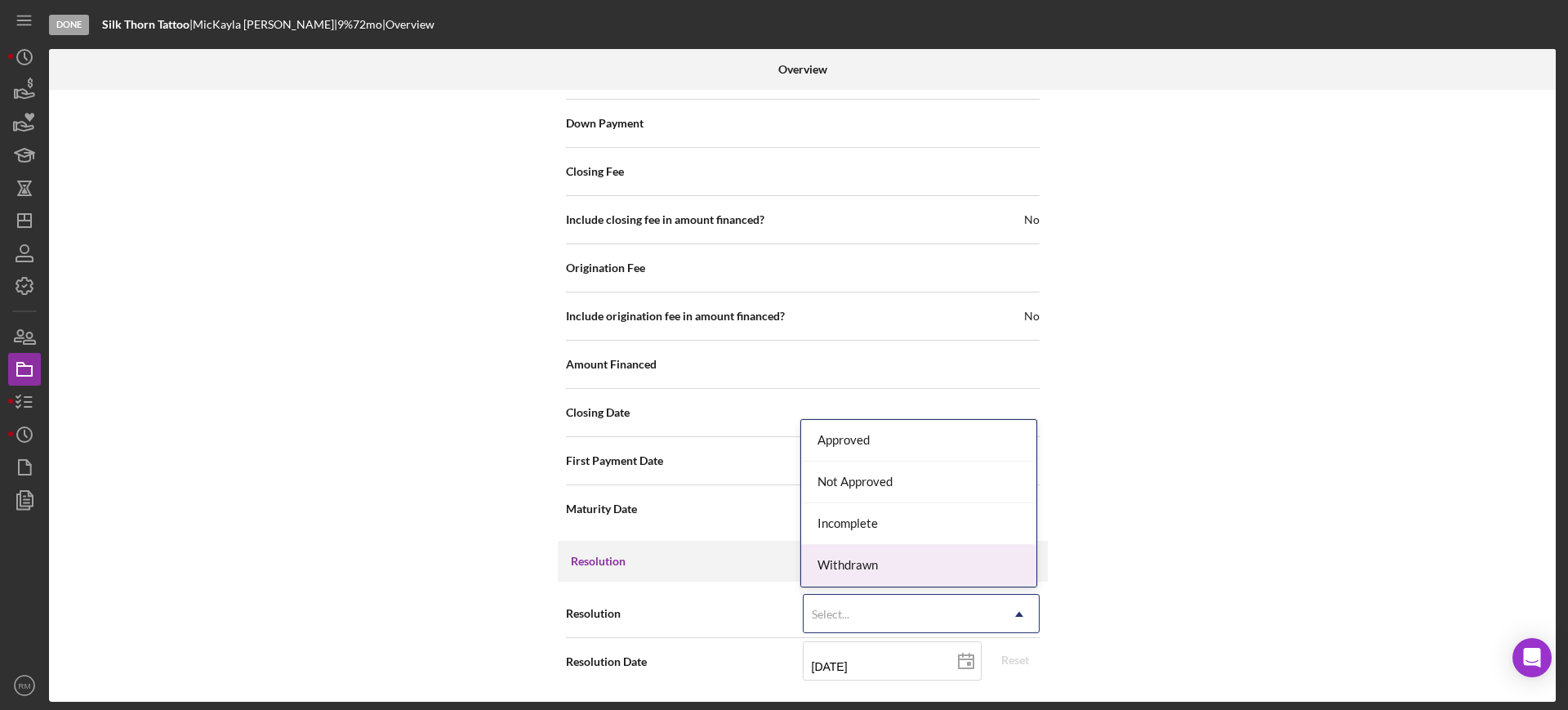
click at [858, 575] on div "Withdrawn" at bounding box center [919, 565] width 235 height 42
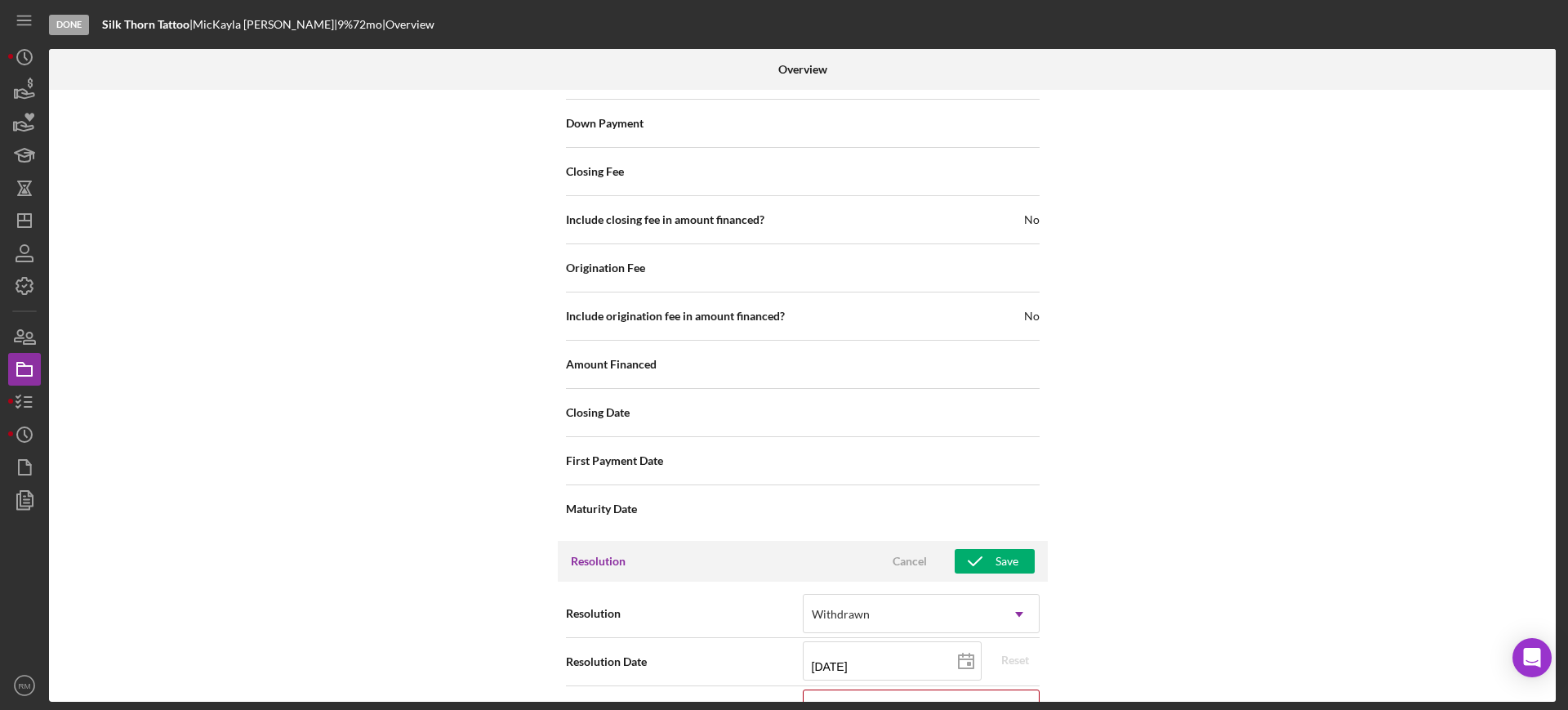
scroll to position [1990, 0]
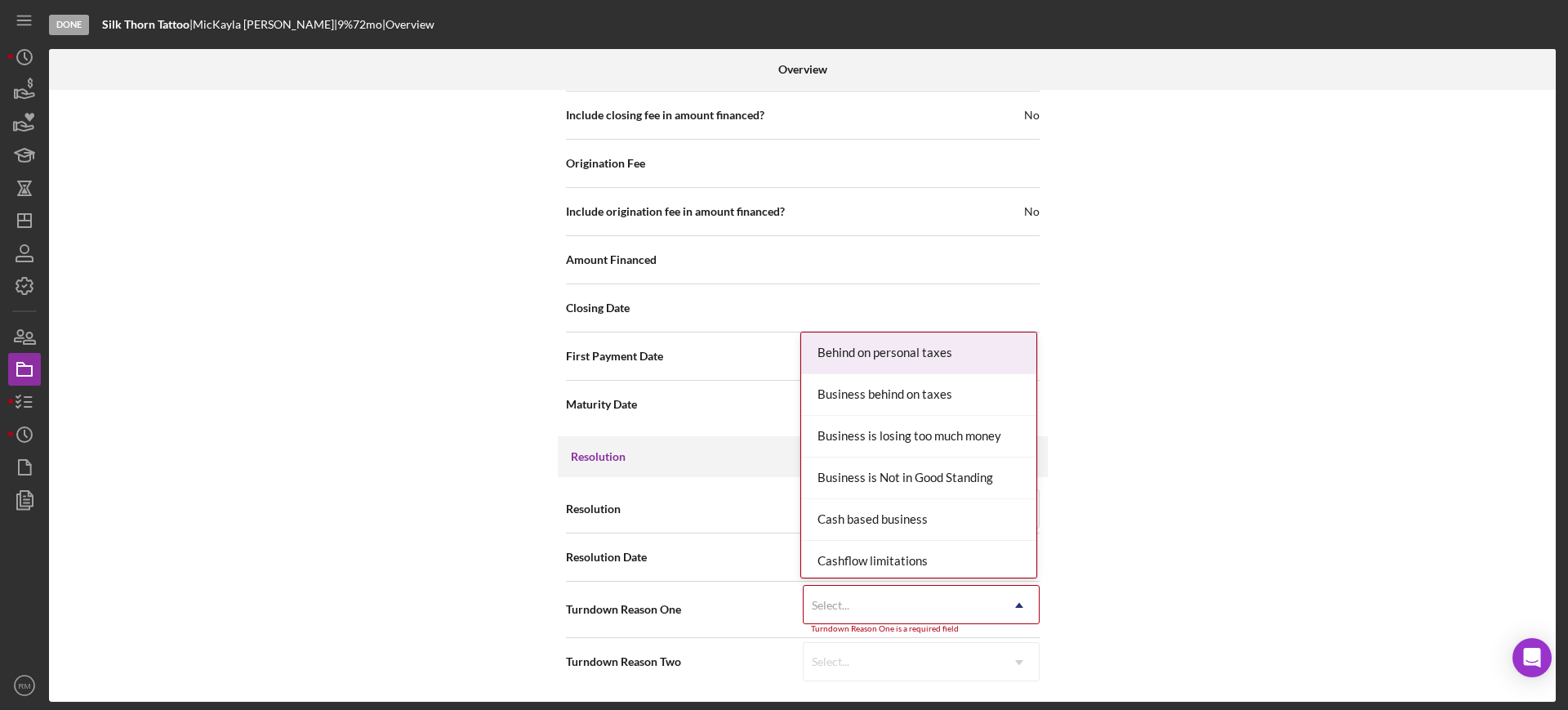
click at [858, 595] on div "Select..." at bounding box center [901, 606] width 196 height 38
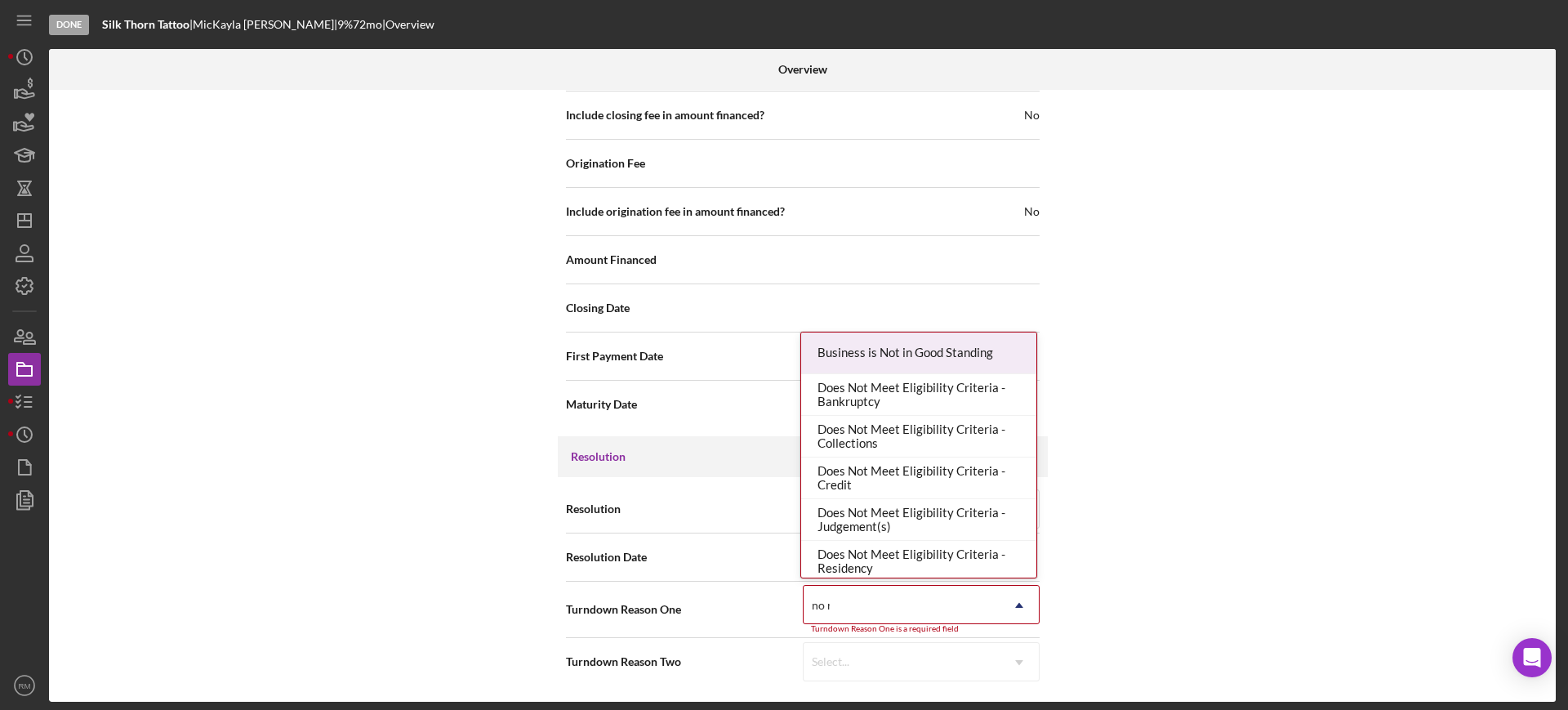
type input "no re"
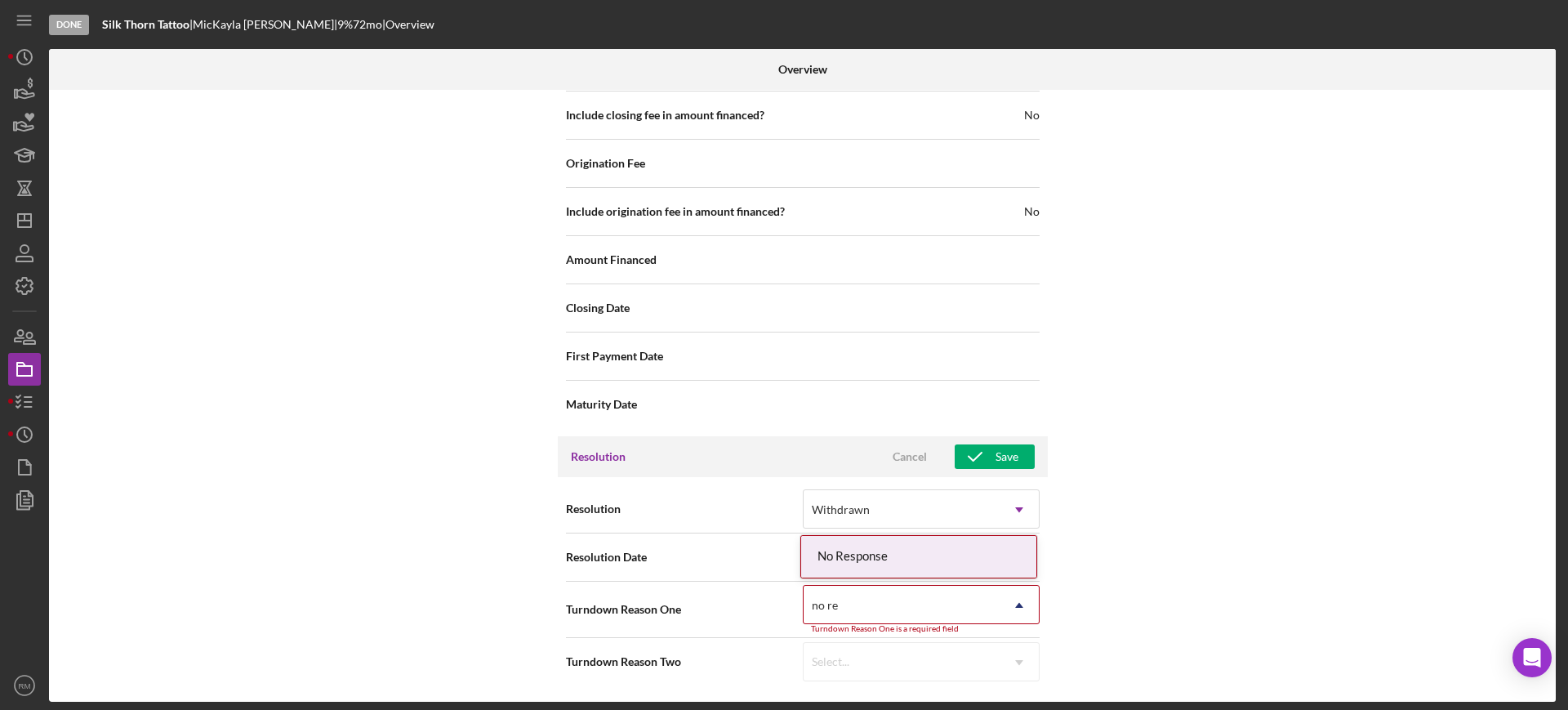
click at [890, 549] on div "No Response" at bounding box center [919, 557] width 235 height 42
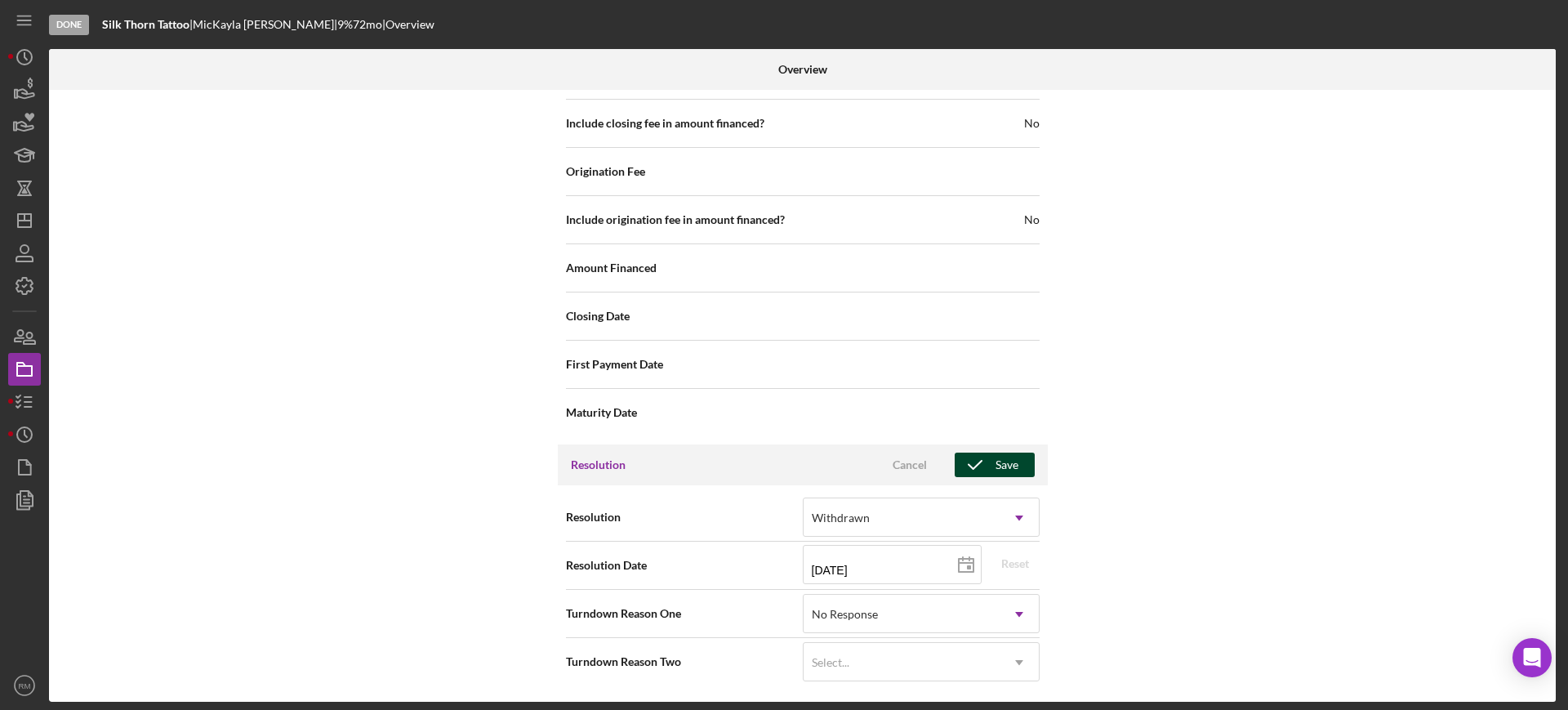
click at [1007, 467] on div "Save" at bounding box center [1008, 465] width 23 height 25
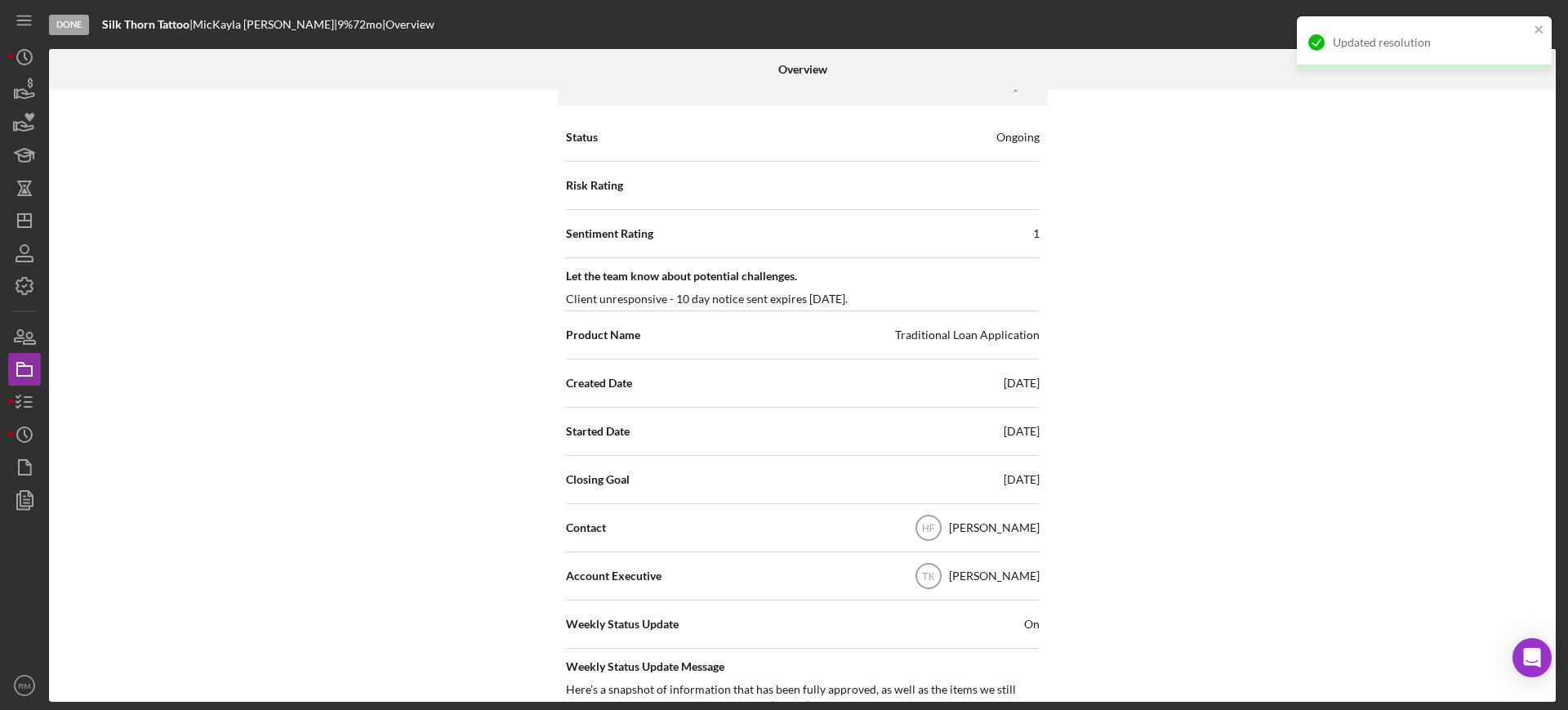
scroll to position [0, 0]
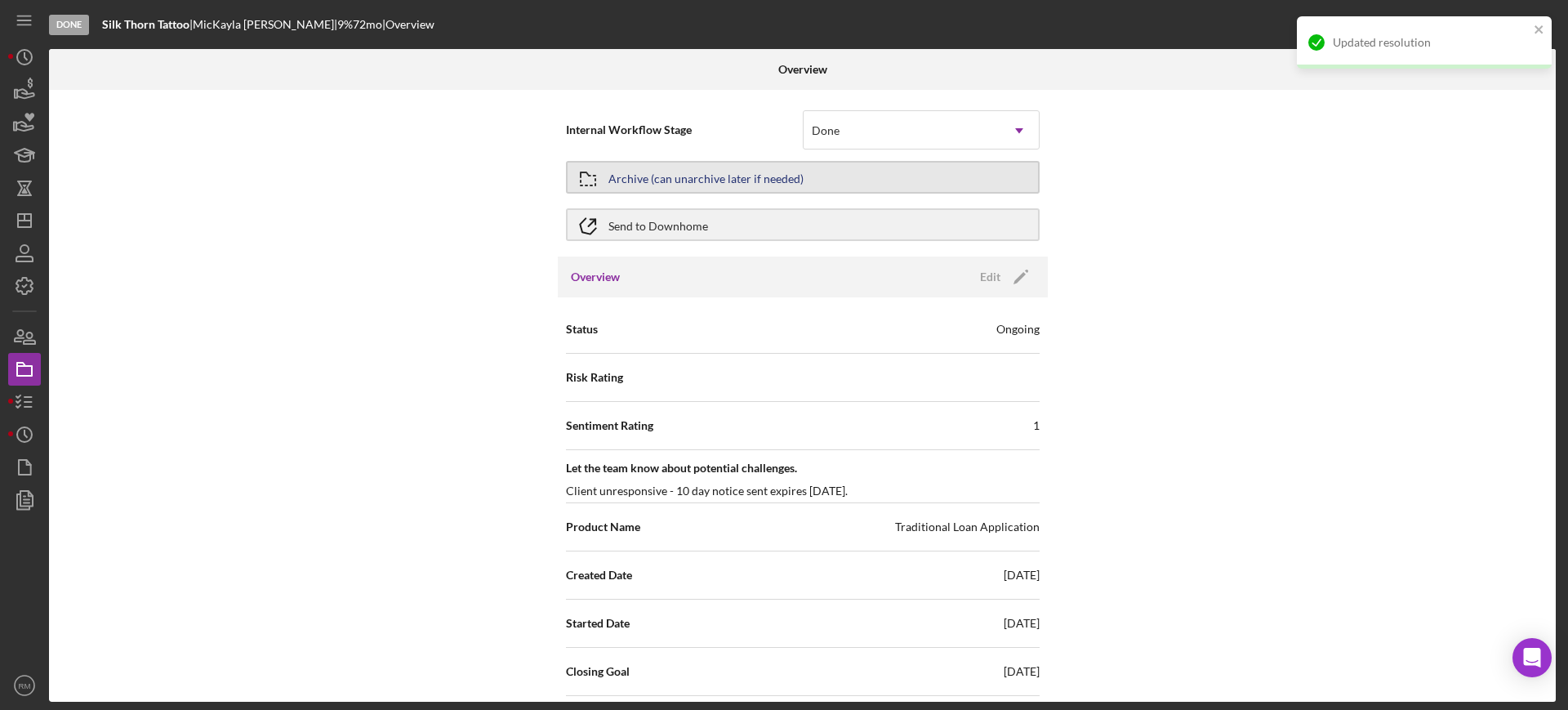
click at [709, 178] on div "Archive (can unarchive later if needed)" at bounding box center [706, 177] width 196 height 29
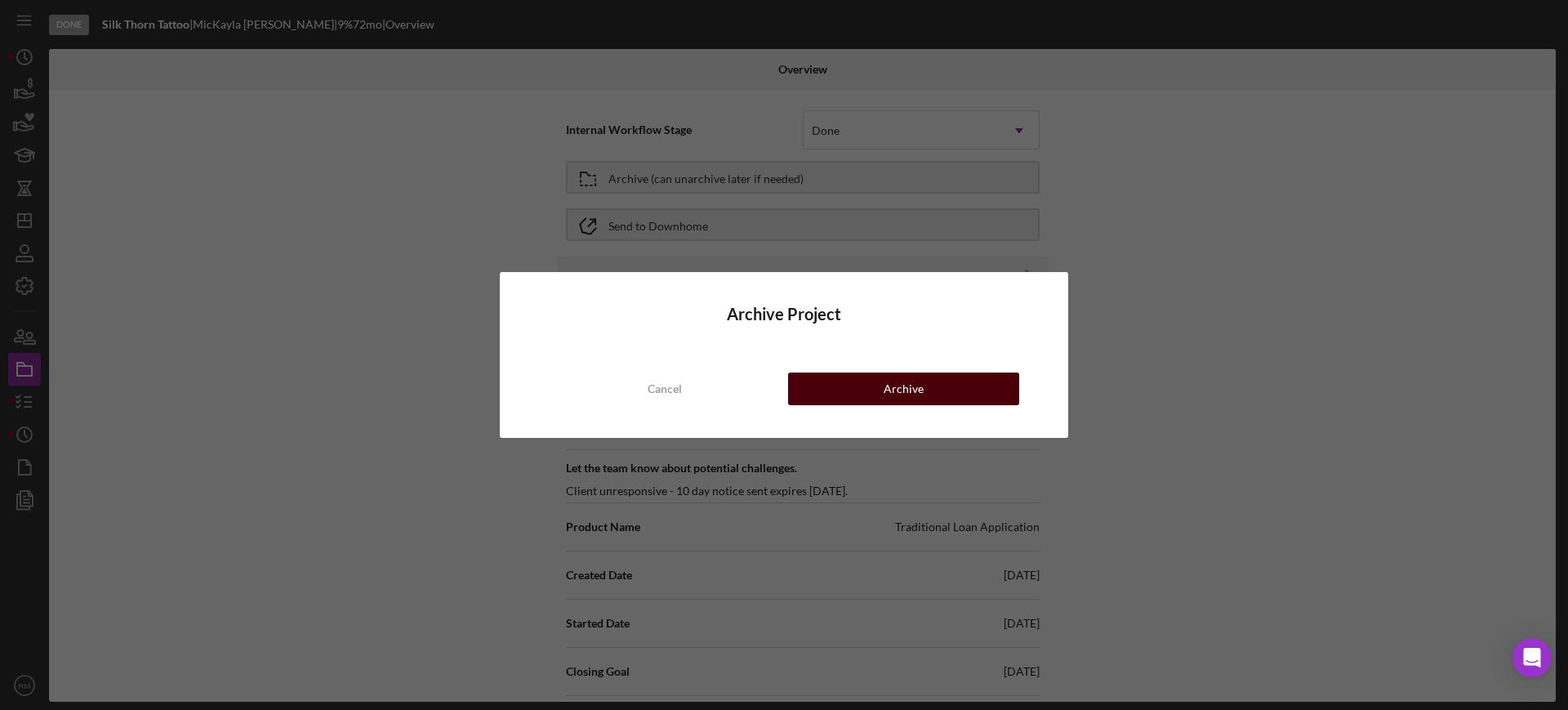
click at [922, 388] on div "Archive" at bounding box center [904, 389] width 40 height 33
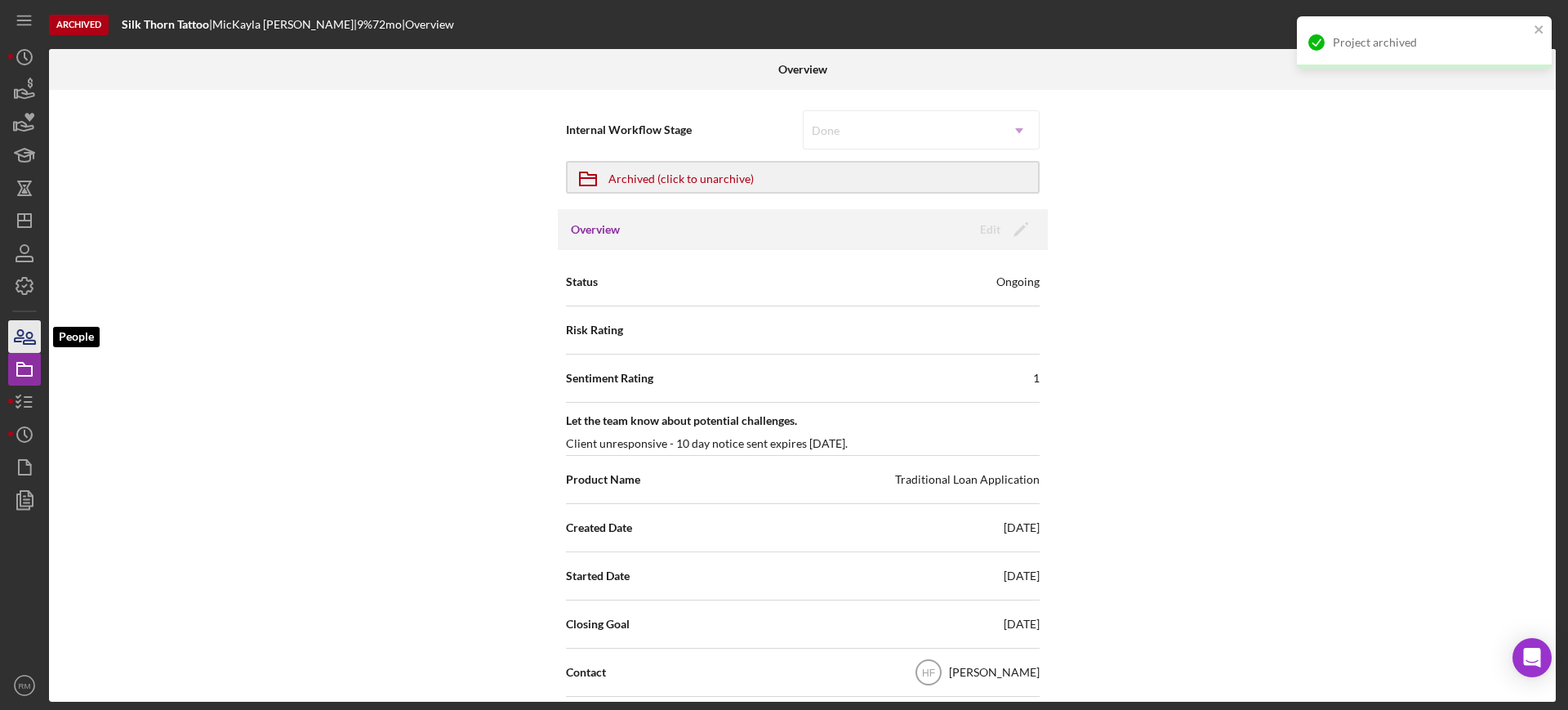
click at [33, 331] on icon "button" at bounding box center [24, 336] width 41 height 41
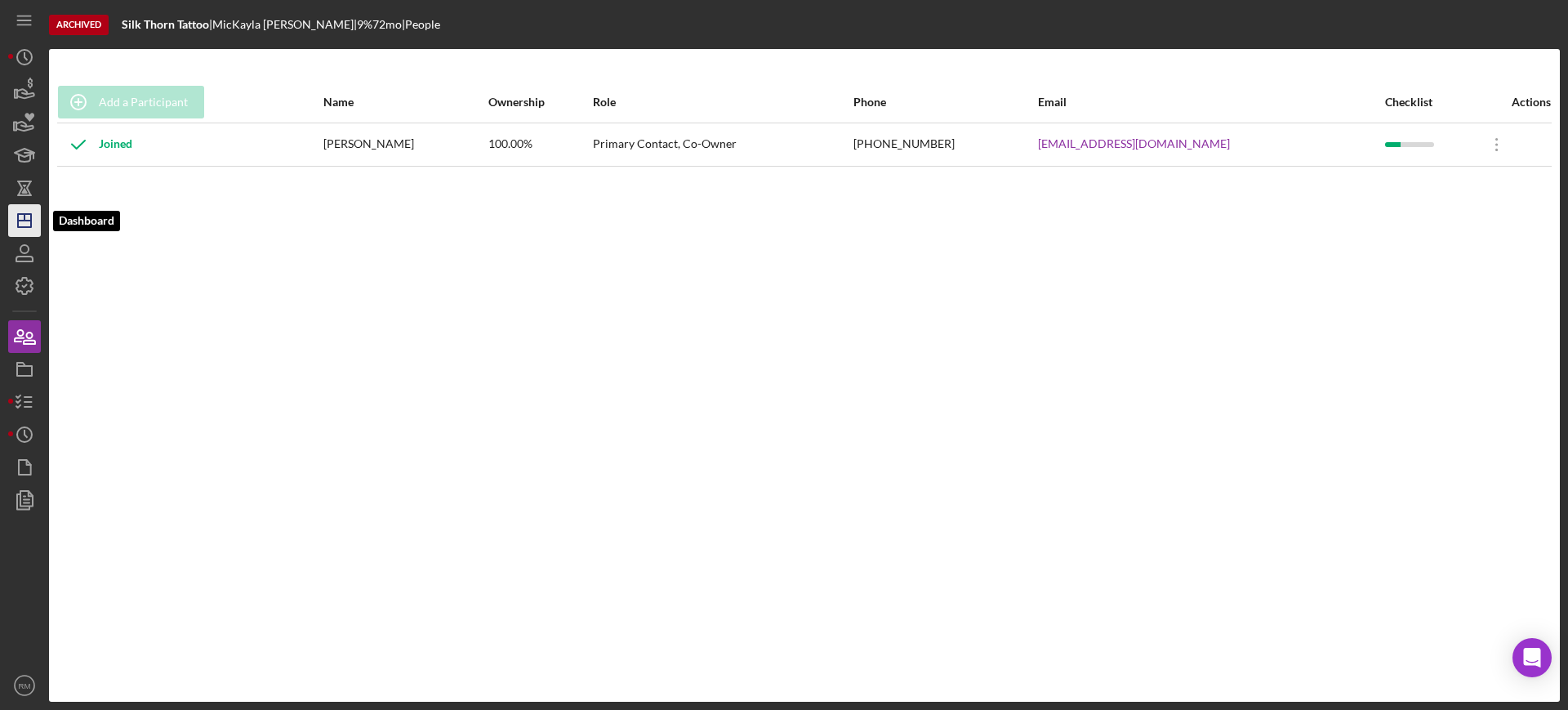
click at [33, 215] on icon "Icon/Dashboard" at bounding box center [24, 220] width 41 height 41
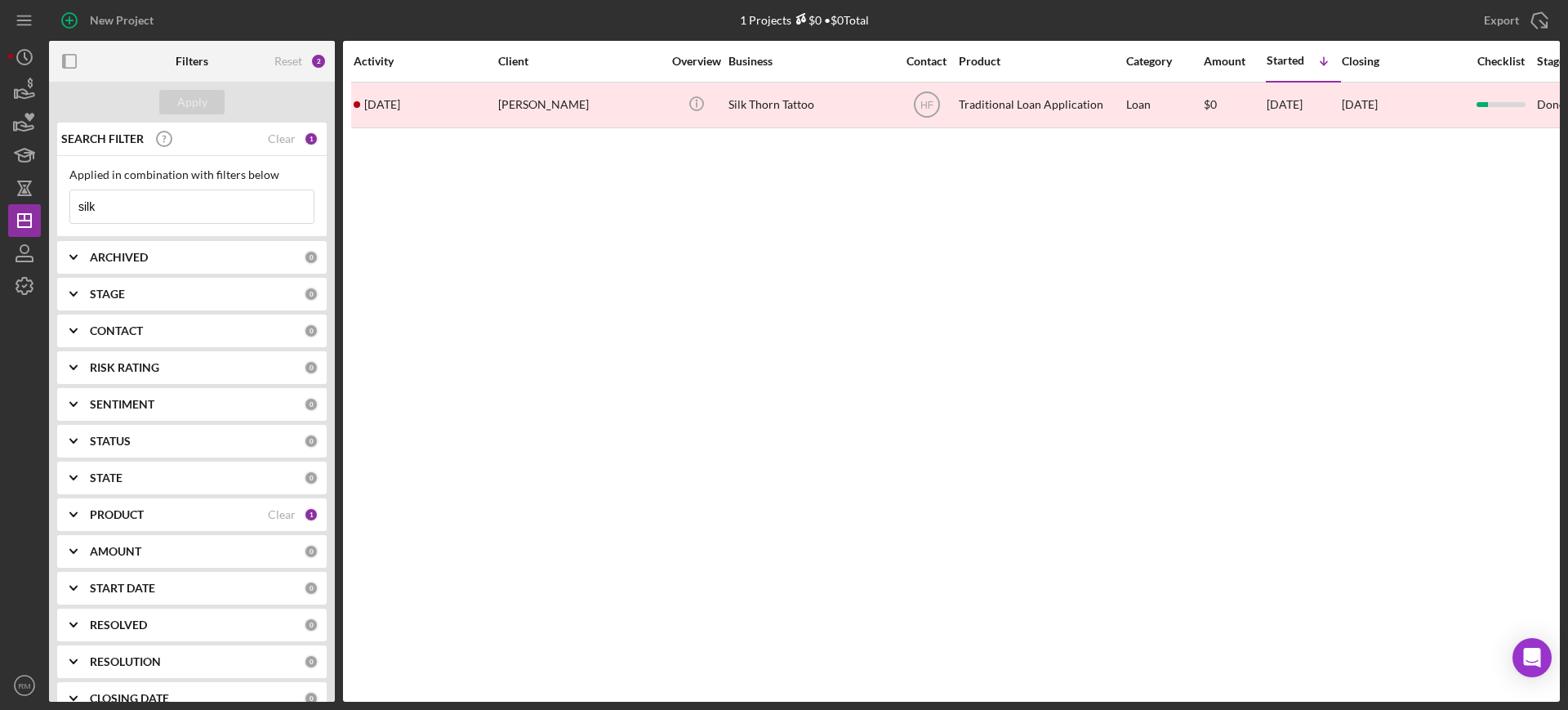
click at [130, 206] on input "silk" at bounding box center [192, 206] width 244 height 33
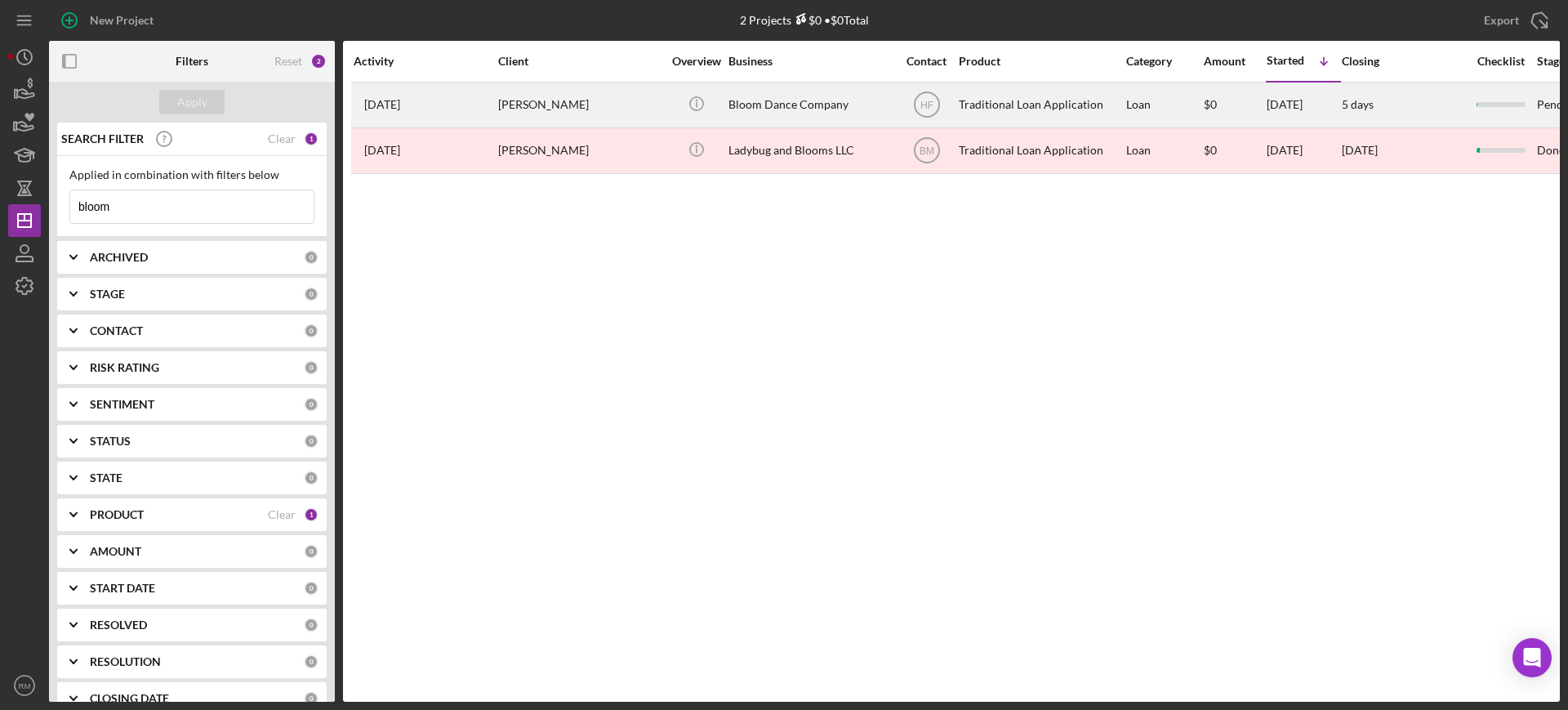
type input "bloom"
click at [607, 83] on div "[PERSON_NAME]" at bounding box center [579, 105] width 164 height 43
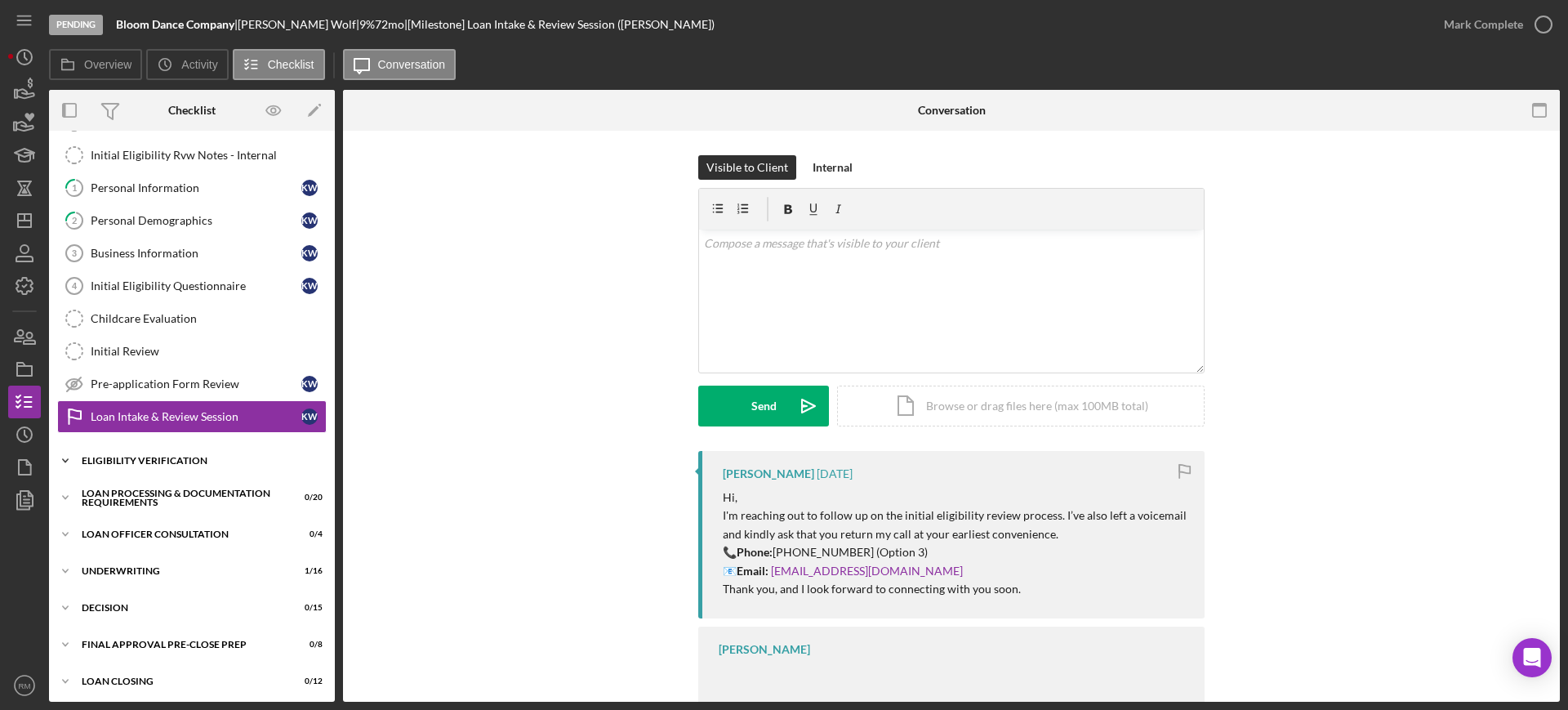
scroll to position [218, 0]
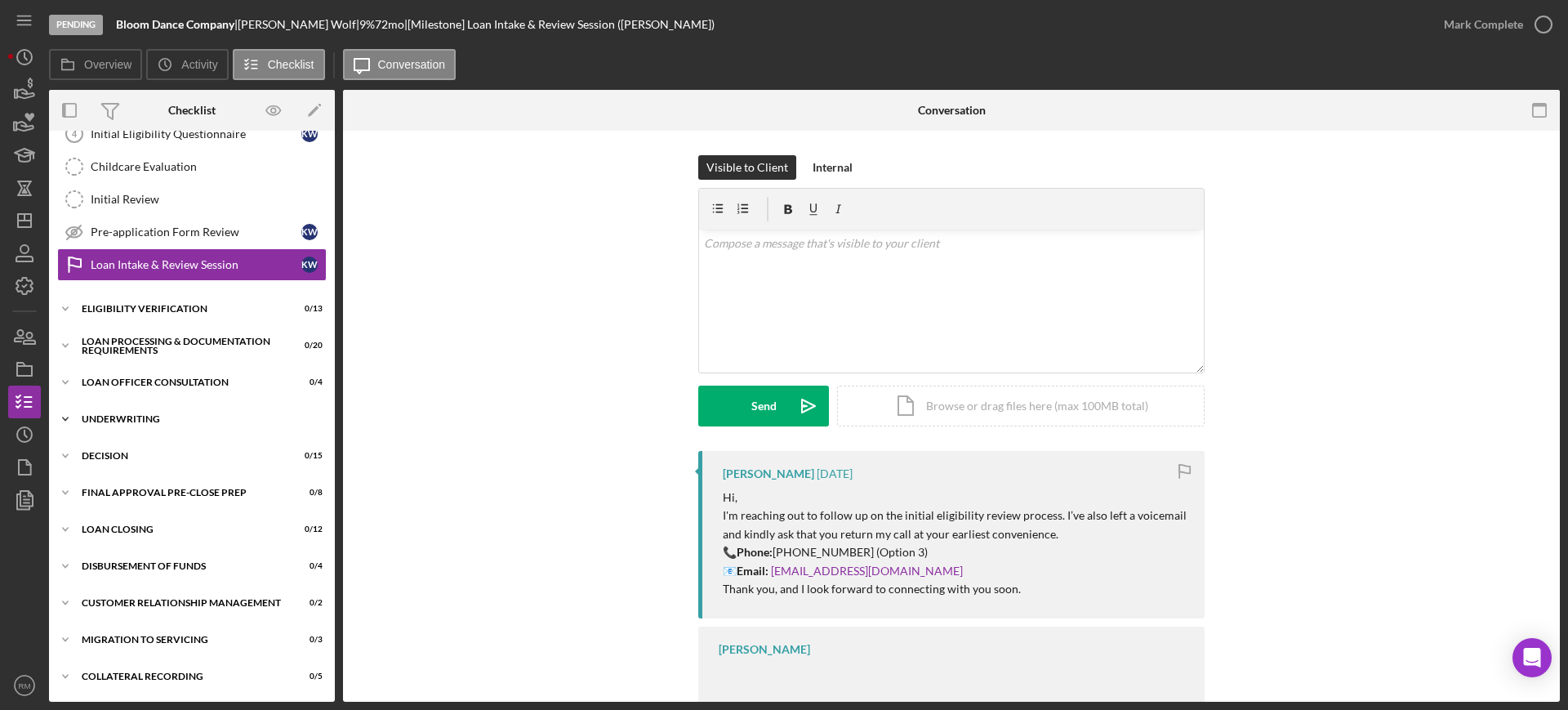
click at [143, 414] on div "Underwriting" at bounding box center [198, 419] width 233 height 9
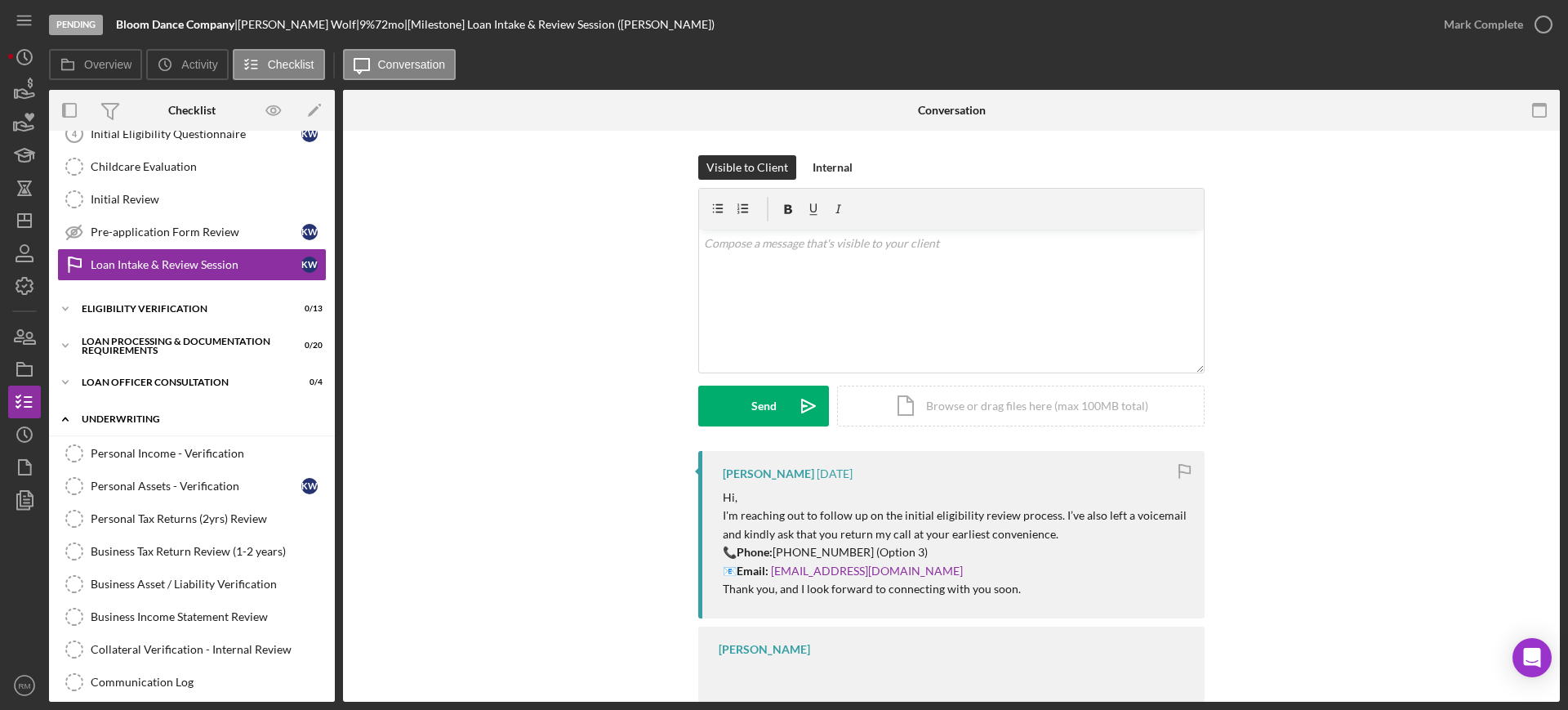
scroll to position [750, 0]
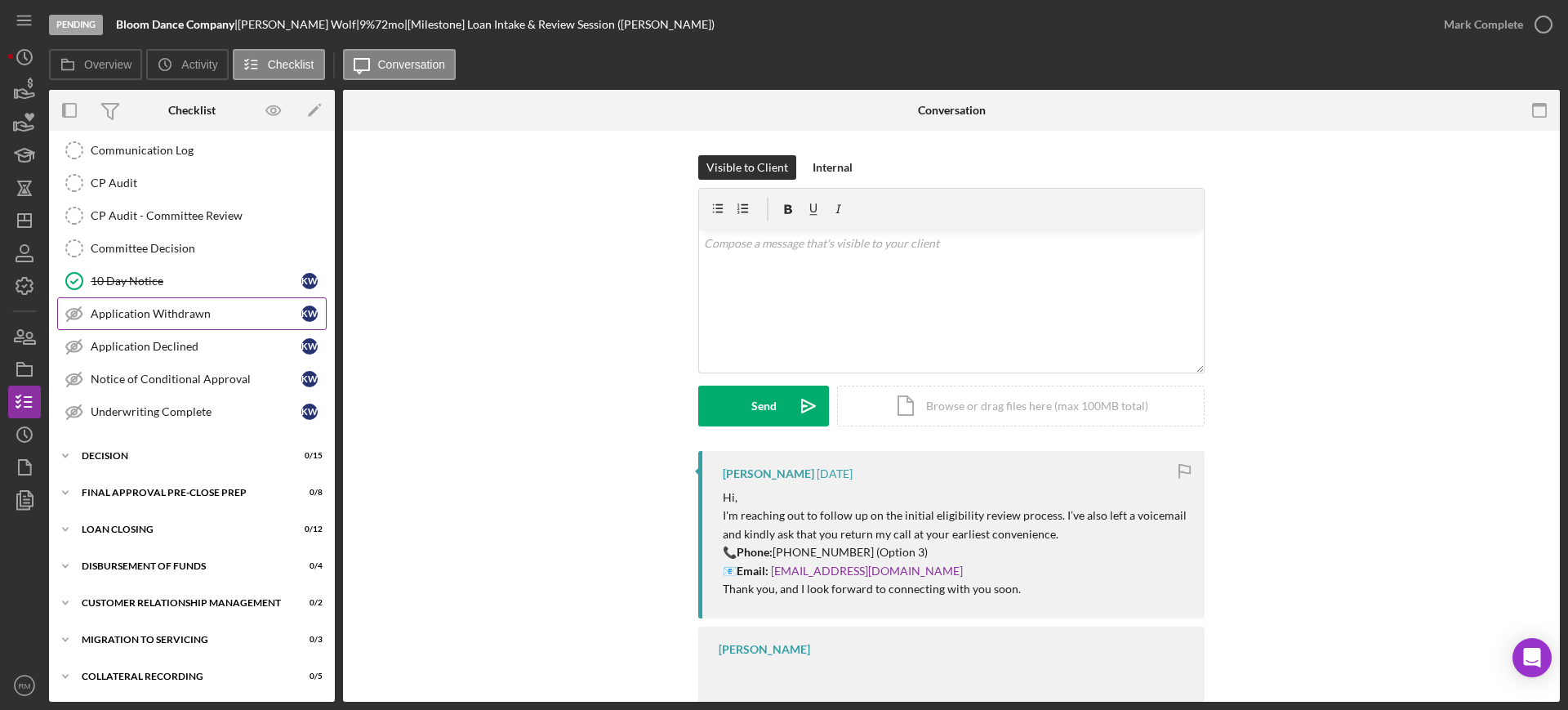
click at [191, 321] on link "Application Withdrawn Application Withdrawn K W" at bounding box center [192, 314] width 269 height 33
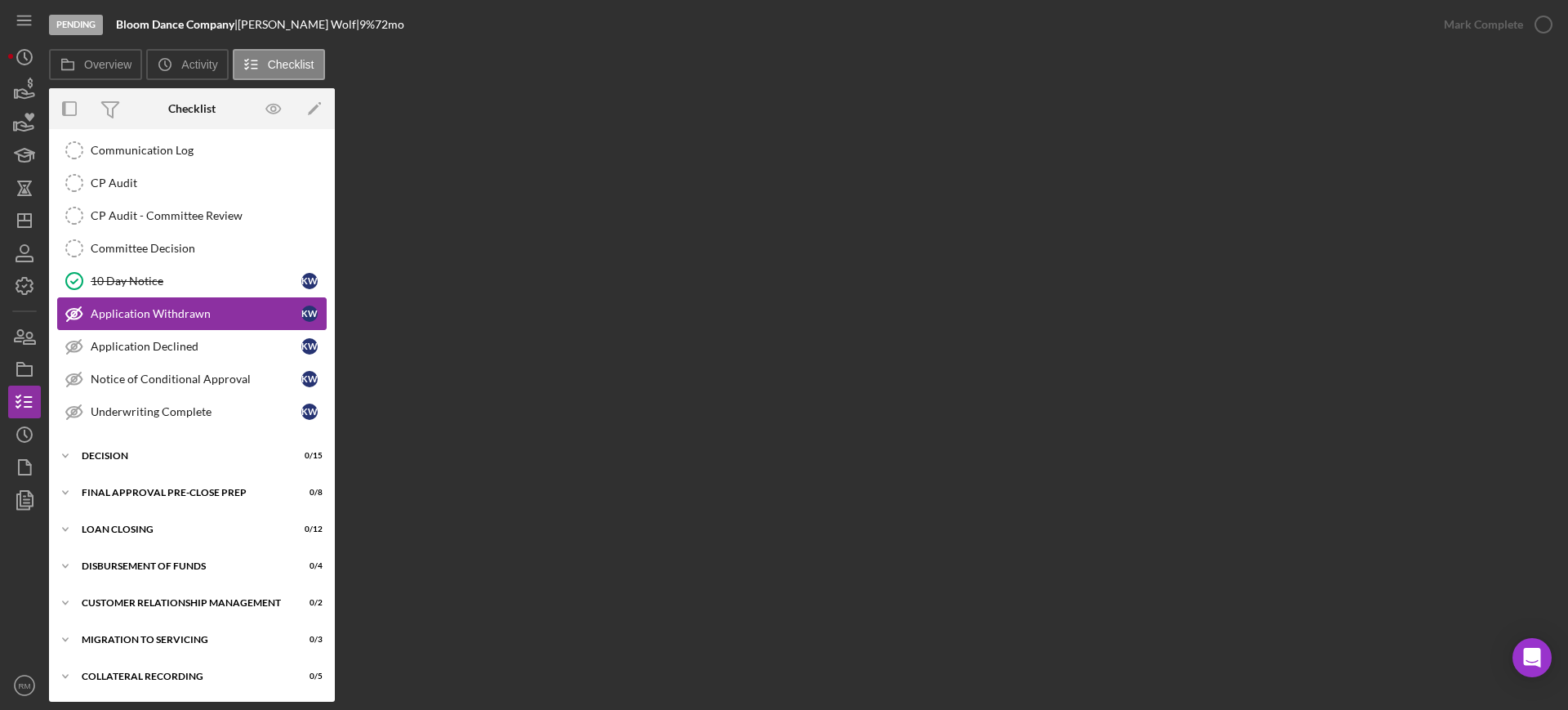
scroll to position [750, 0]
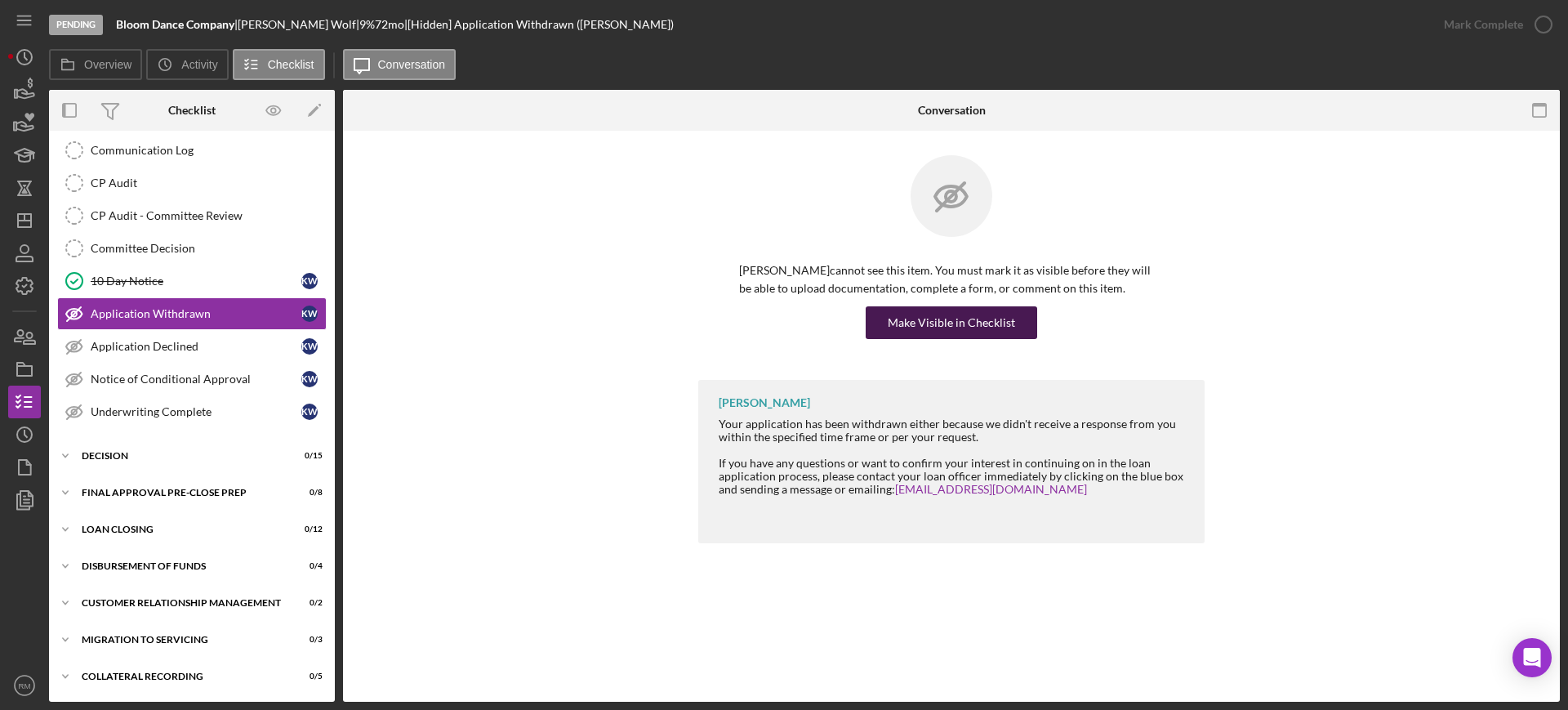
click at [952, 321] on div "Make Visible in Checklist" at bounding box center [951, 322] width 128 height 33
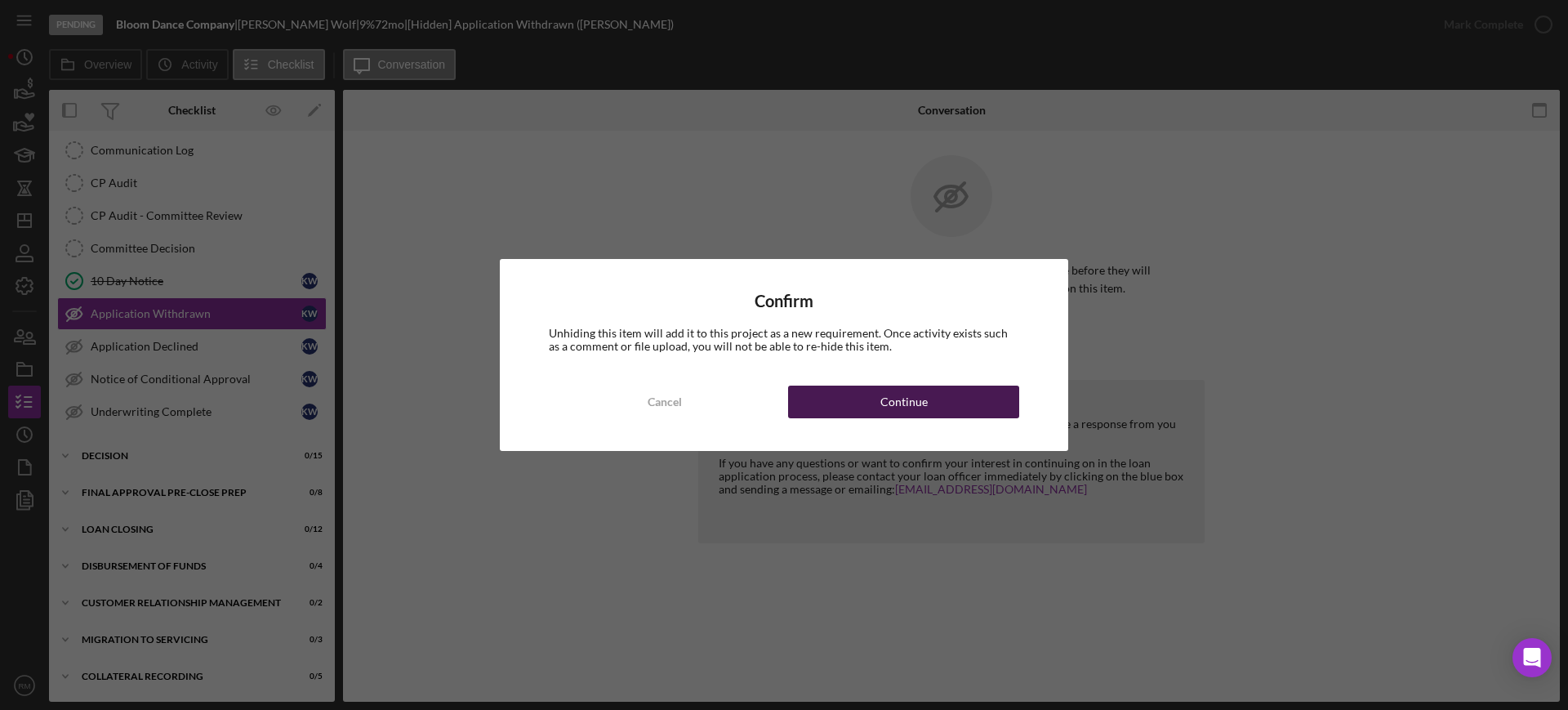
click at [984, 408] on button "Continue" at bounding box center [904, 402] width 232 height 33
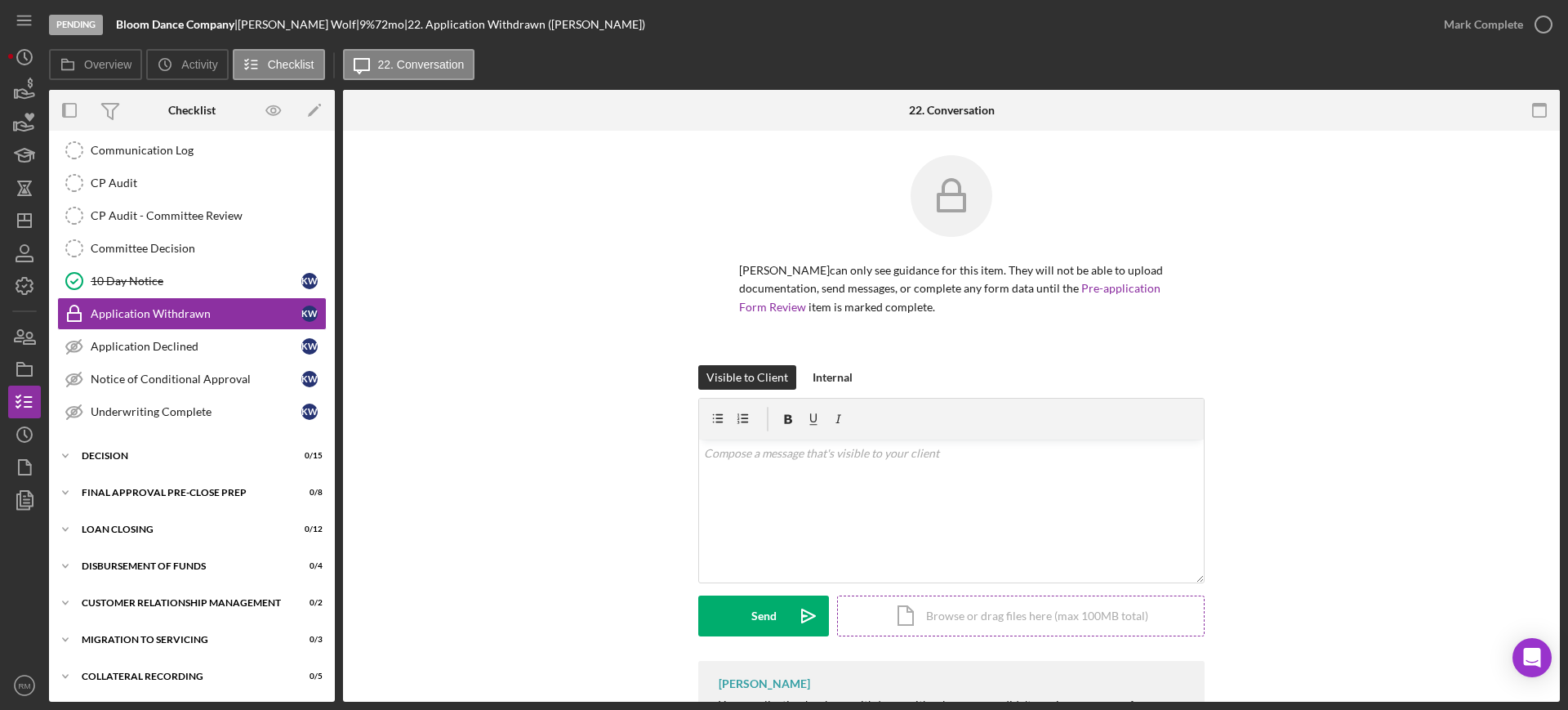
click at [955, 419] on div at bounding box center [952, 419] width 505 height 41
click at [935, 615] on div "Icon/Document Browse or drag files here (max 100MB total) Tap to choose files o…" at bounding box center [1021, 615] width 368 height 41
click at [768, 492] on div "v Color teal Color pink Remove color Add row above Add row below Add column bef…" at bounding box center [952, 480] width 505 height 81
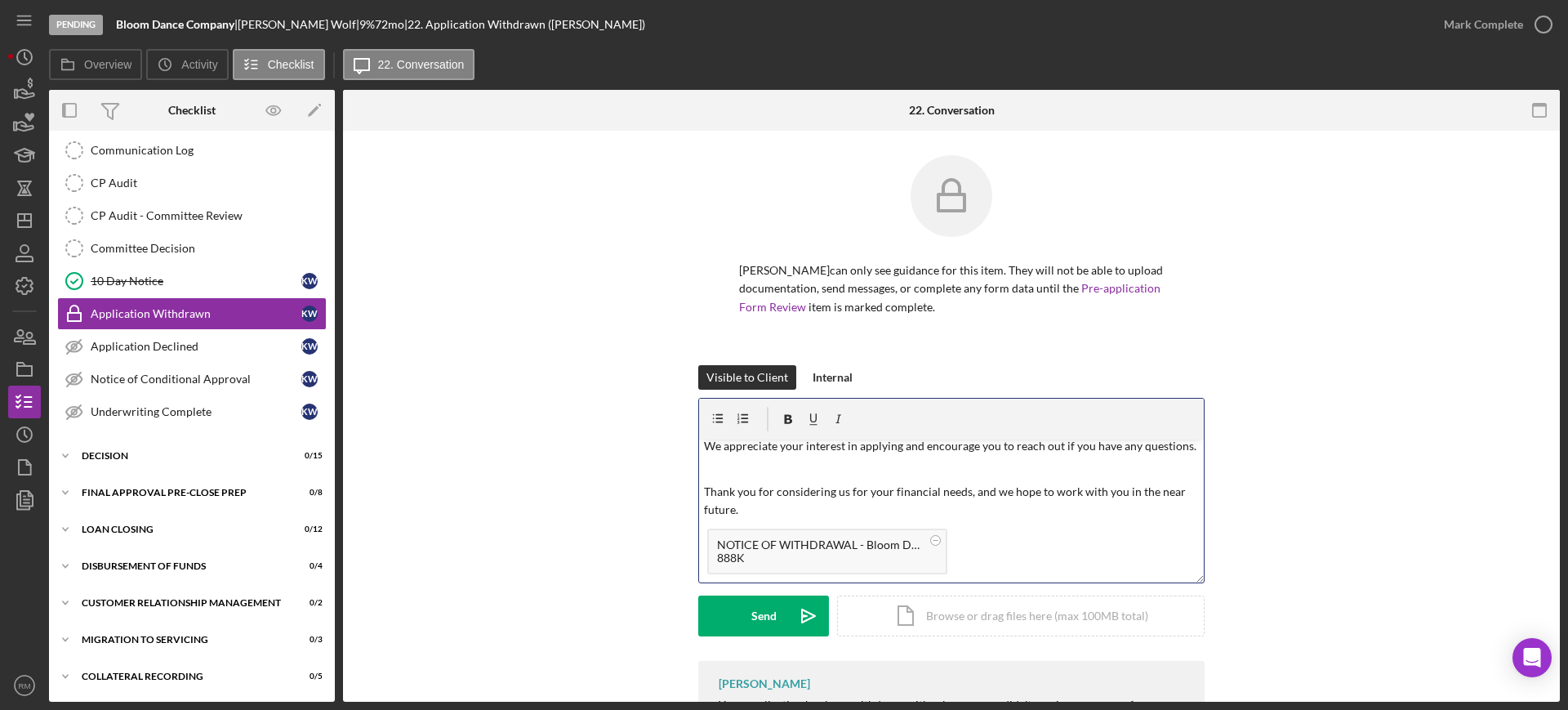
scroll to position [0, 0]
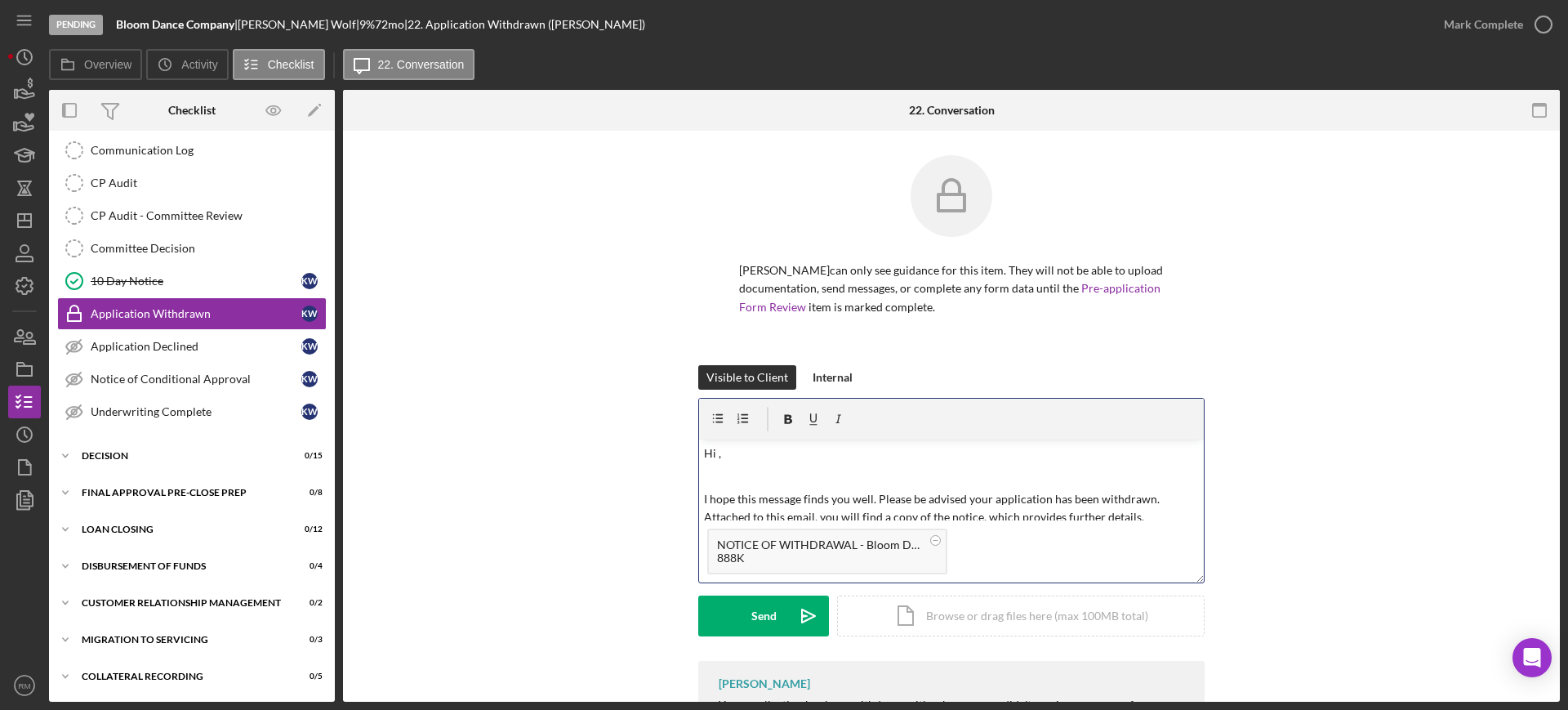
click at [771, 468] on p at bounding box center [952, 476] width 496 height 18
click at [737, 596] on div "Send Icon/icon-invite-send Icon/Document Browse or drag files here (max 100MB t…" at bounding box center [952, 615] width 507 height 41
click at [737, 606] on button "Send Icon/icon-invite-send" at bounding box center [764, 615] width 130 height 41
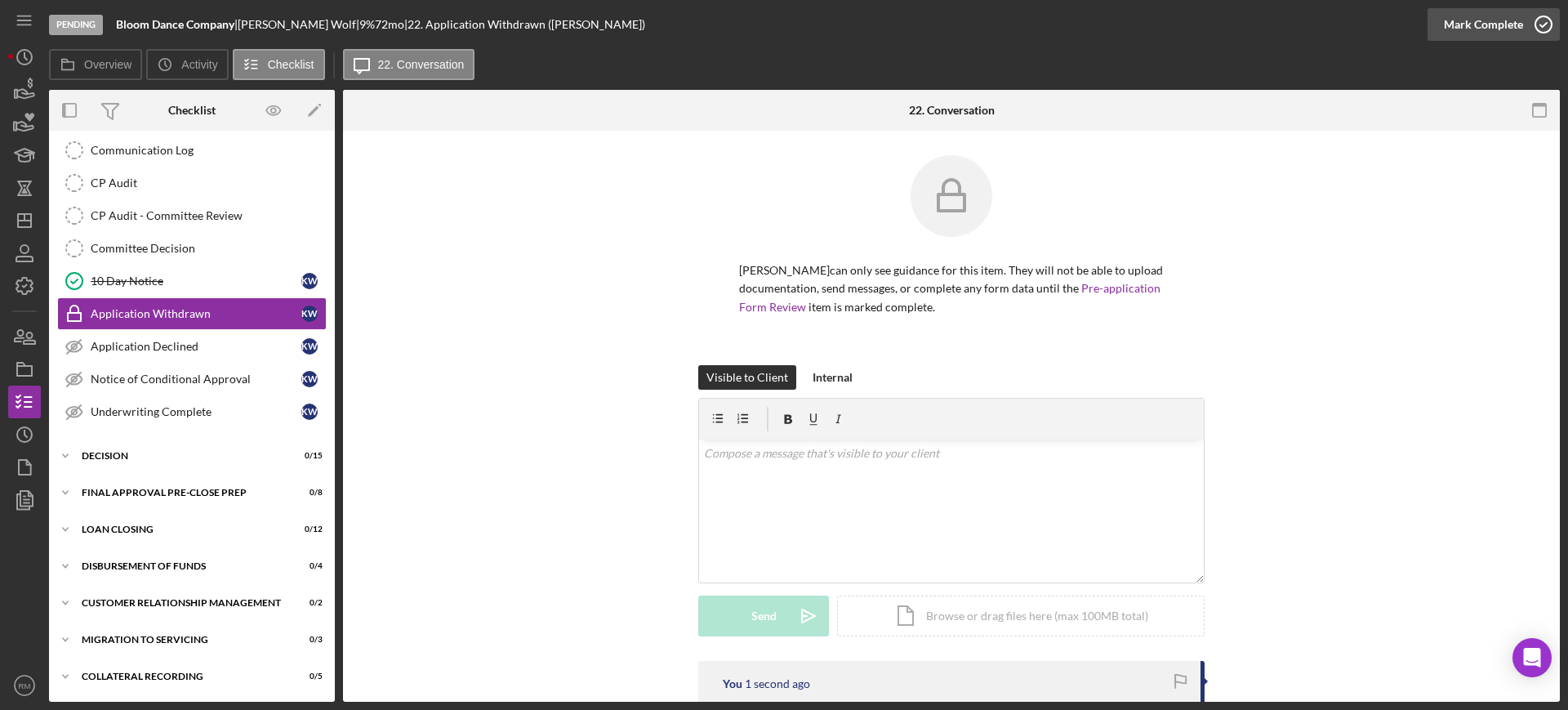
click at [1523, 30] on button "Mark Complete" at bounding box center [1494, 25] width 132 height 33
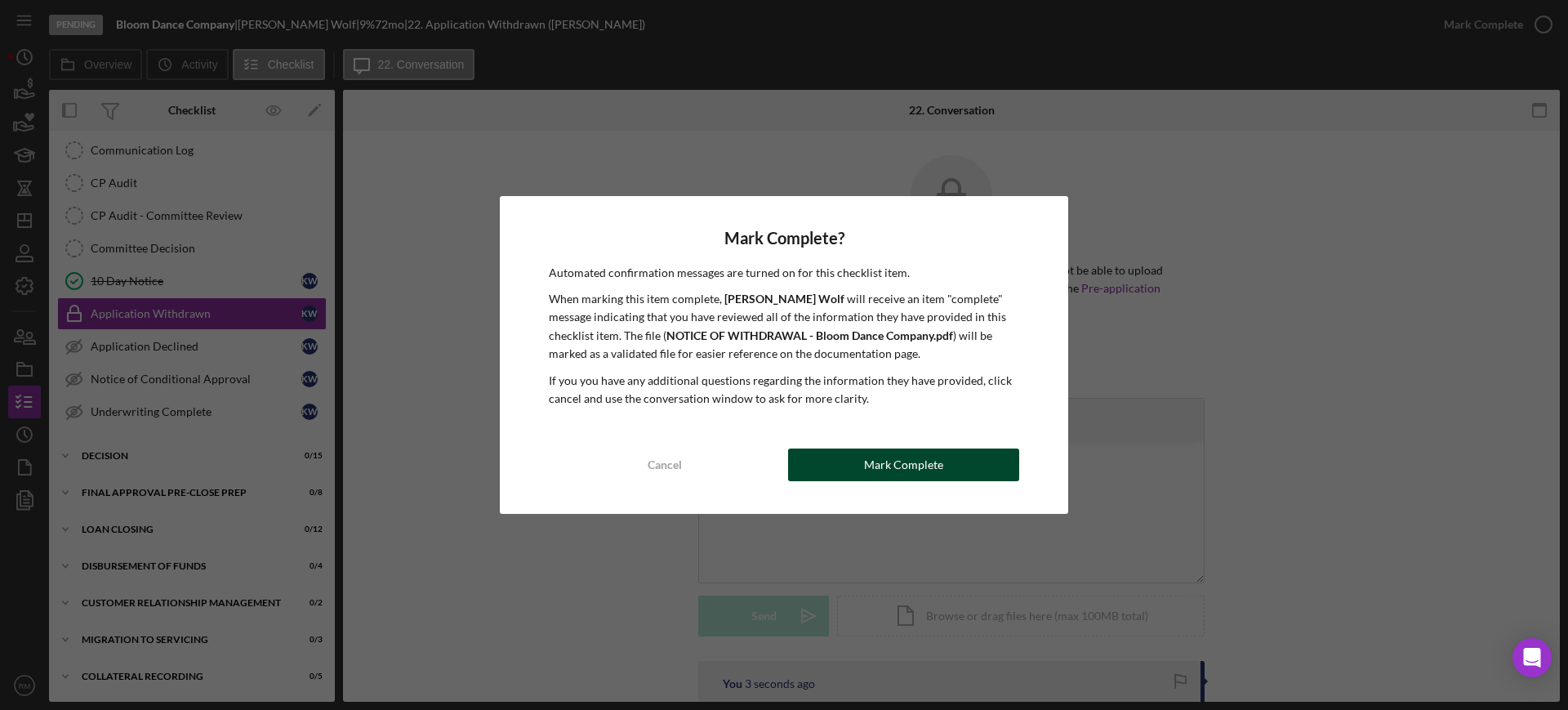
click at [956, 464] on button "Mark Complete" at bounding box center [904, 465] width 232 height 33
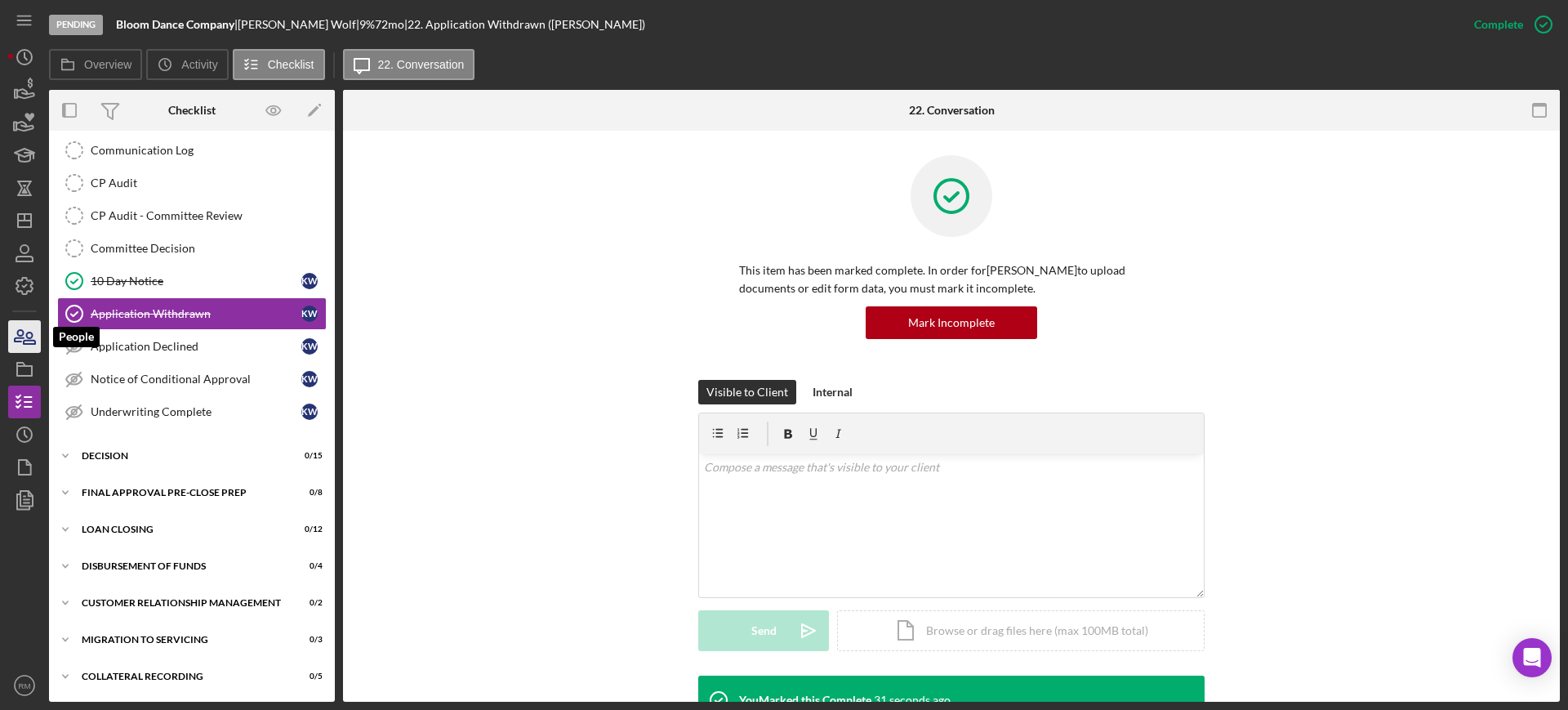
click at [29, 329] on icon "button" at bounding box center [24, 336] width 41 height 41
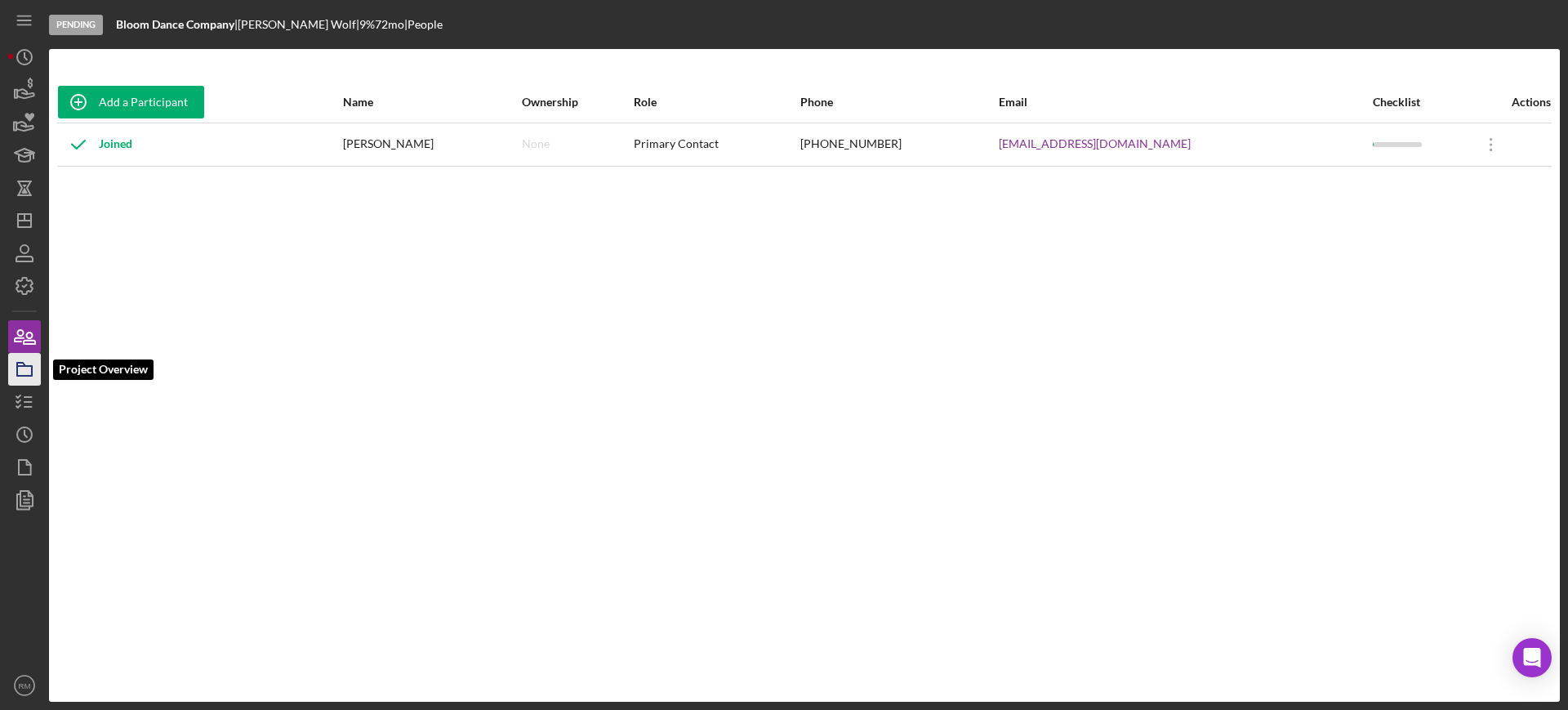
click at [32, 372] on rect "button" at bounding box center [25, 371] width 15 height 9
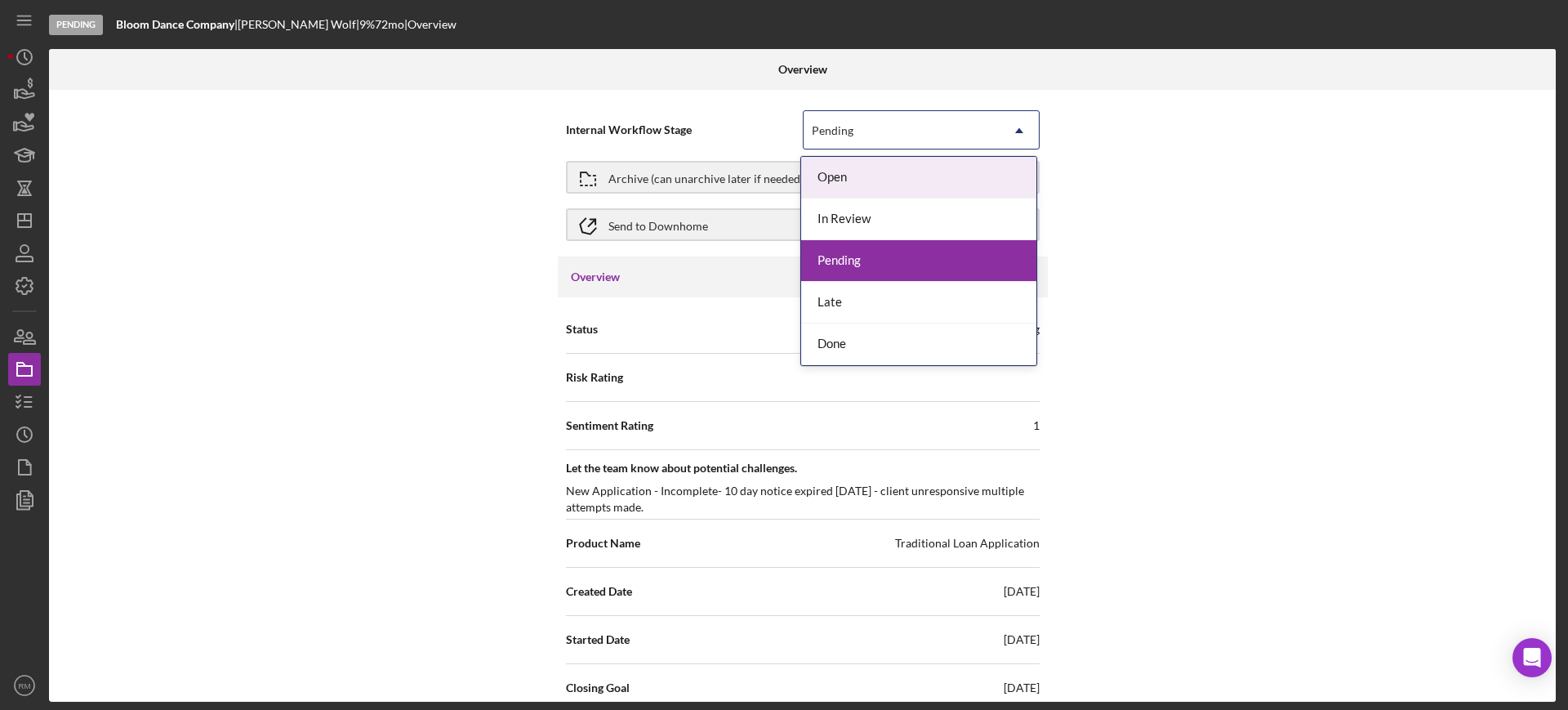
click at [849, 129] on div "Pending" at bounding box center [833, 130] width 42 height 13
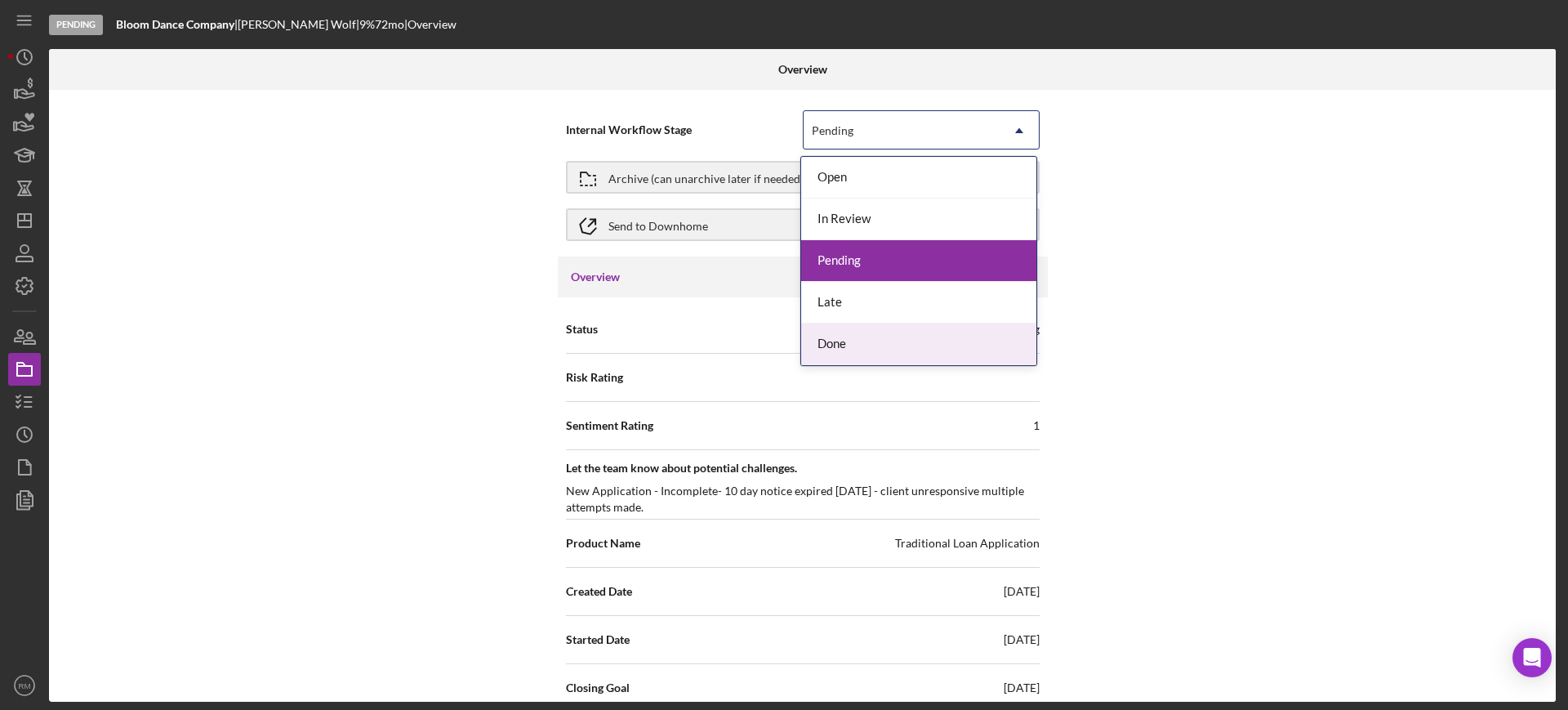
click at [887, 346] on div "Done" at bounding box center [919, 344] width 235 height 42
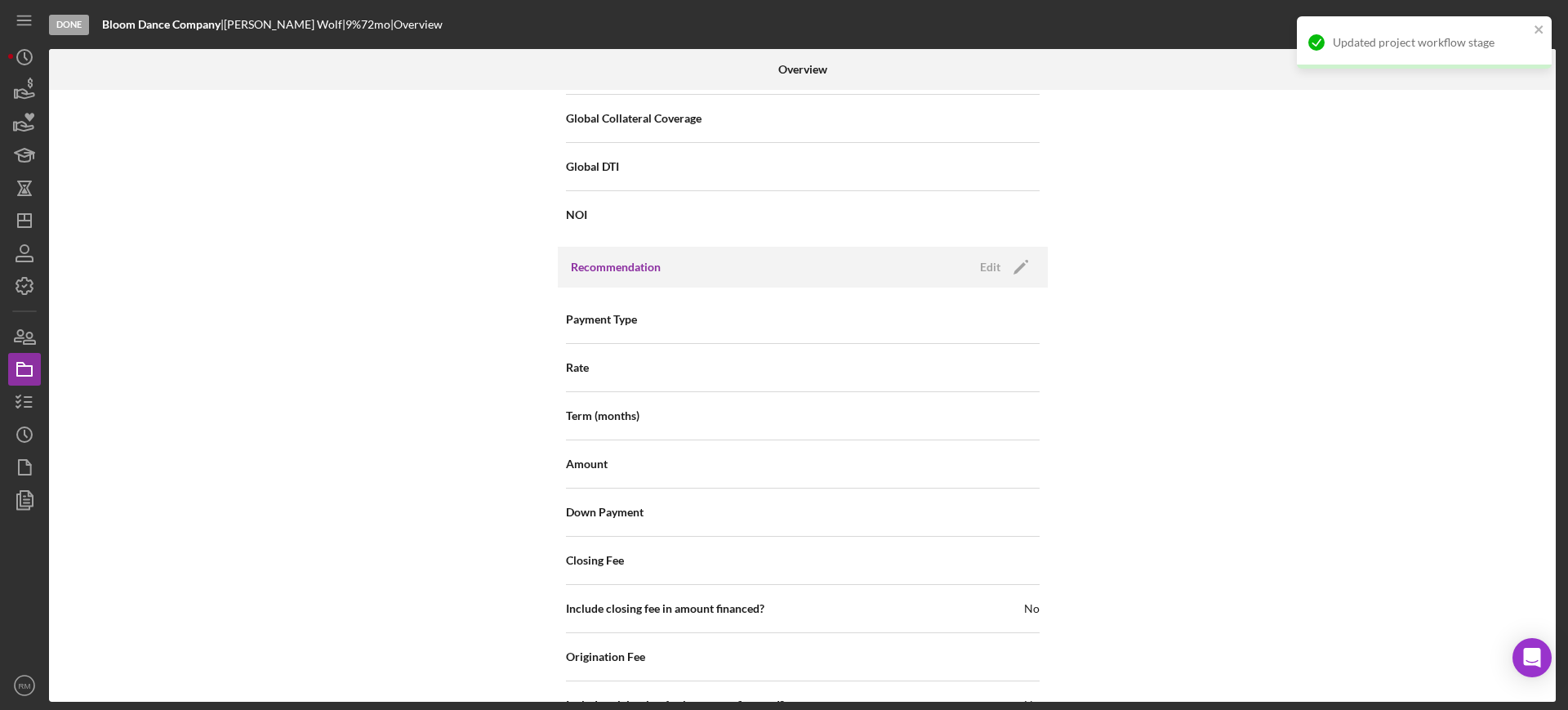
scroll to position [1901, 0]
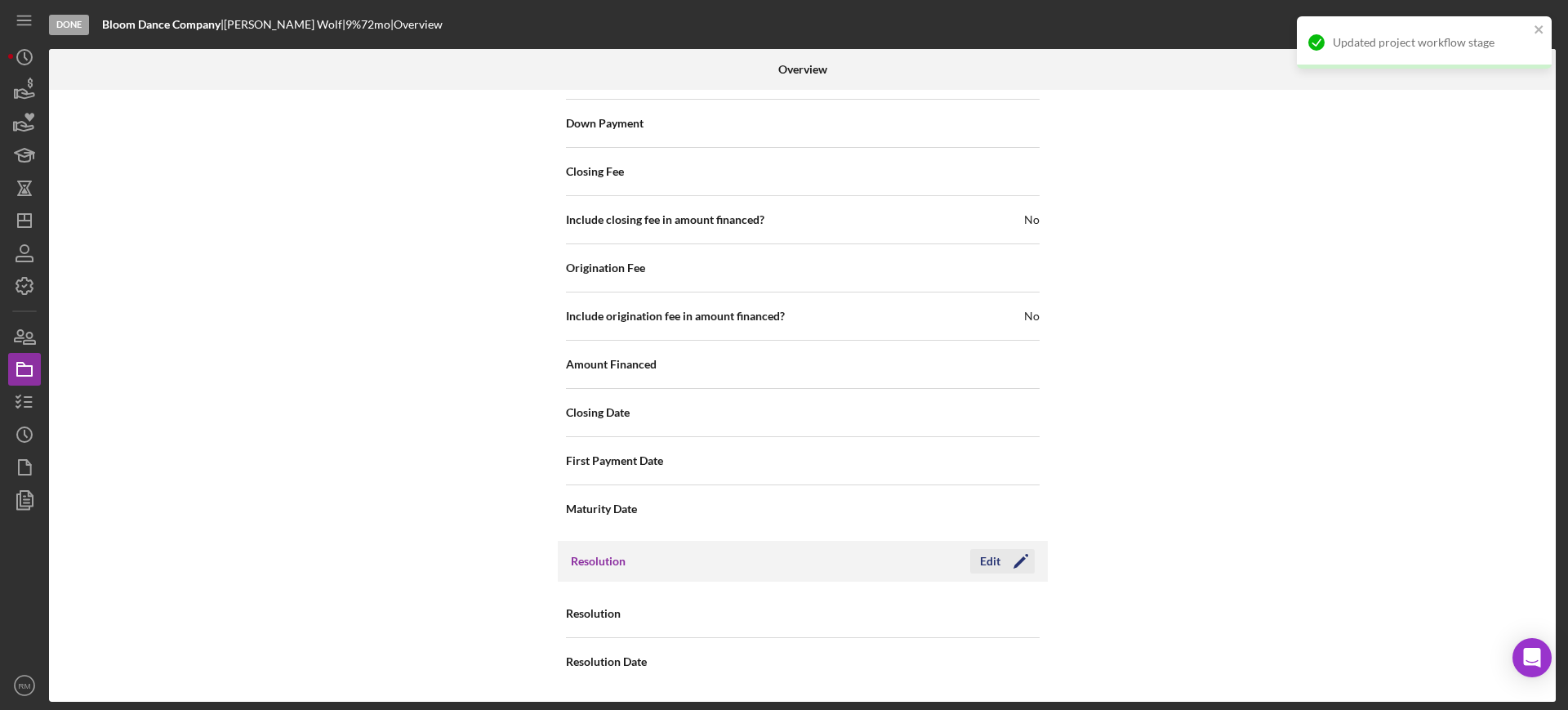
click at [996, 558] on div "Edit" at bounding box center [991, 562] width 21 height 25
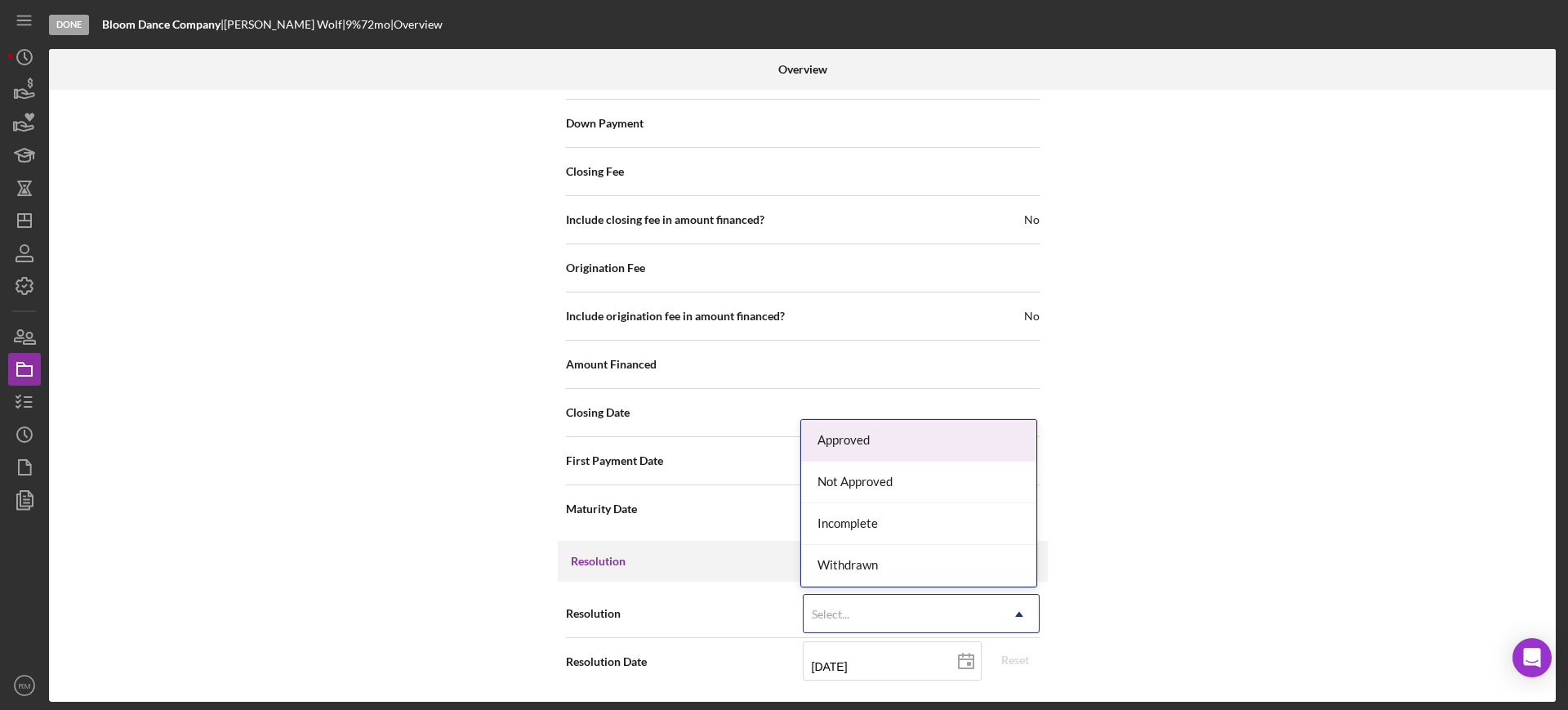
click at [924, 609] on div "Select..." at bounding box center [901, 615] width 196 height 38
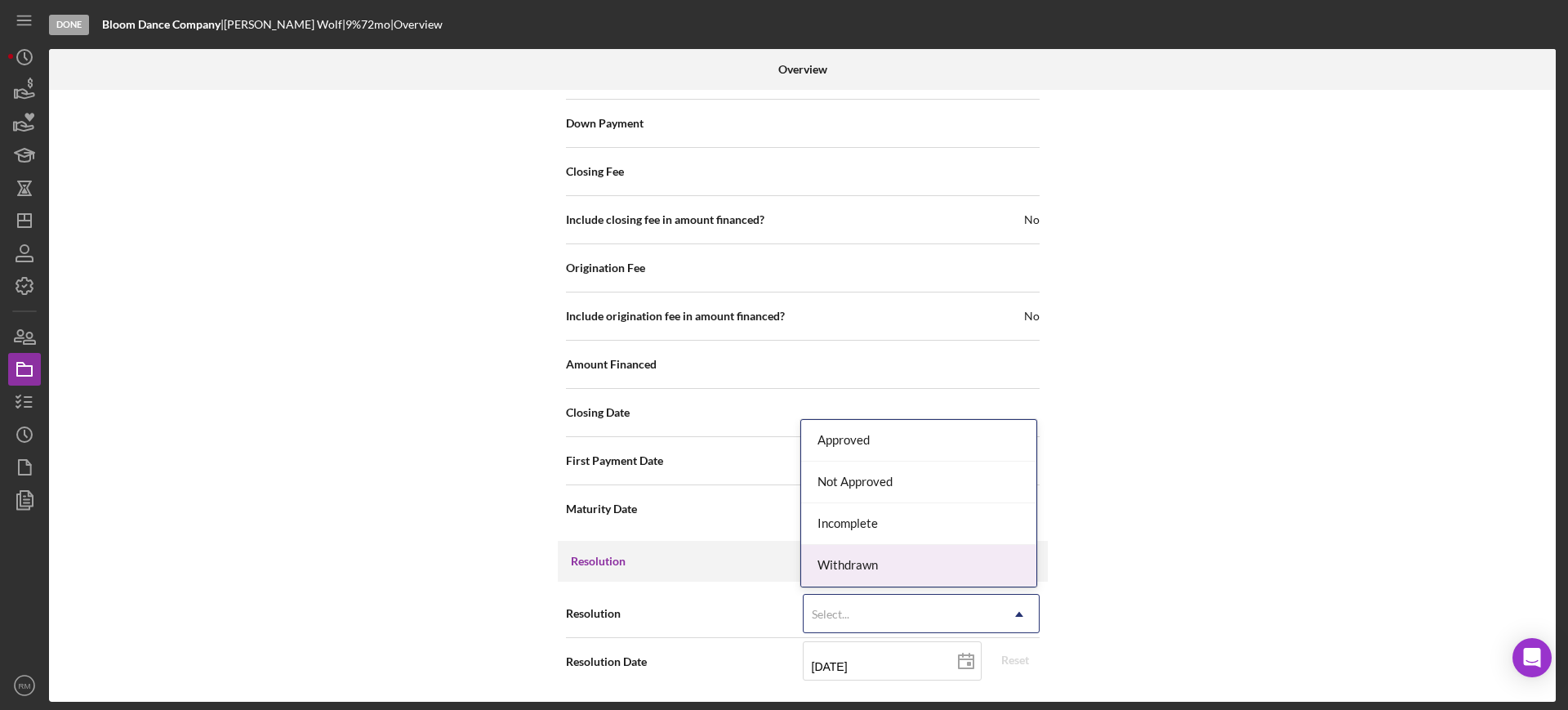
click at [893, 575] on div "Withdrawn" at bounding box center [919, 565] width 235 height 42
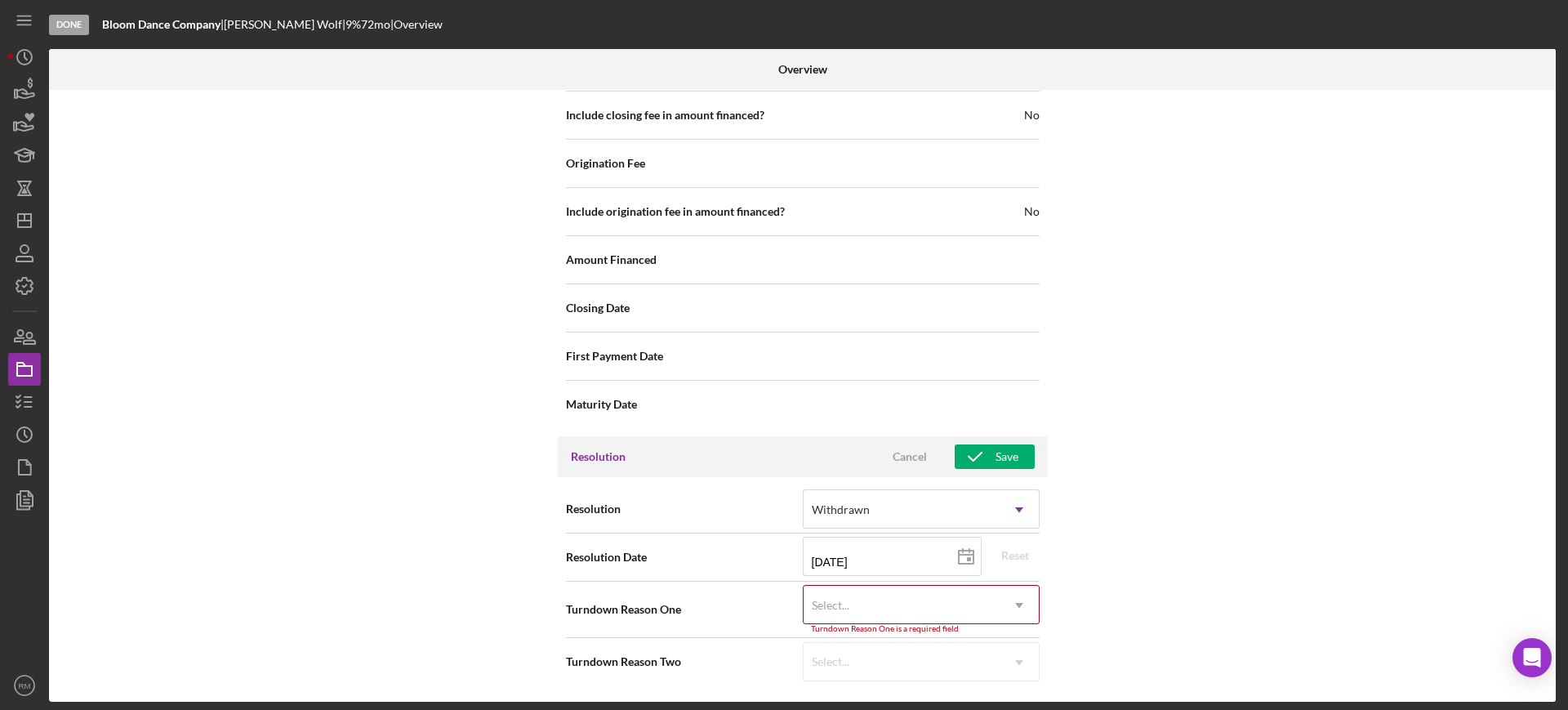
scroll to position [2005, 0]
click at [868, 597] on div "Select..." at bounding box center [901, 606] width 196 height 38
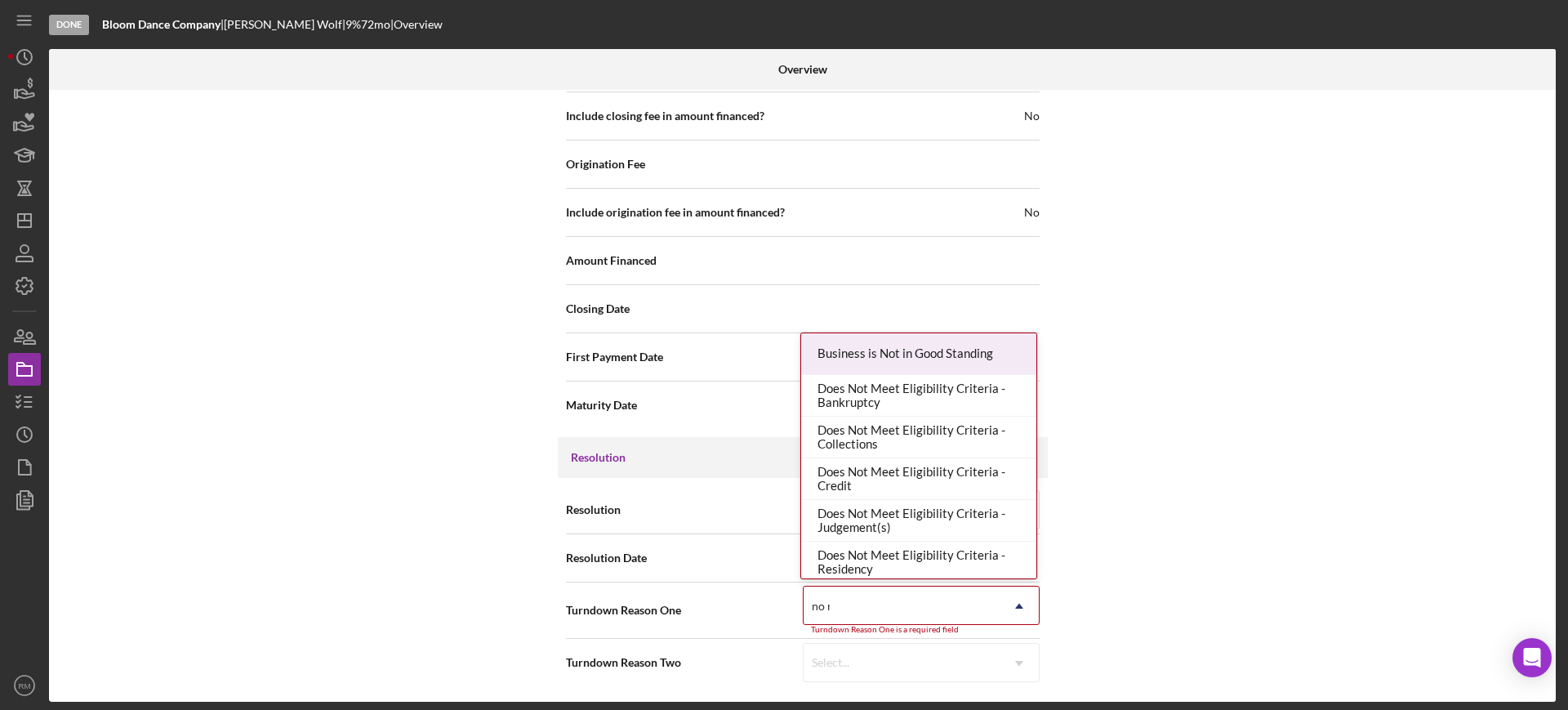
type input "no re"
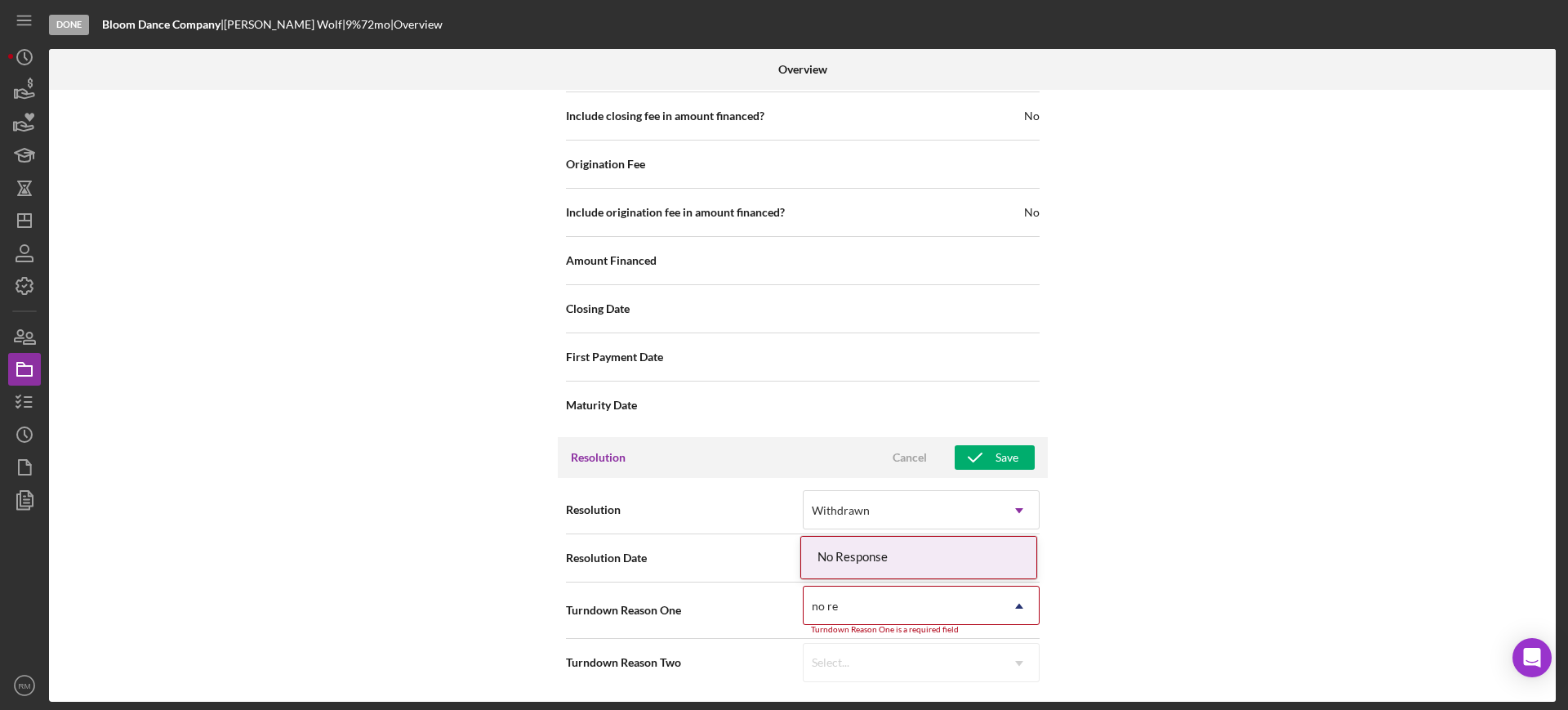
click at [852, 558] on div "No Response" at bounding box center [919, 558] width 235 height 42
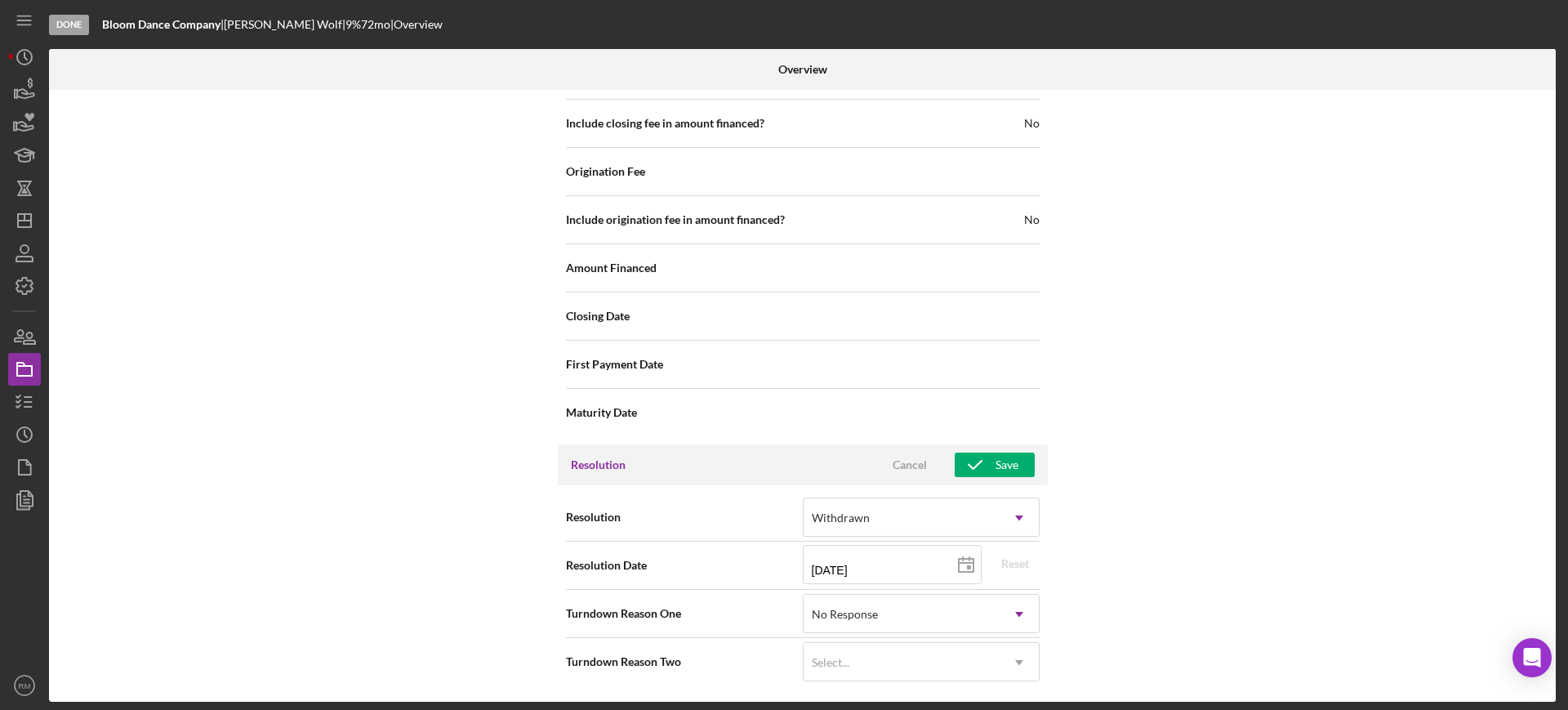
scroll to position [1998, 0]
click at [1008, 449] on div "Resolution Cancel Save" at bounding box center [802, 464] width 491 height 41
click at [1008, 456] on div "Save" at bounding box center [1008, 465] width 23 height 25
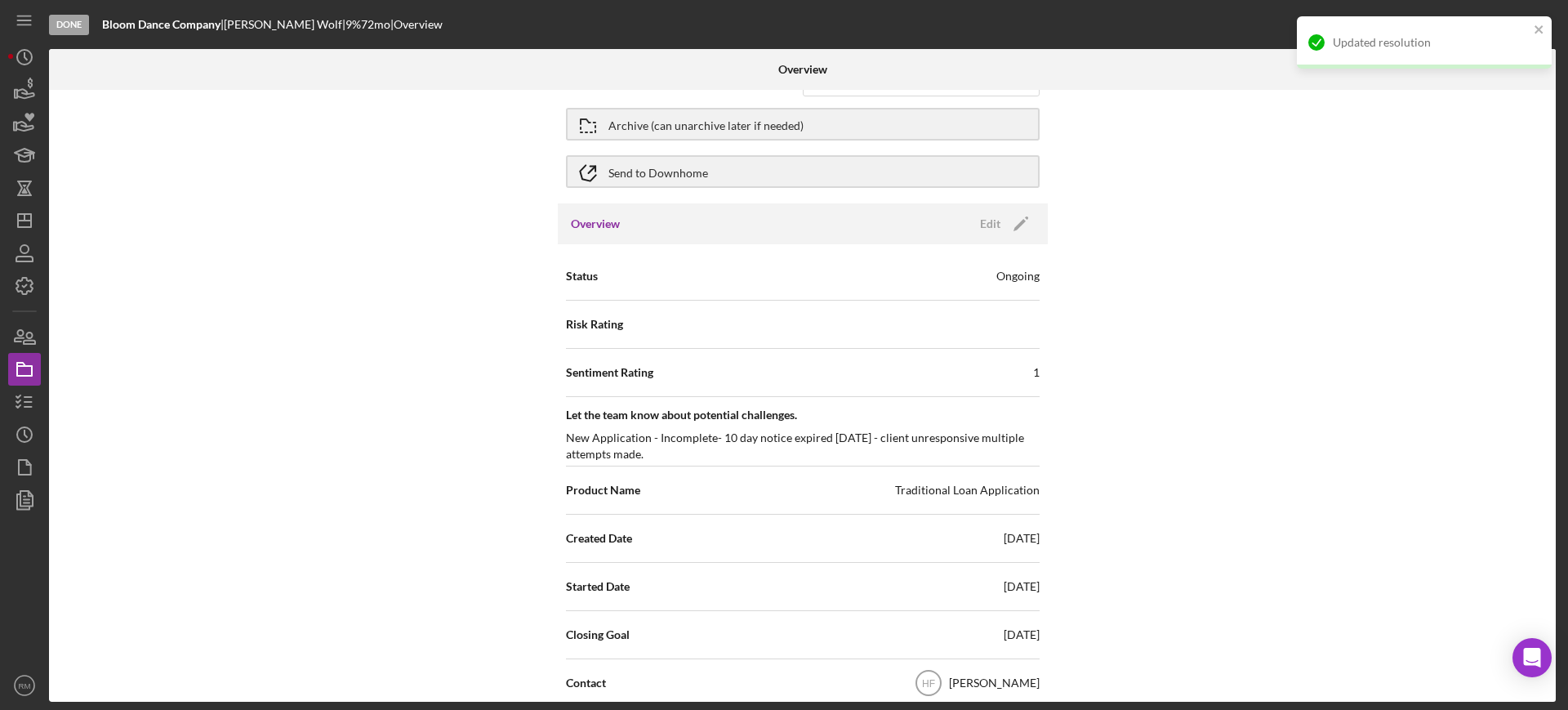
scroll to position [0, 0]
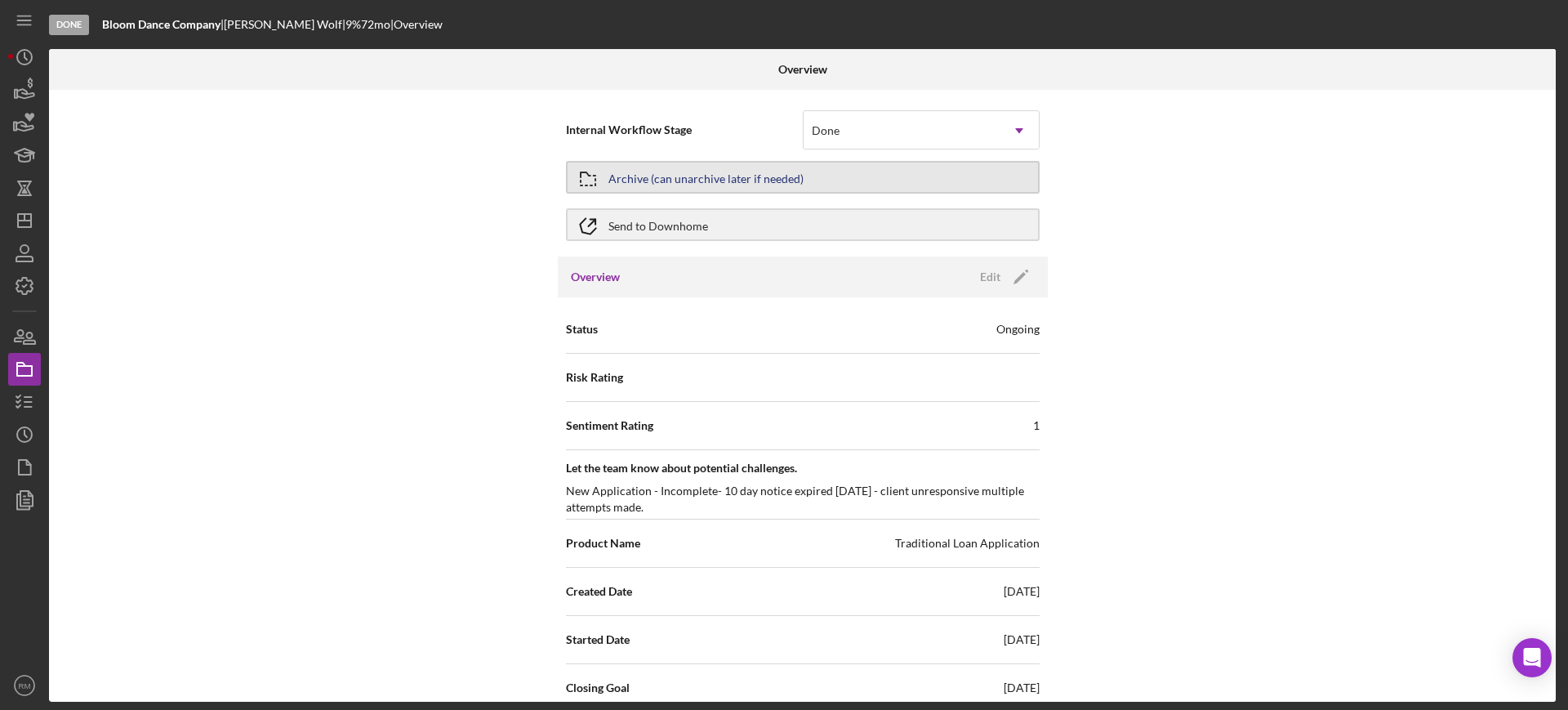
click at [794, 173] on div "Archive (can unarchive later if needed)" at bounding box center [706, 177] width 196 height 29
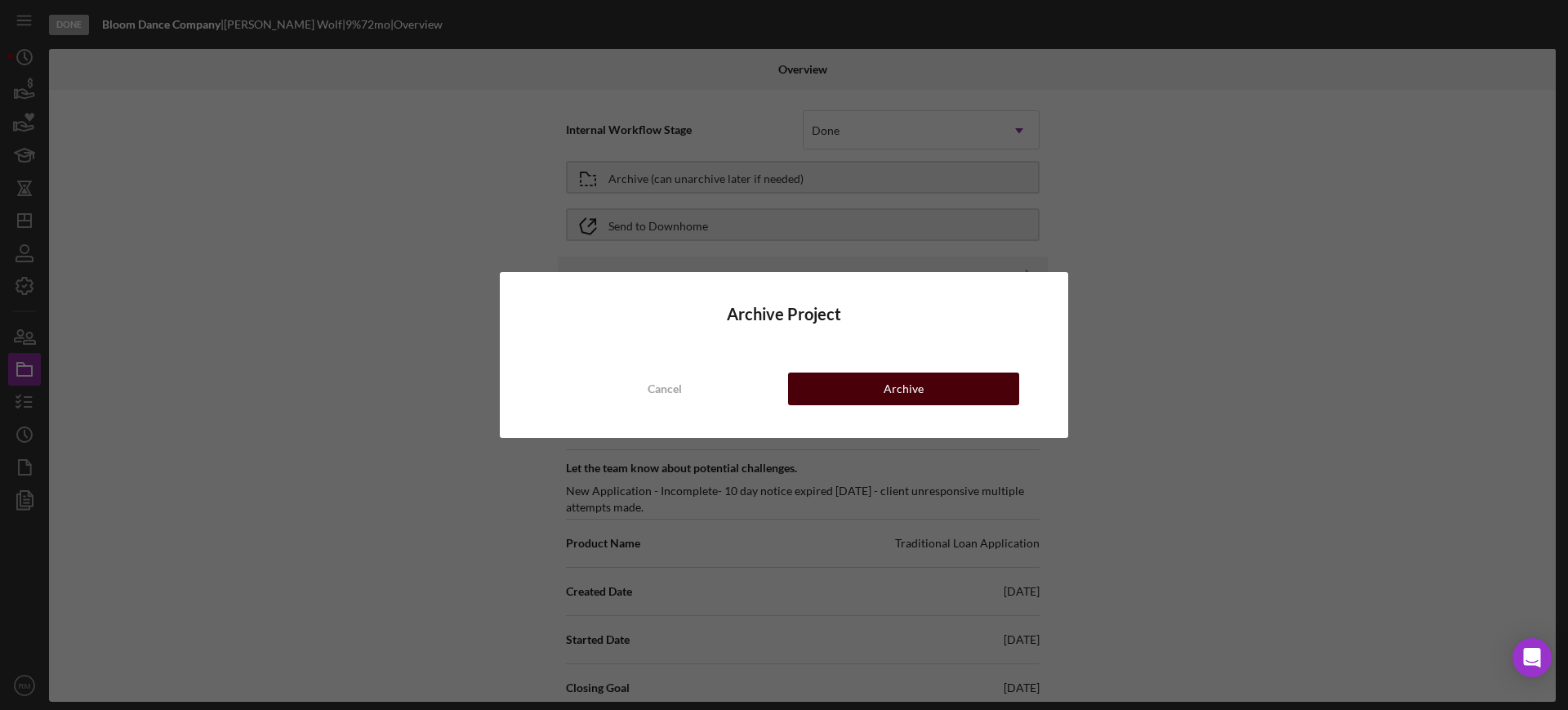
click at [852, 388] on button "Archive" at bounding box center [904, 389] width 232 height 33
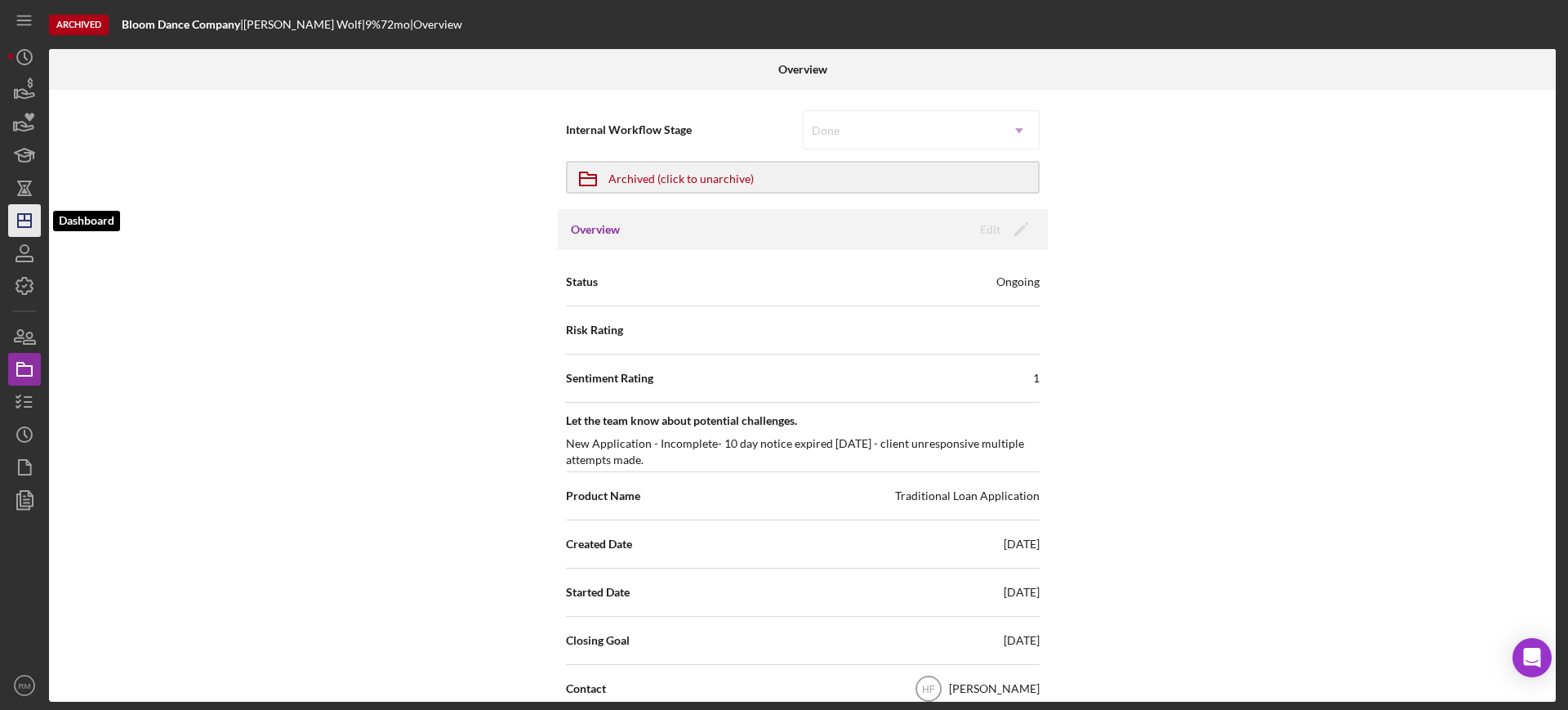
click at [22, 226] on icon "Icon/Dashboard" at bounding box center [24, 220] width 41 height 41
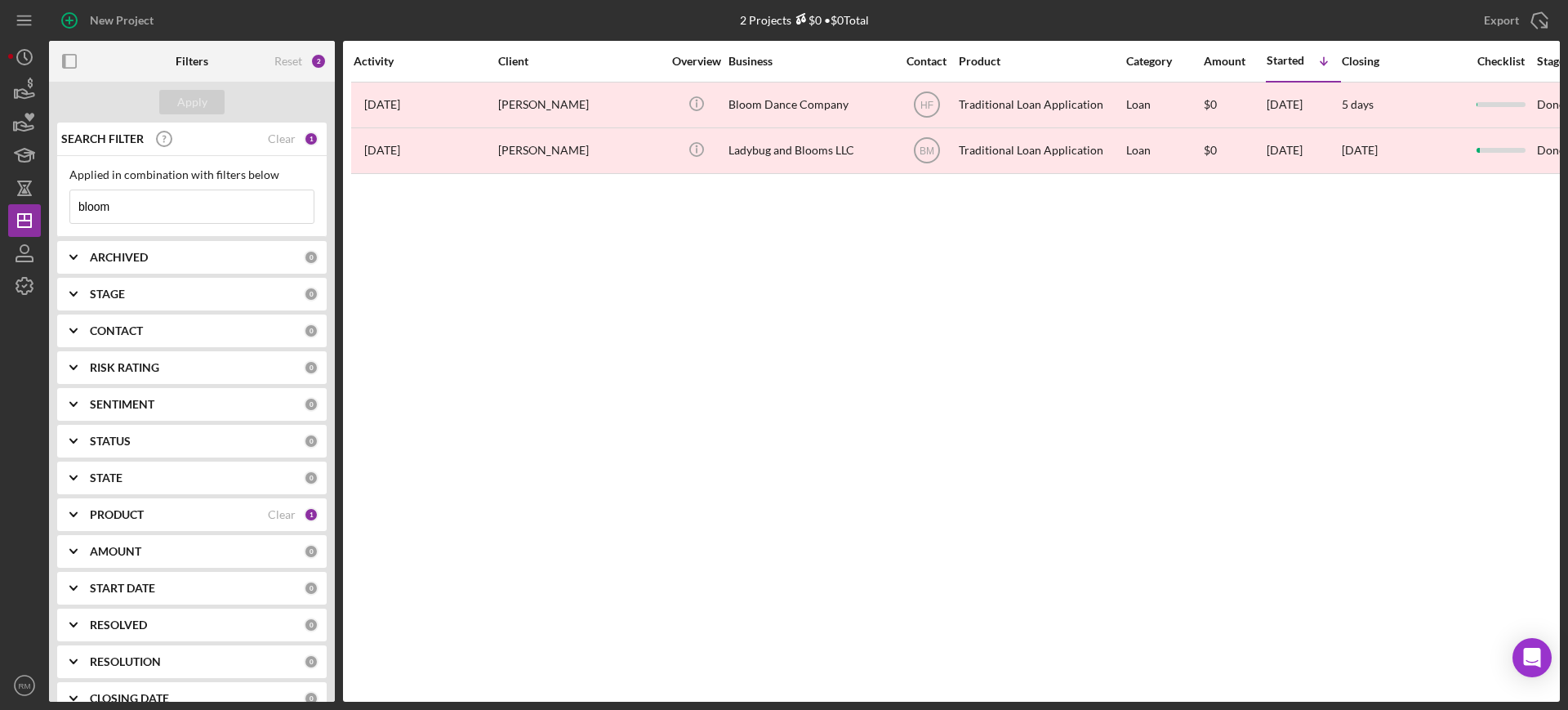
click at [219, 210] on input "bloom" at bounding box center [192, 206] width 244 height 33
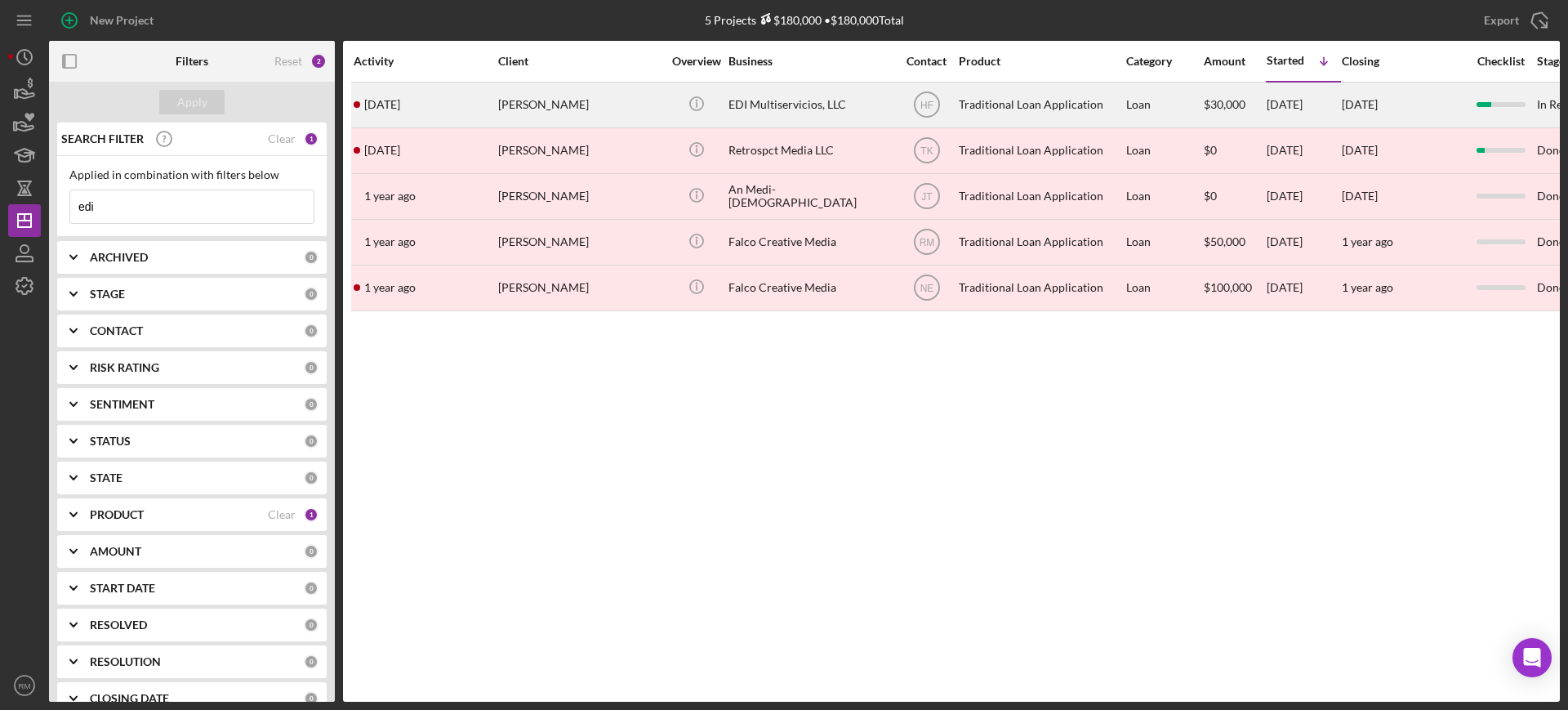
type input "edi"
click at [766, 94] on div "EDI Multiservicios, LLC" at bounding box center [810, 105] width 164 height 43
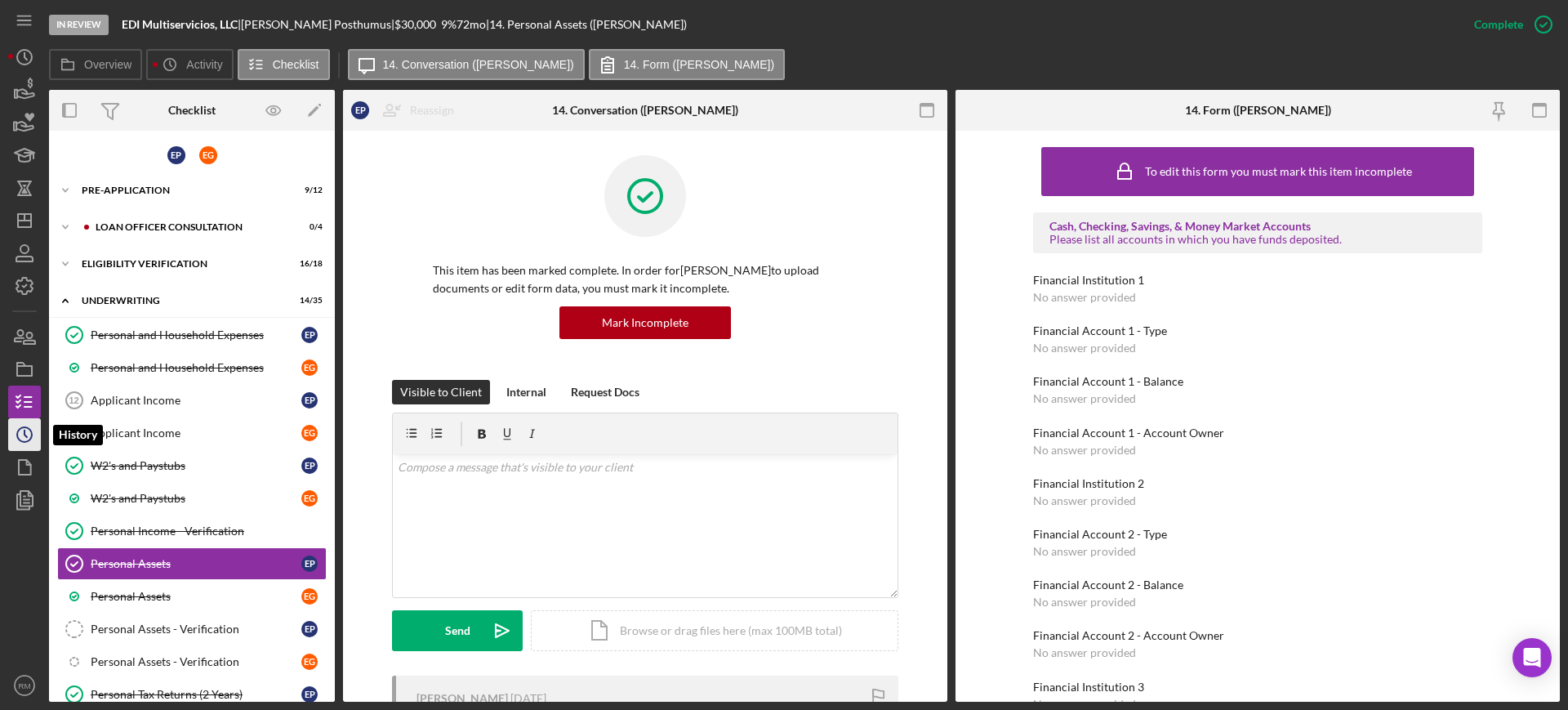
click at [22, 431] on icon "Icon/History" at bounding box center [24, 434] width 41 height 41
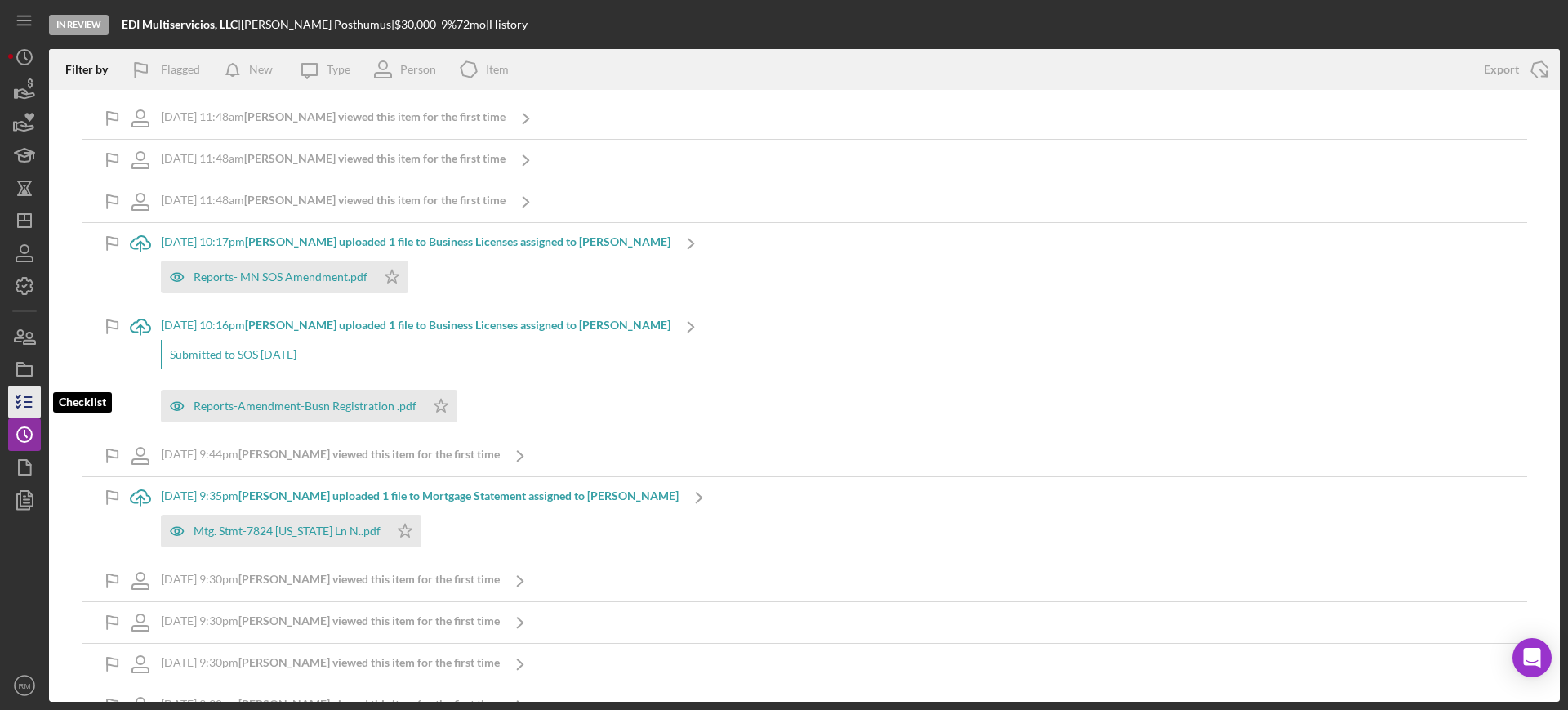
click at [13, 404] on icon "button" at bounding box center [24, 402] width 41 height 41
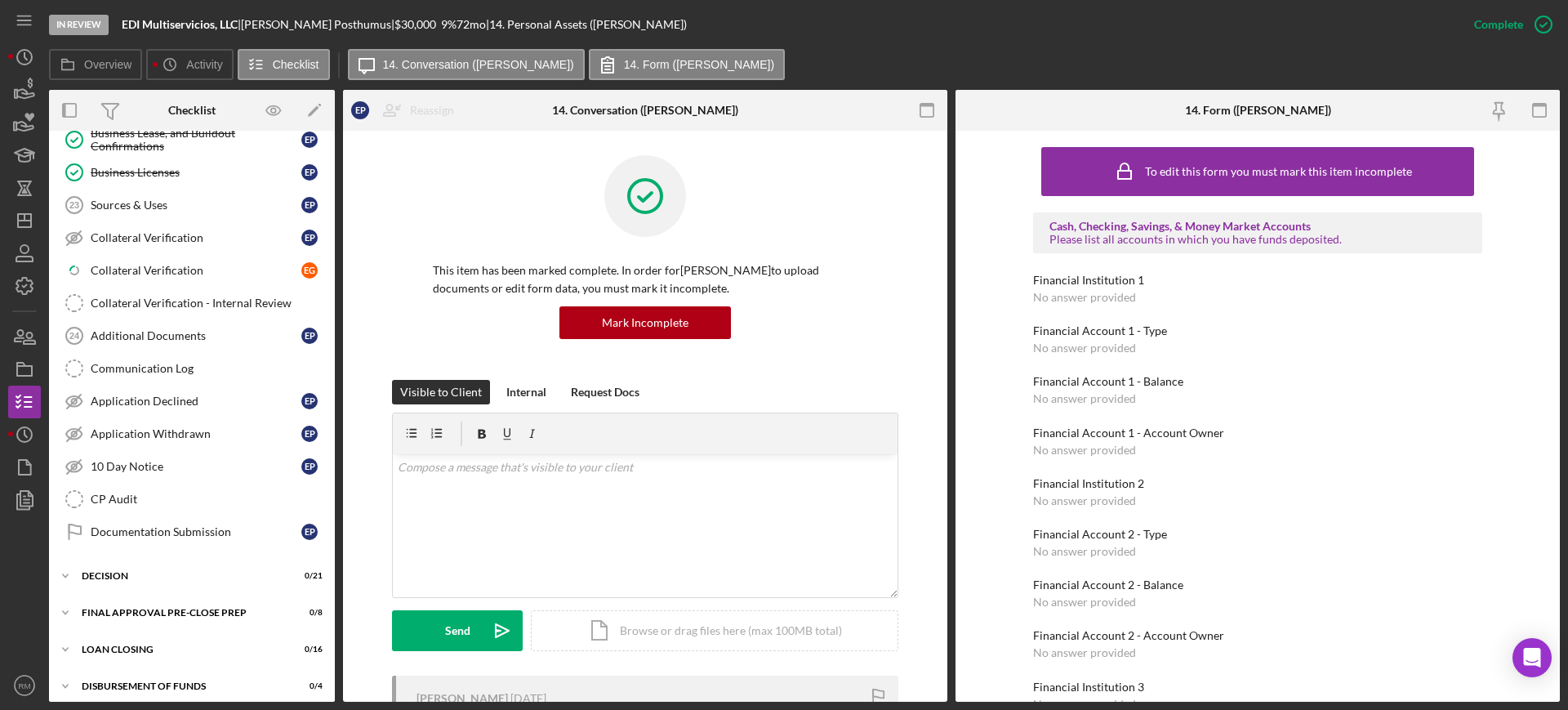
scroll to position [997, 0]
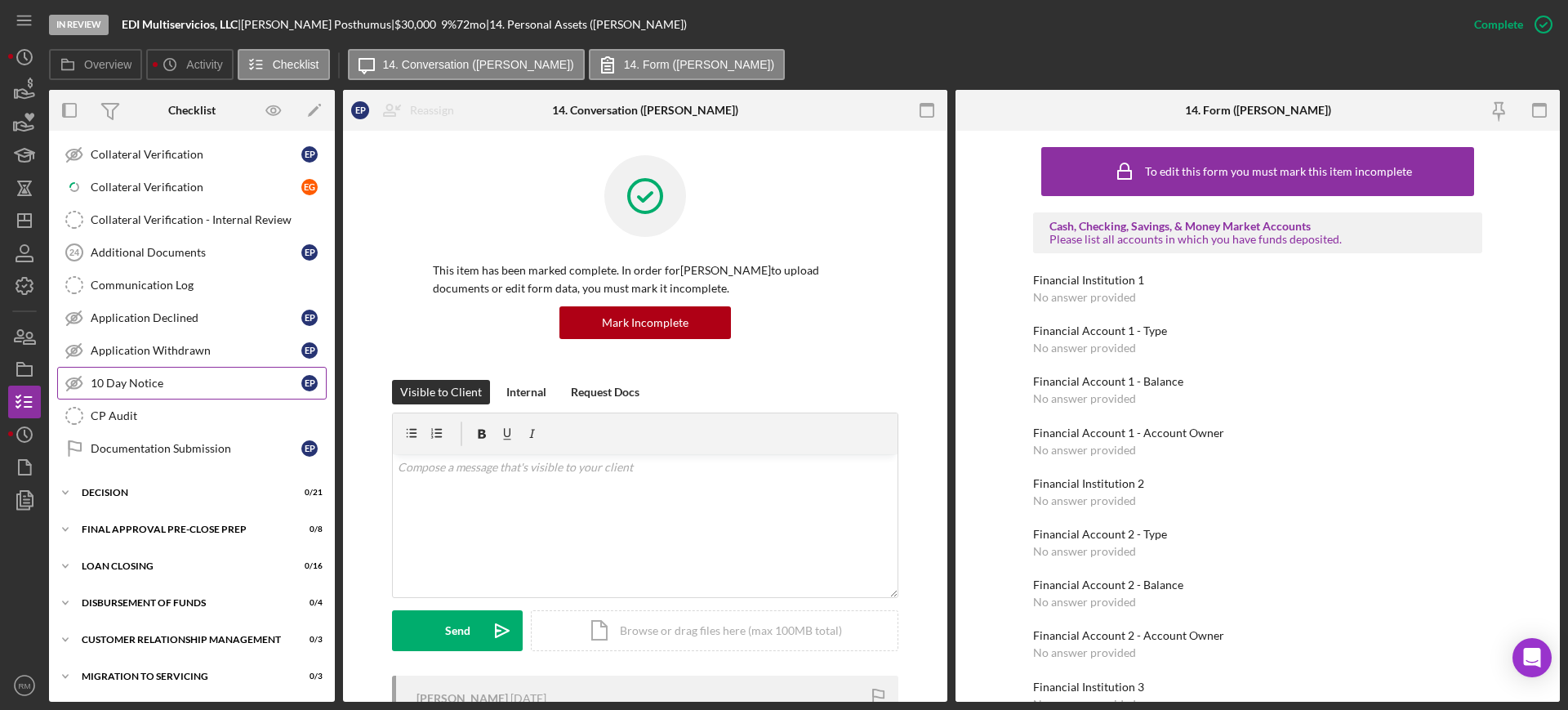
click at [144, 367] on link "10 Day Notice 10 Day Notice E P" at bounding box center [192, 383] width 269 height 33
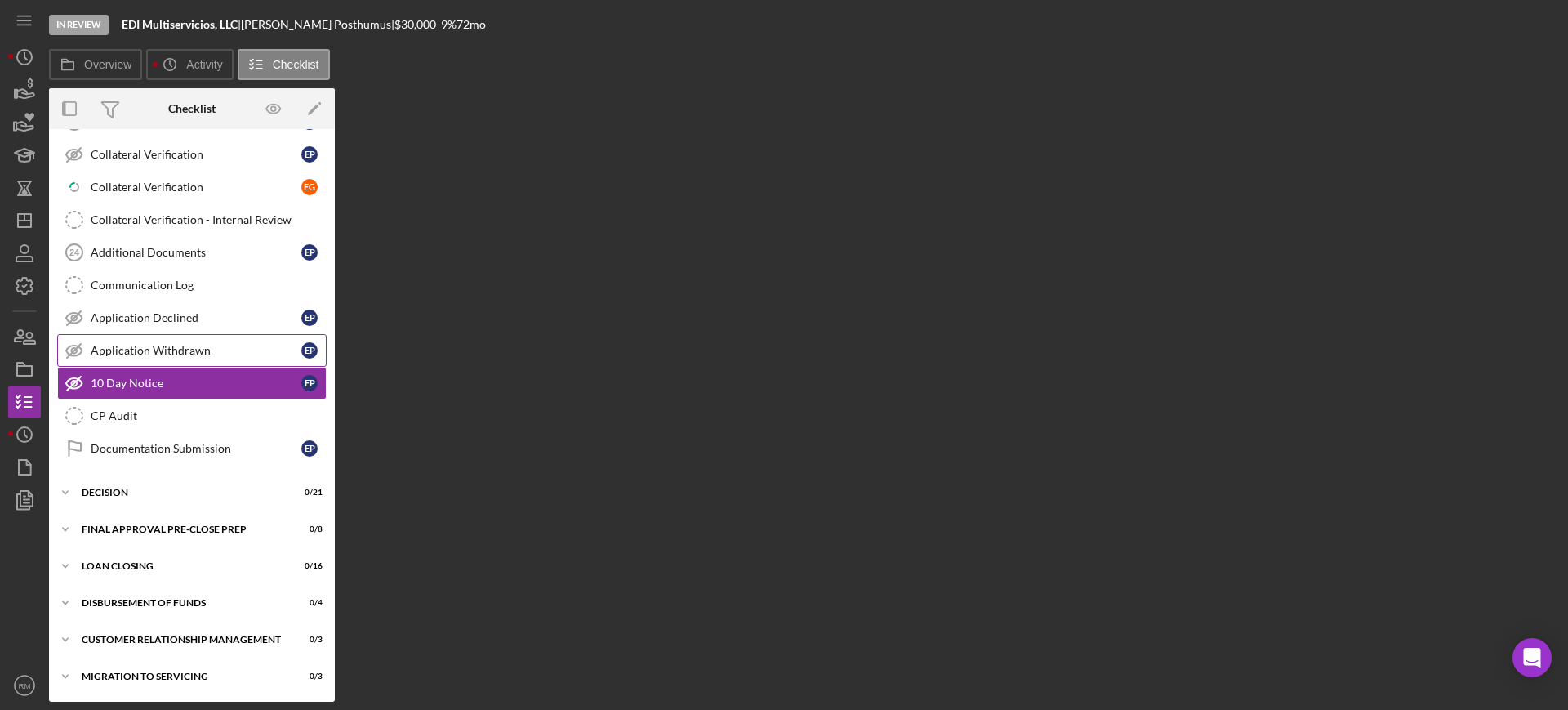
scroll to position [997, 0]
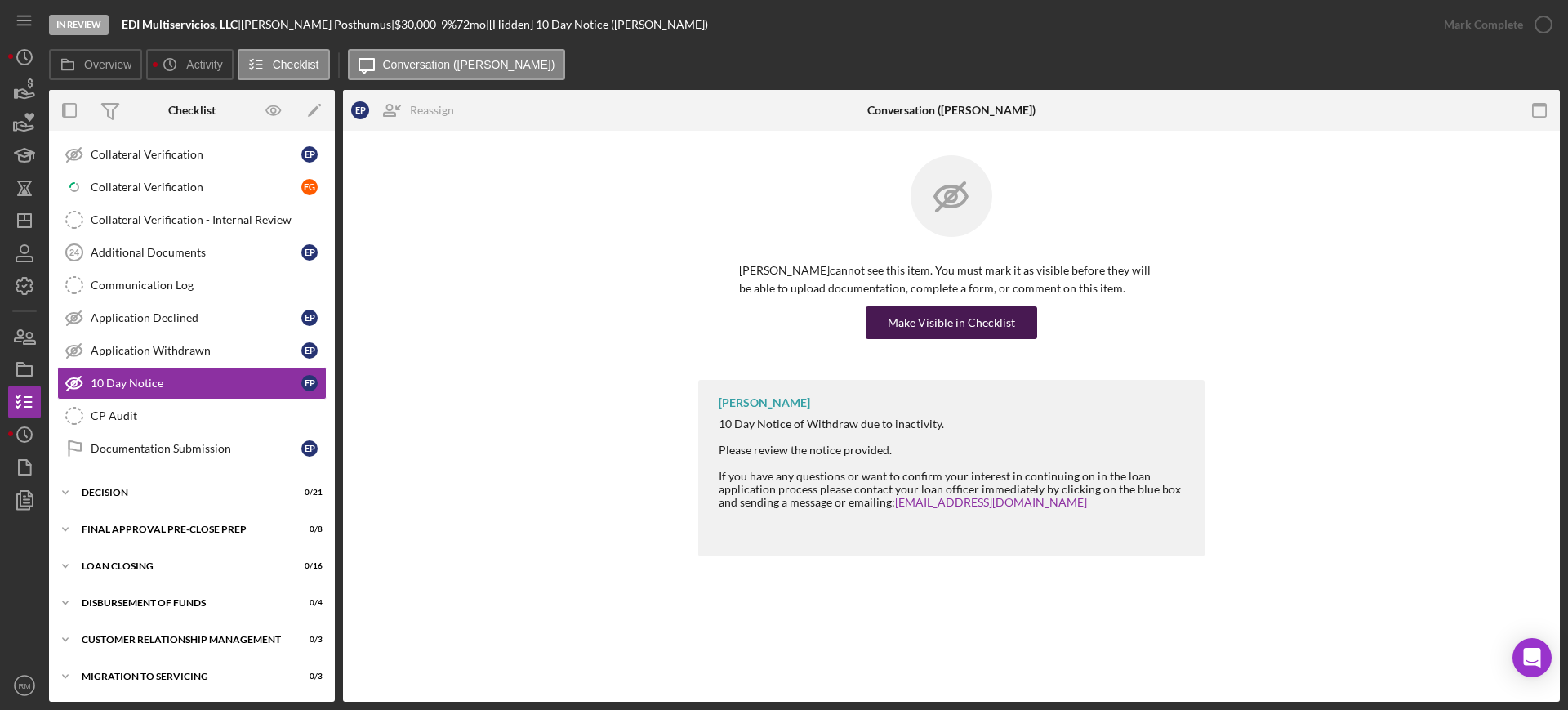
click at [938, 315] on div "Make Visible in Checklist" at bounding box center [951, 322] width 128 height 33
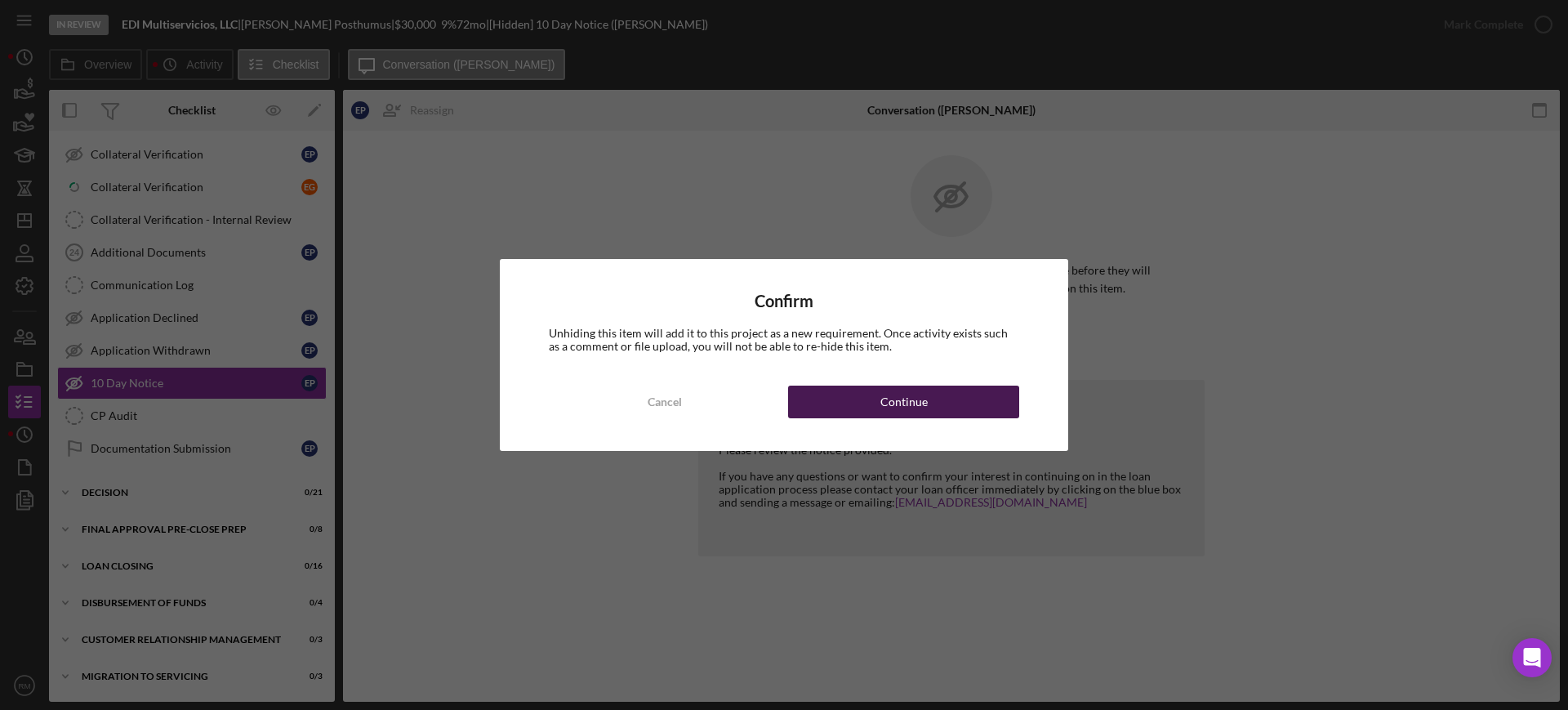
click at [915, 400] on div "Continue" at bounding box center [905, 402] width 47 height 33
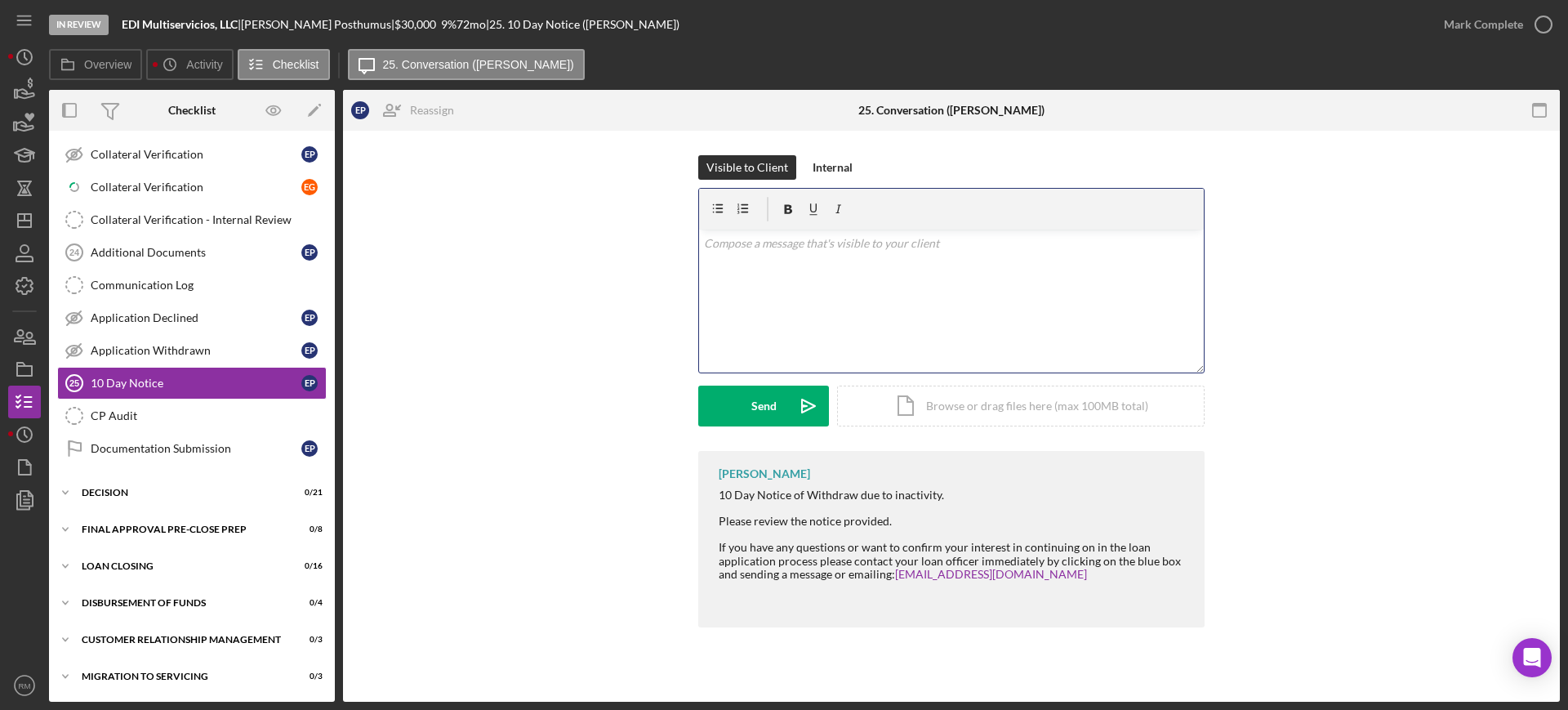
click at [785, 327] on div "v Color teal Color pink Remove color Add row above Add row below Add column bef…" at bounding box center [952, 301] width 505 height 143
paste div
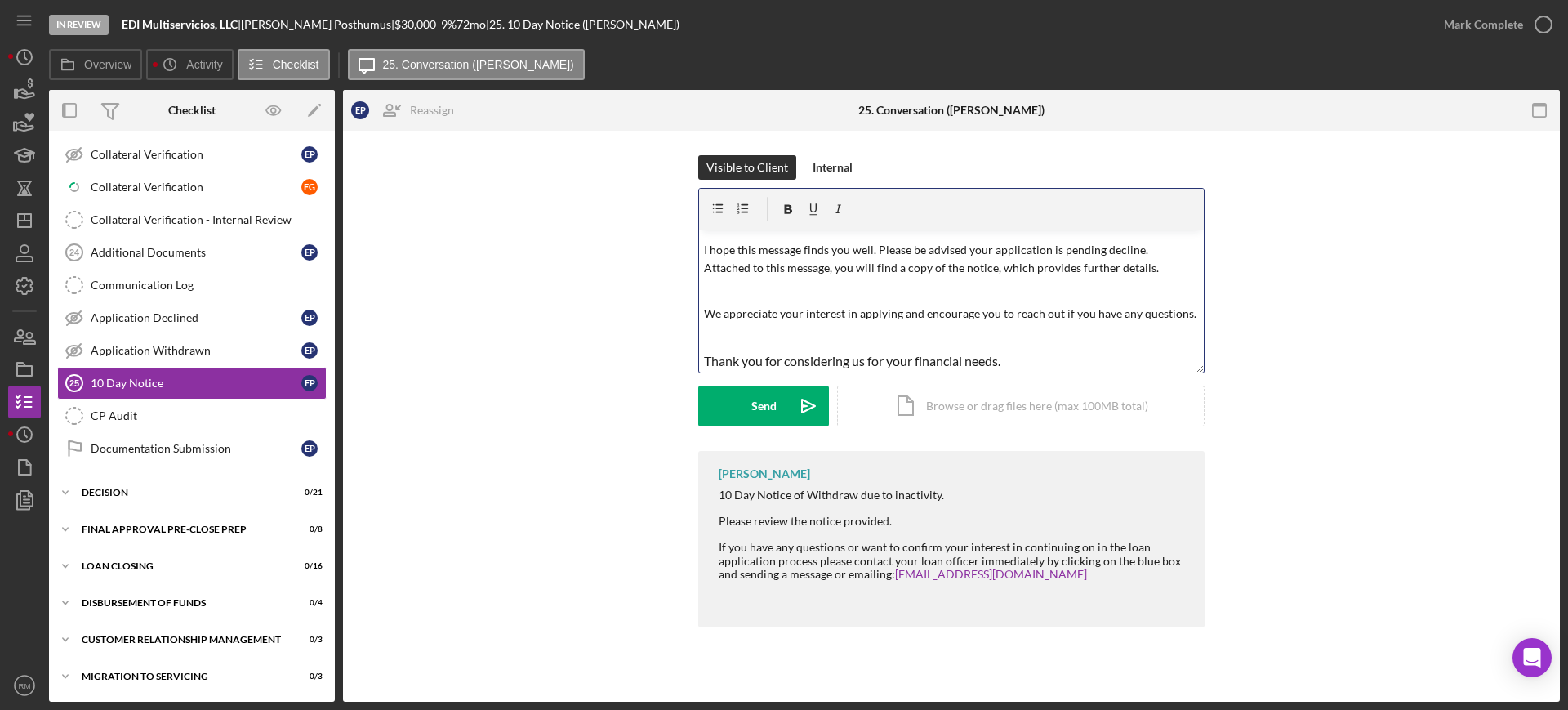
scroll to position [0, 0]
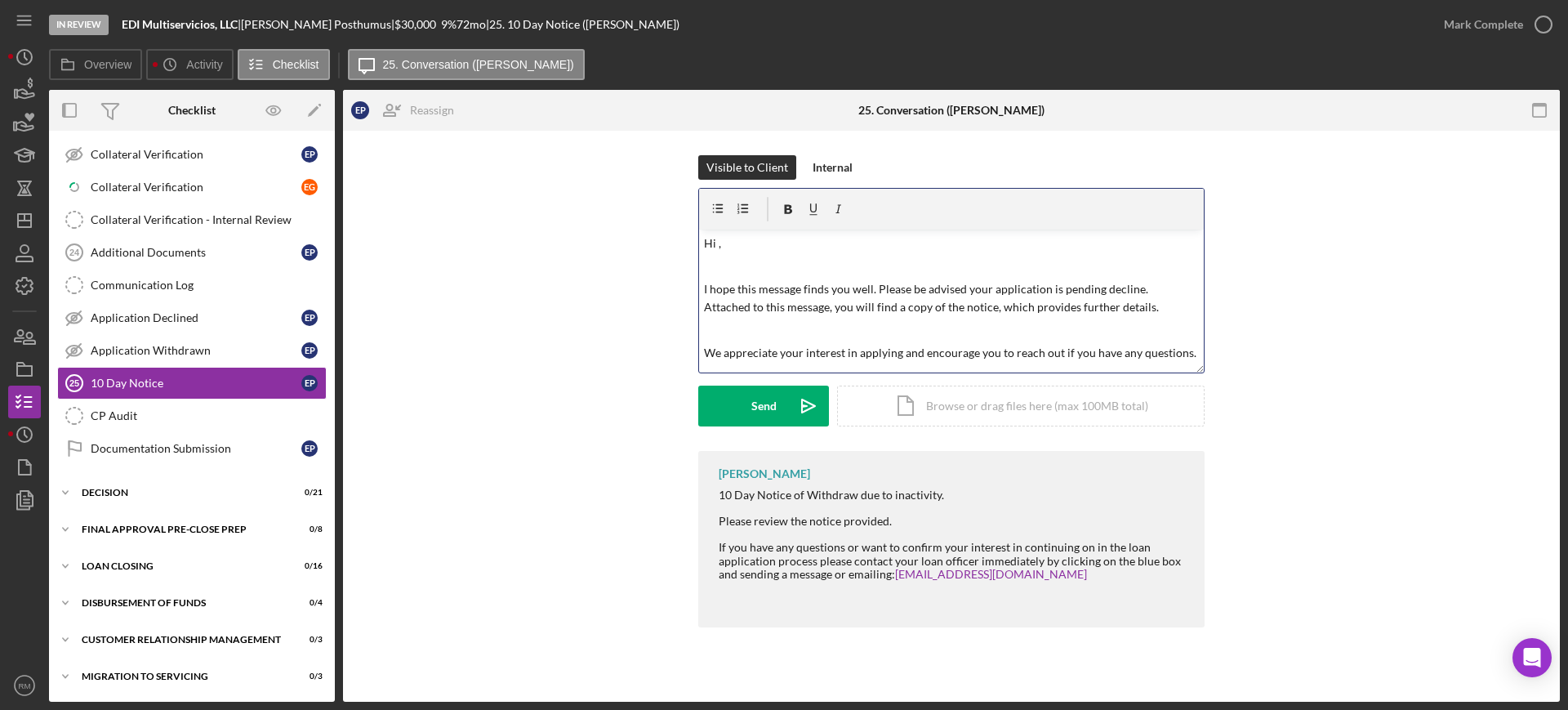
click at [760, 250] on p "Hi ," at bounding box center [952, 243] width 496 height 18
click at [927, 407] on div "Icon/Document Browse or drag files here (max 100MB total) Tap to choose files o…" at bounding box center [1021, 406] width 368 height 41
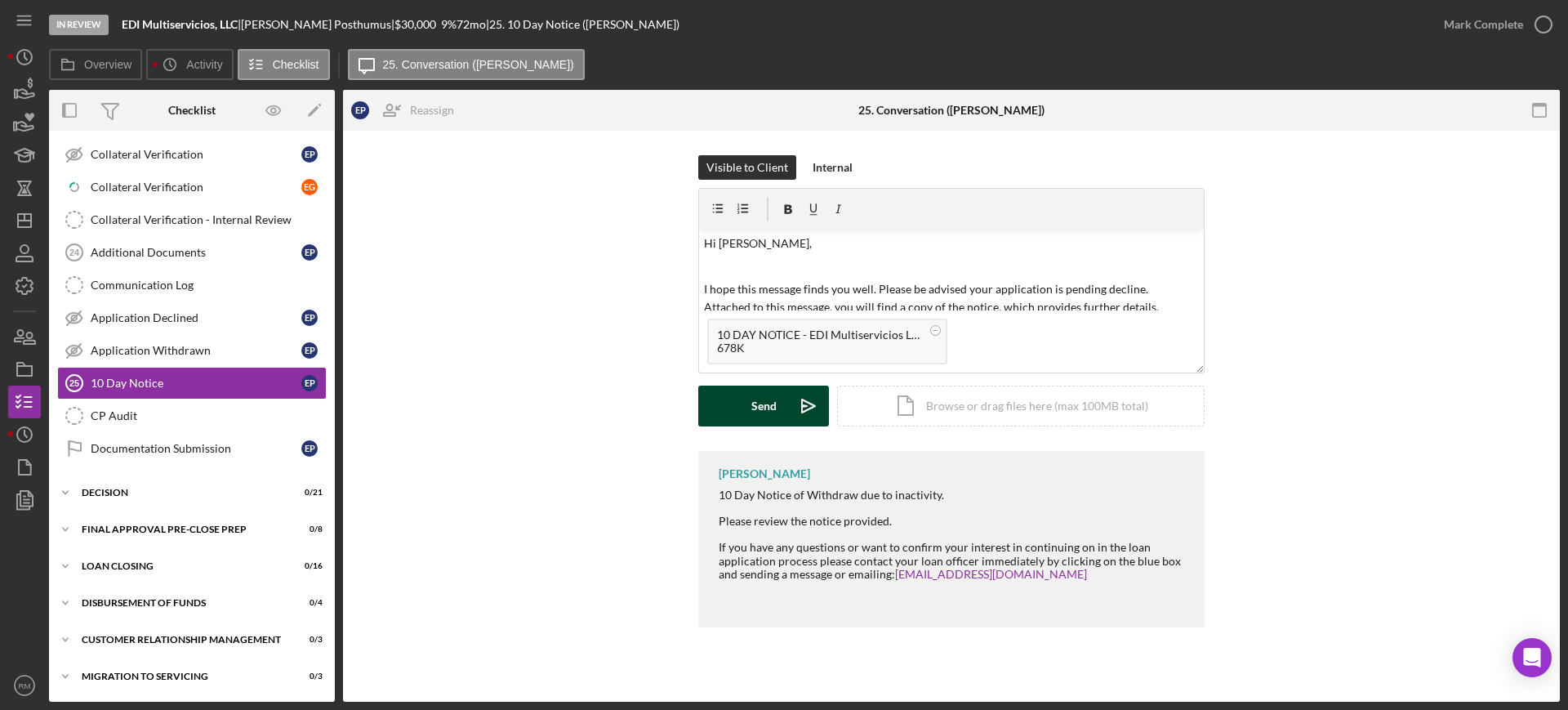
click at [728, 398] on button "Send Icon/icon-invite-send" at bounding box center [764, 406] width 130 height 41
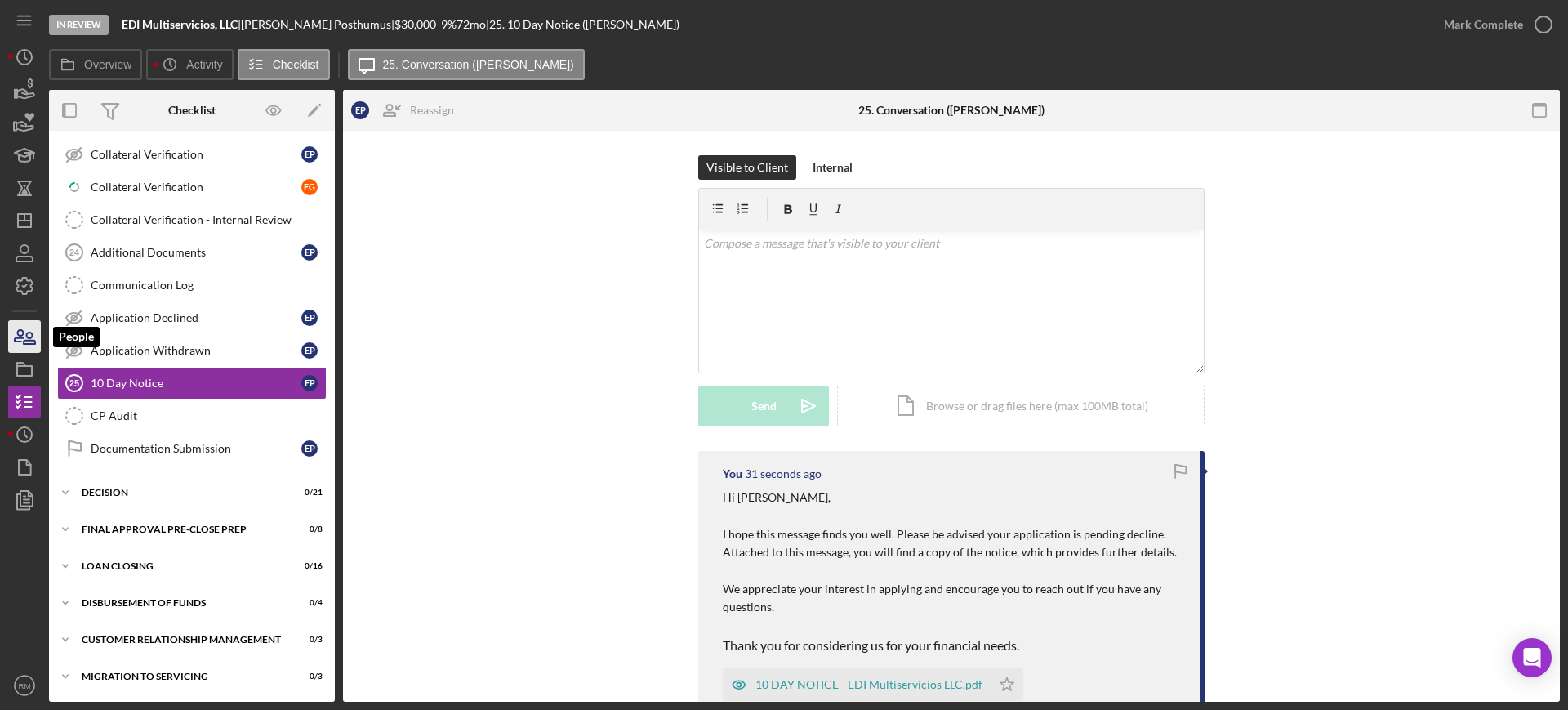
click at [35, 340] on icon "button" at bounding box center [29, 338] width 11 height 11
